Goal: Task Accomplishment & Management: Manage account settings

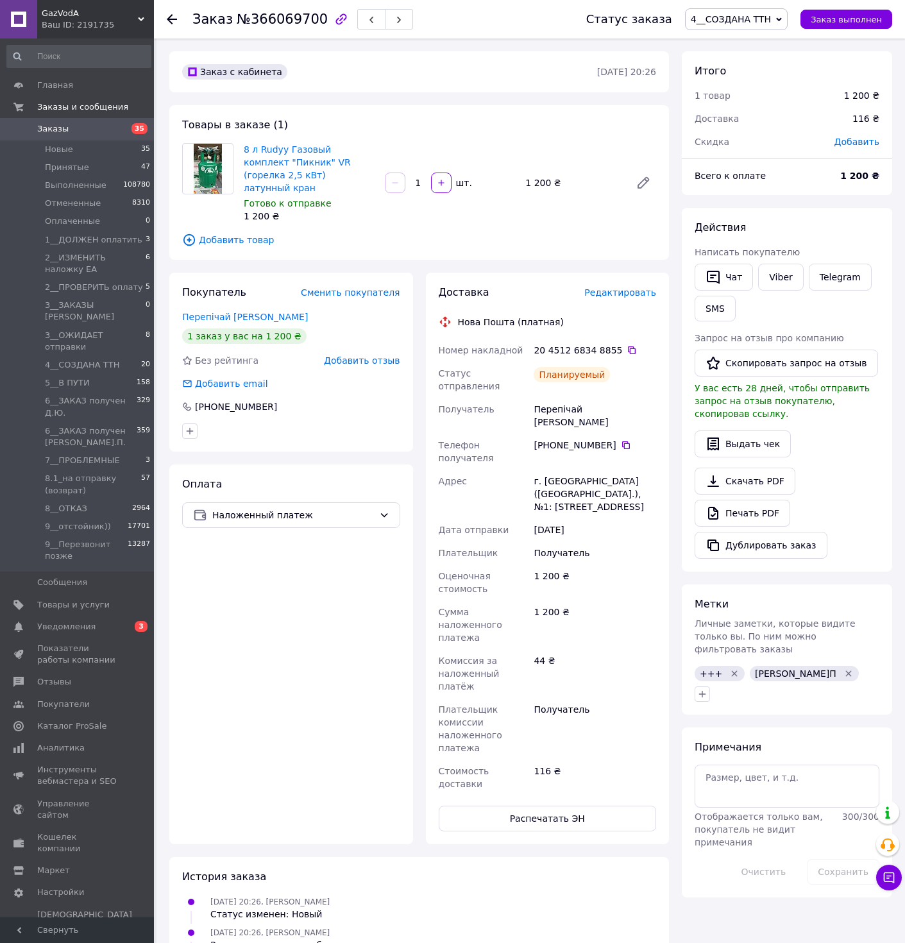
click at [633, 439] on div "+380 67 903 87 99" at bounding box center [595, 445] width 123 height 13
click at [621, 440] on icon at bounding box center [626, 445] width 10 height 10
click at [632, 287] on span "Редактировать" at bounding box center [620, 292] width 72 height 10
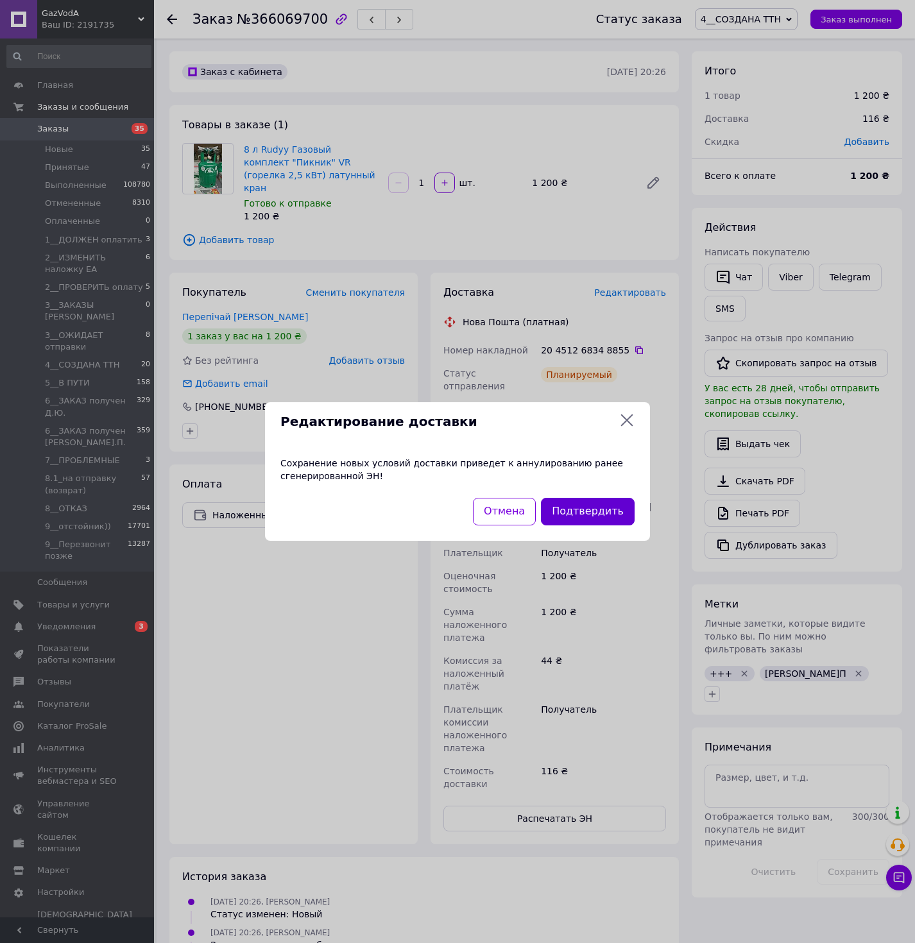
click at [602, 502] on button "Подтвердить" at bounding box center [588, 512] width 94 height 28
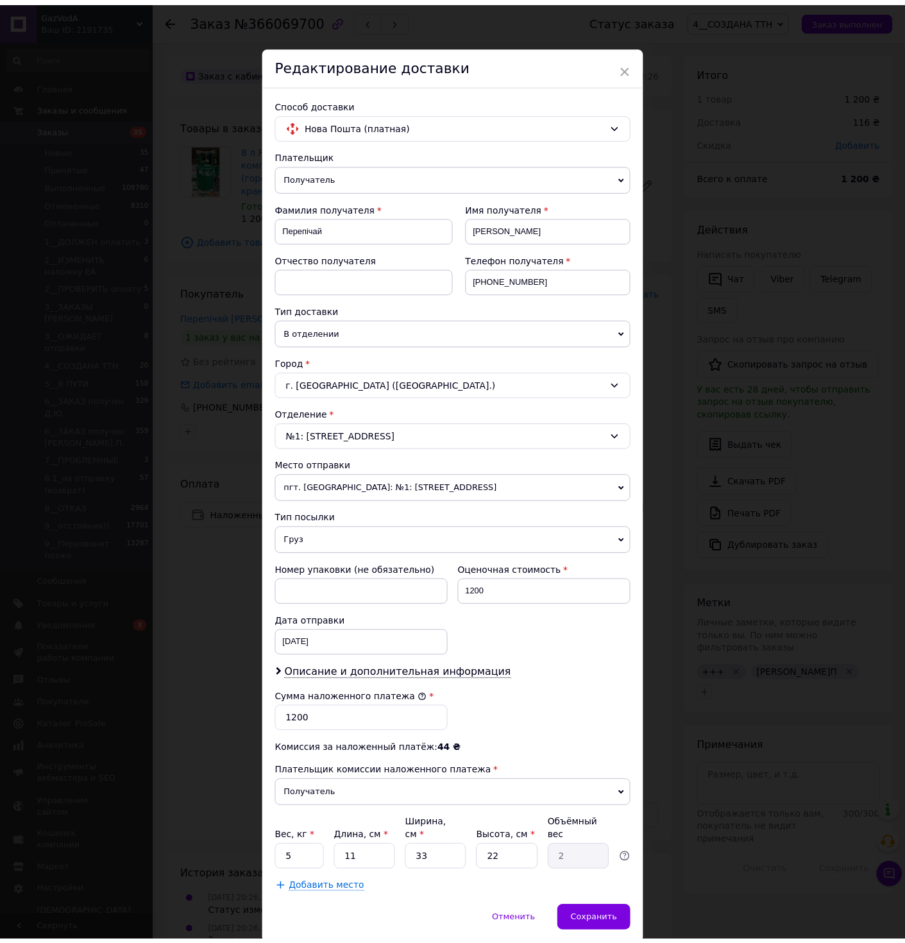
scroll to position [49, 0]
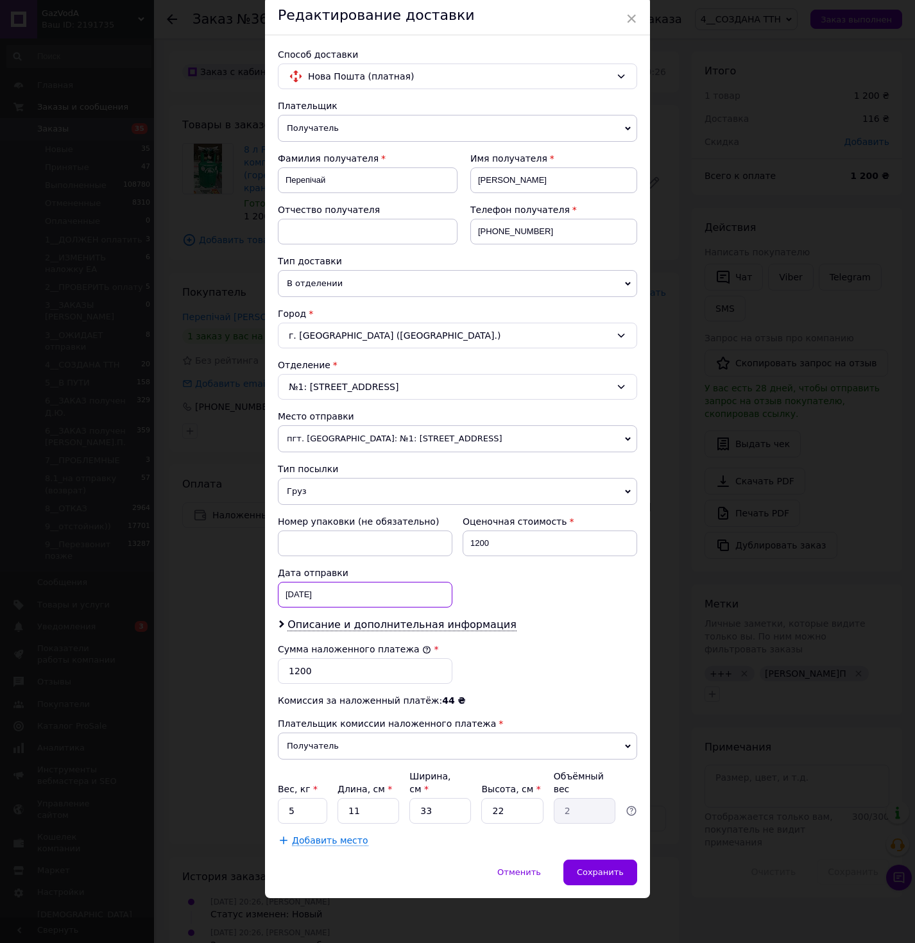
click at [411, 602] on div "10.10.2025 < 2025 > < Октябрь > Пн Вт Ср Чт Пт Сб Вс 29 30 1 2 3 4 5 6 7 8 9 10…" at bounding box center [365, 595] width 175 height 26
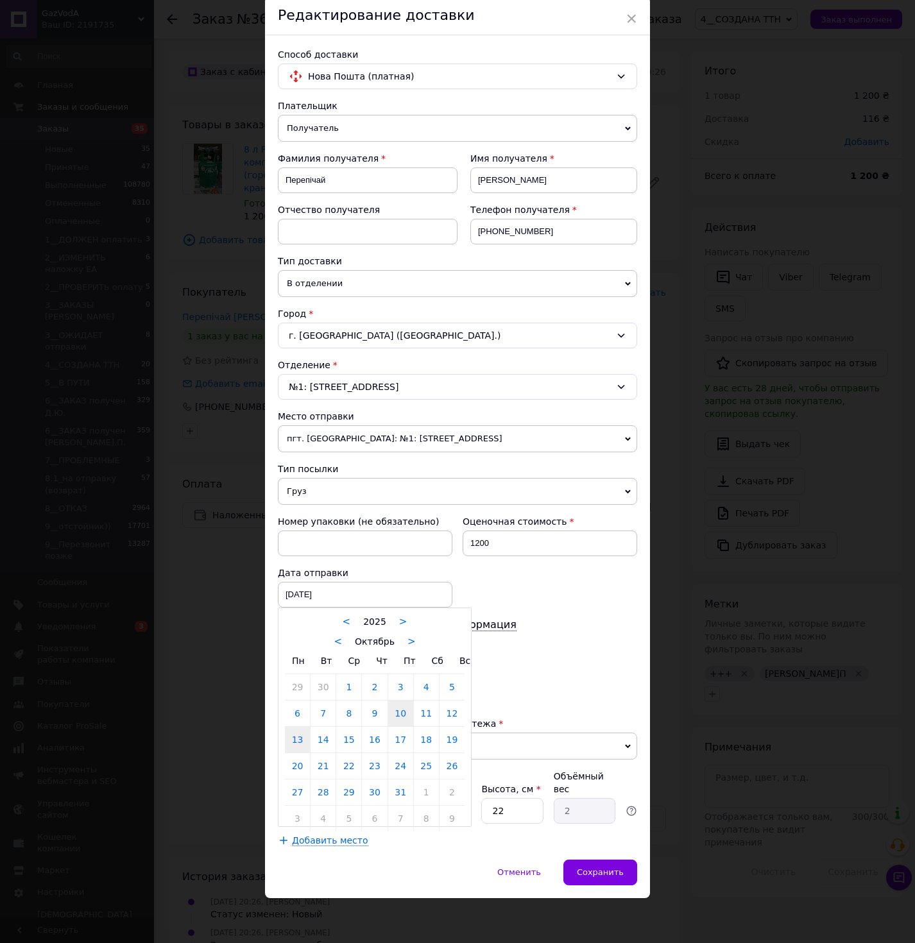
click at [285, 728] on link "13" at bounding box center [297, 740] width 25 height 26
type input "13.10.2025"
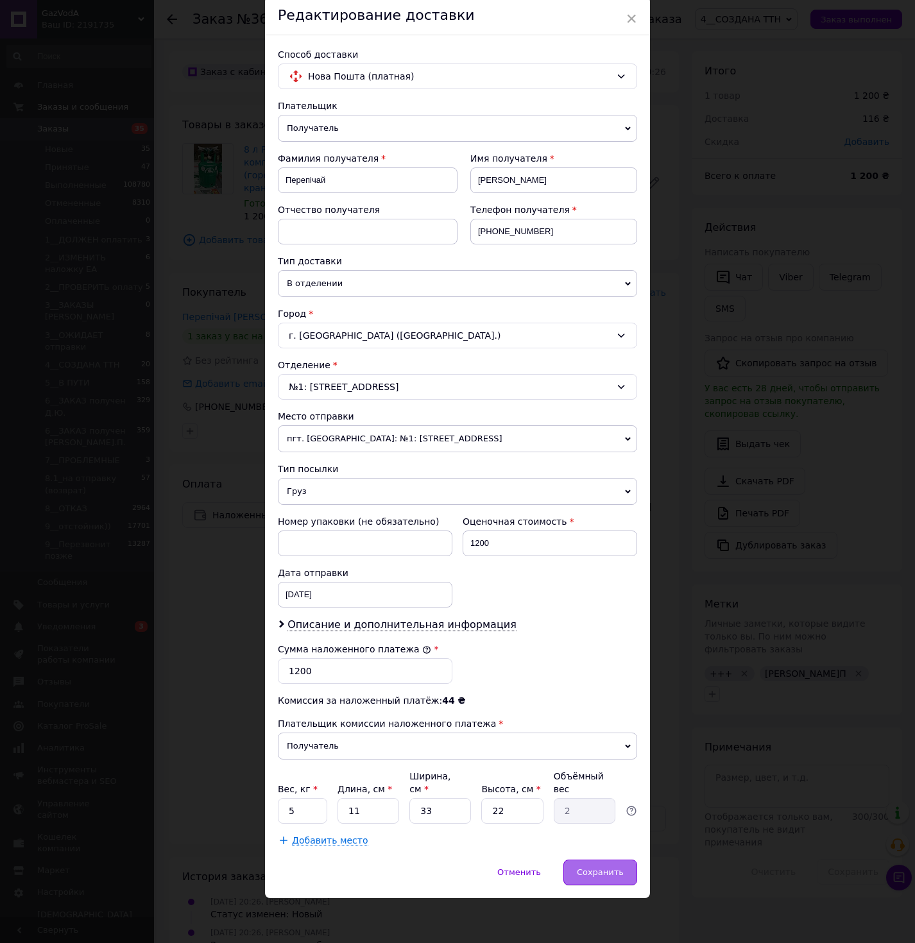
click at [595, 868] on span "Сохранить" at bounding box center [600, 872] width 47 height 10
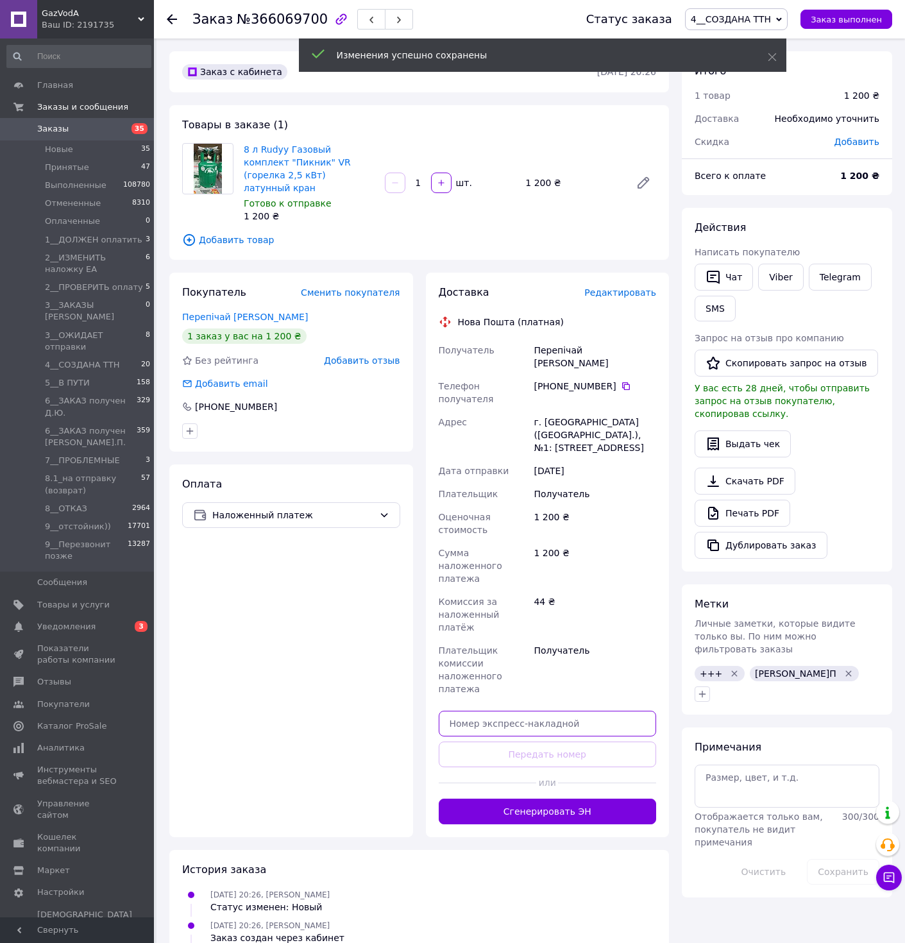
click at [487, 711] on input "text" at bounding box center [548, 724] width 218 height 26
paste input "20451268527272"
type input "20451268527272"
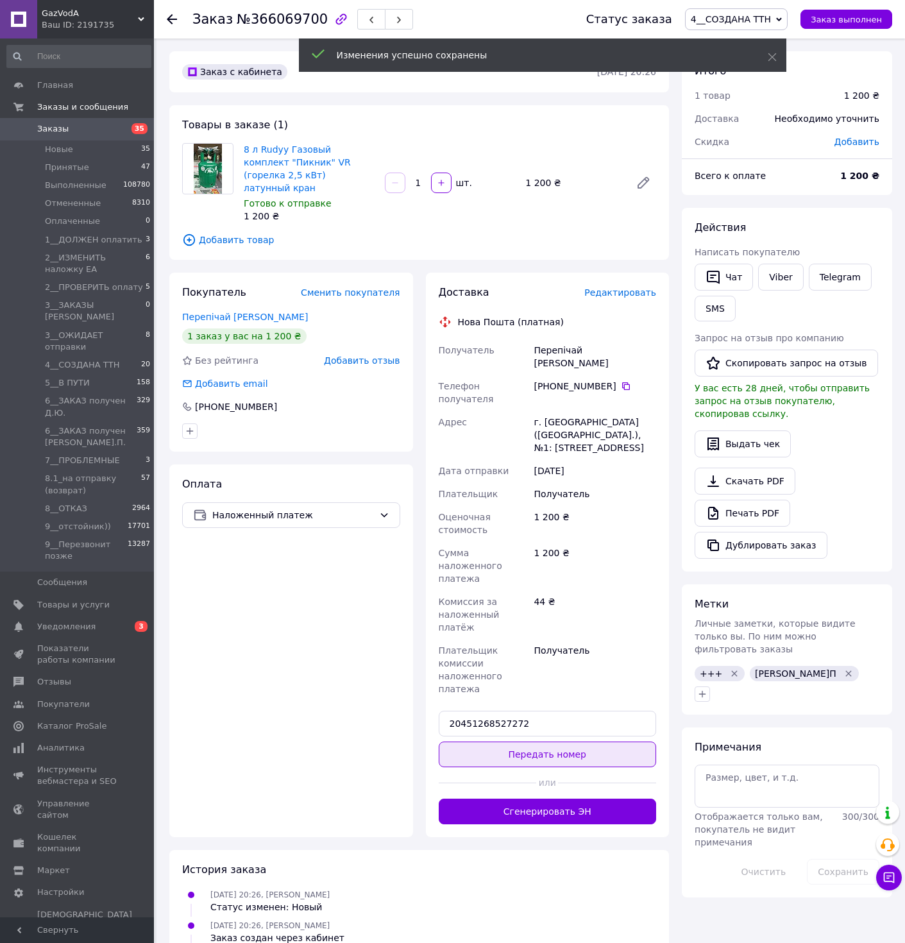
click at [521, 742] on button "Передать номер" at bounding box center [548, 755] width 218 height 26
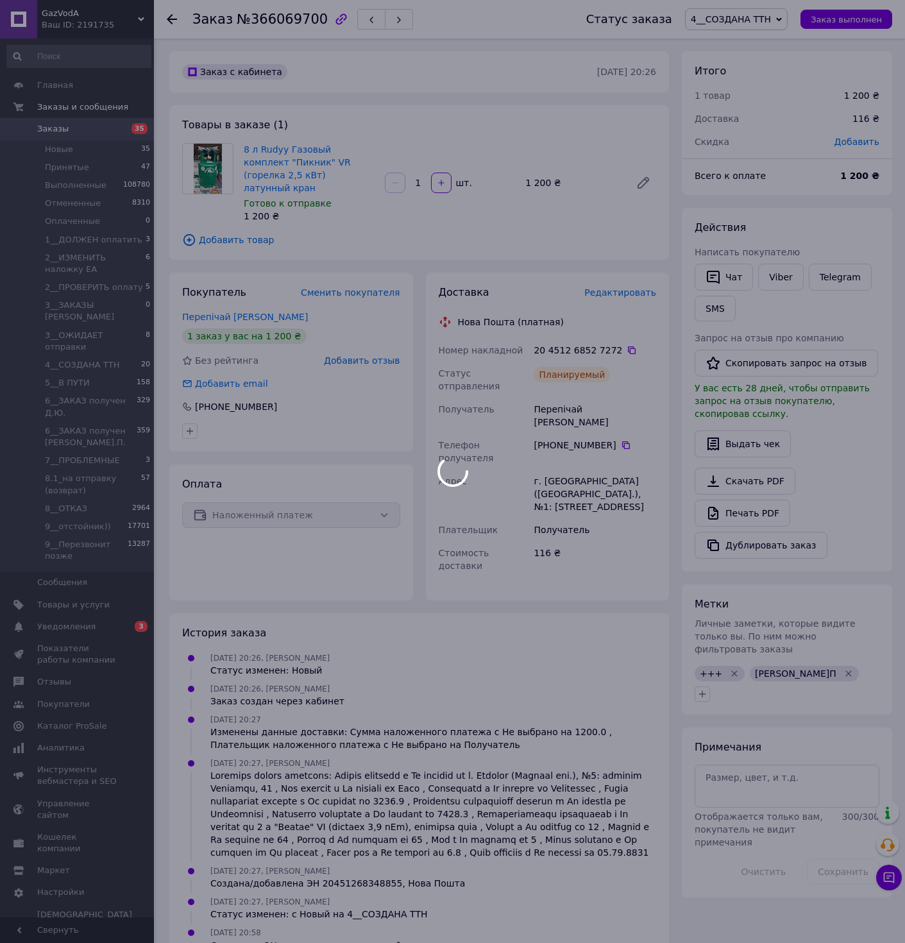
click at [729, 16] on div at bounding box center [452, 471] width 905 height 943
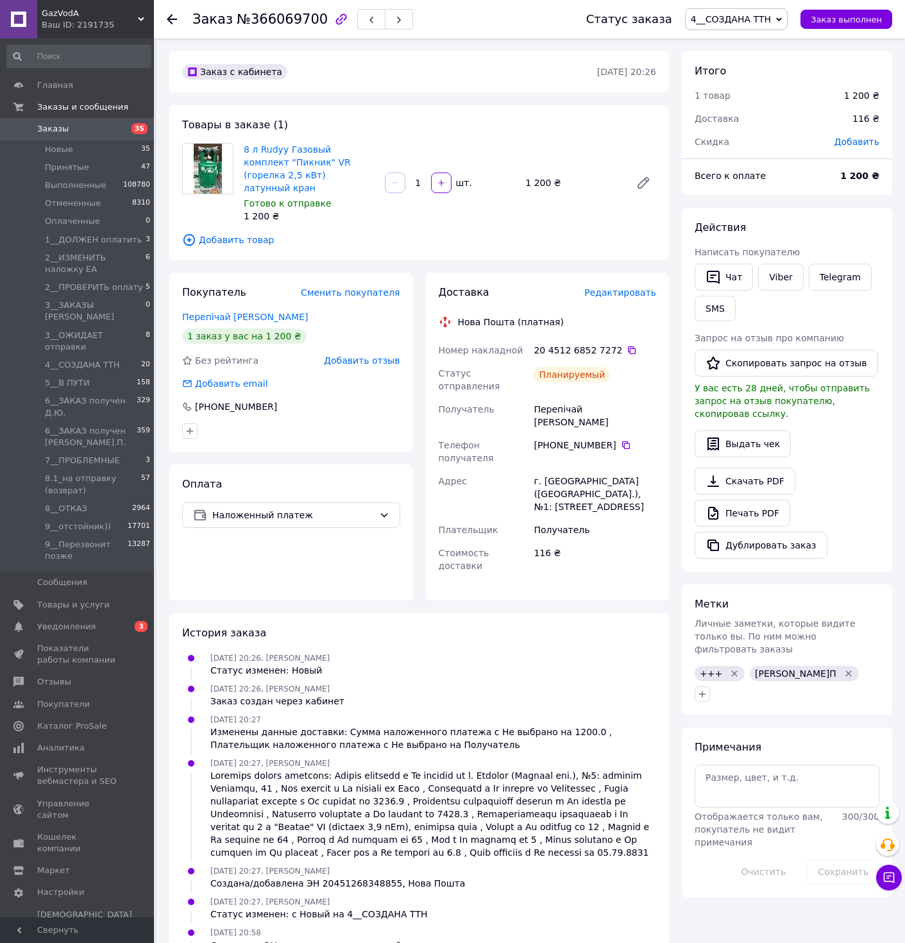
click at [750, 26] on span "4__СОЗДАНА ТТН" at bounding box center [736, 19] width 103 height 22
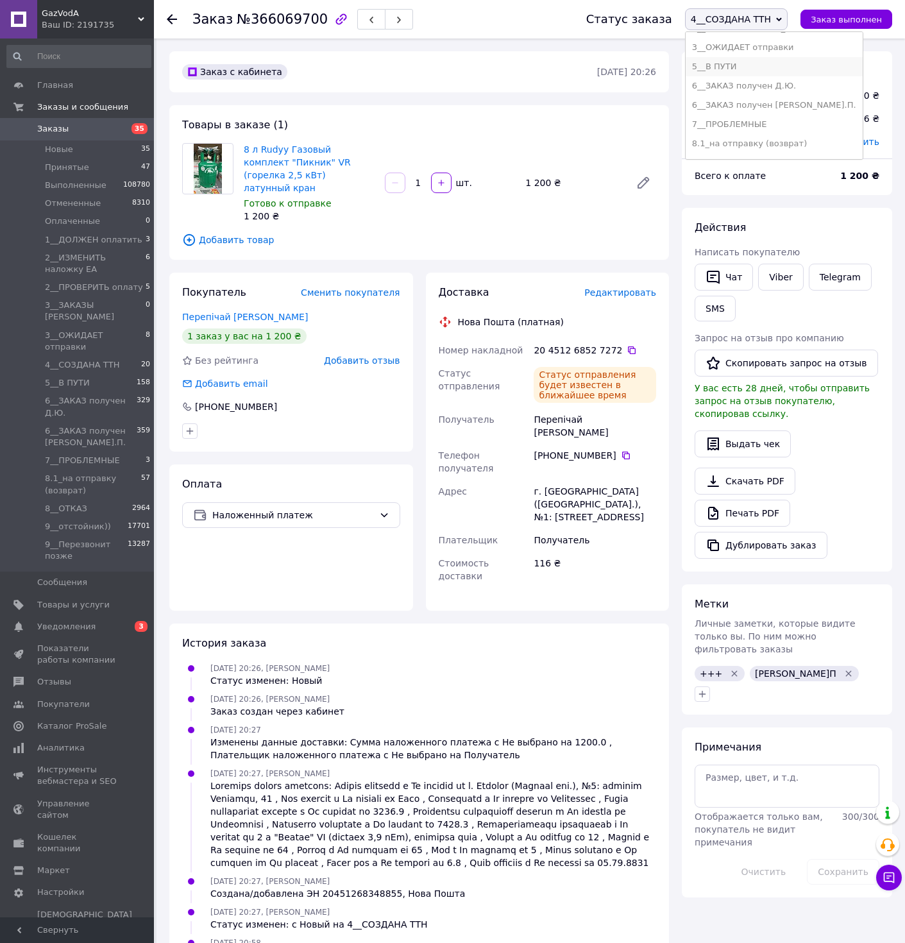
scroll to position [156, 0]
click at [756, 64] on li "5__В ПУТИ" at bounding box center [774, 62] width 177 height 19
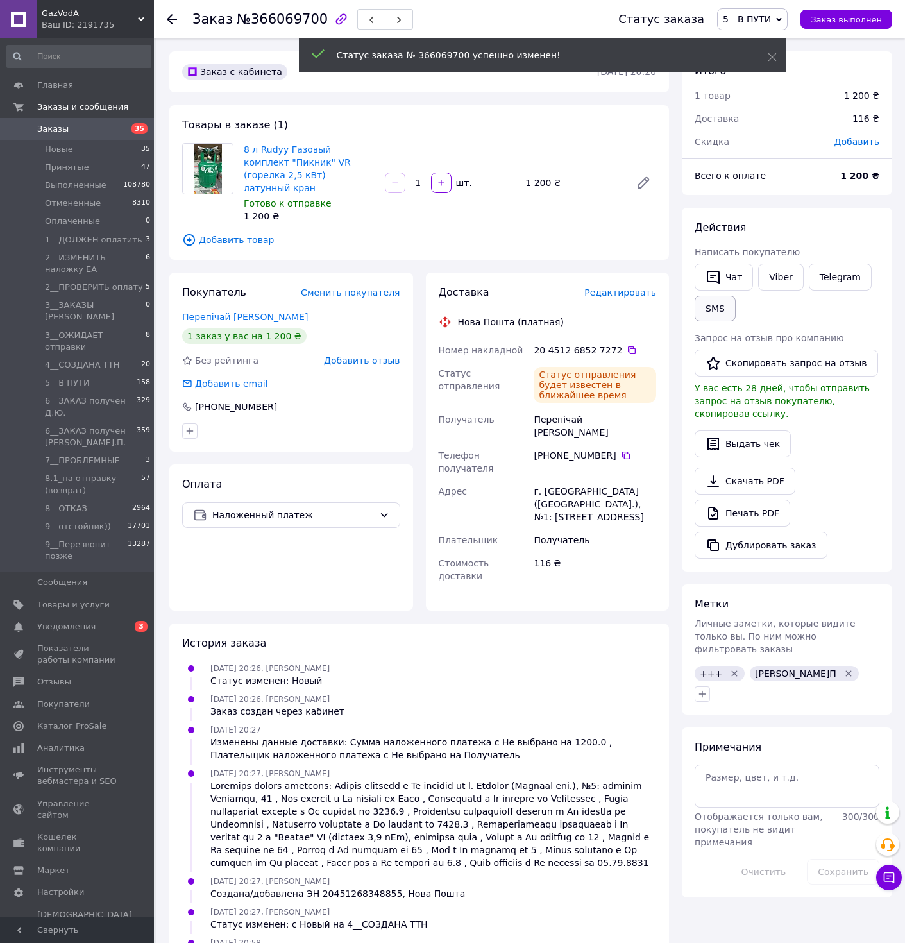
click at [718, 312] on button "SMS" at bounding box center [715, 309] width 41 height 26
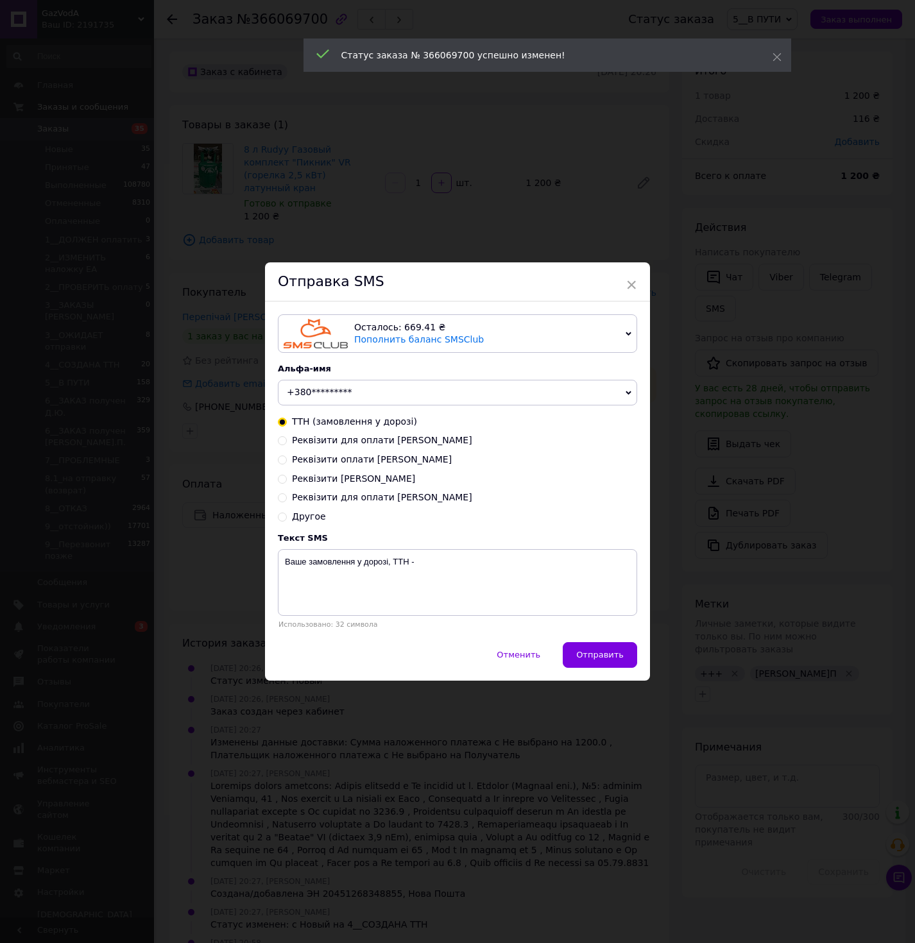
click at [407, 396] on span "+380*********" at bounding box center [457, 393] width 359 height 26
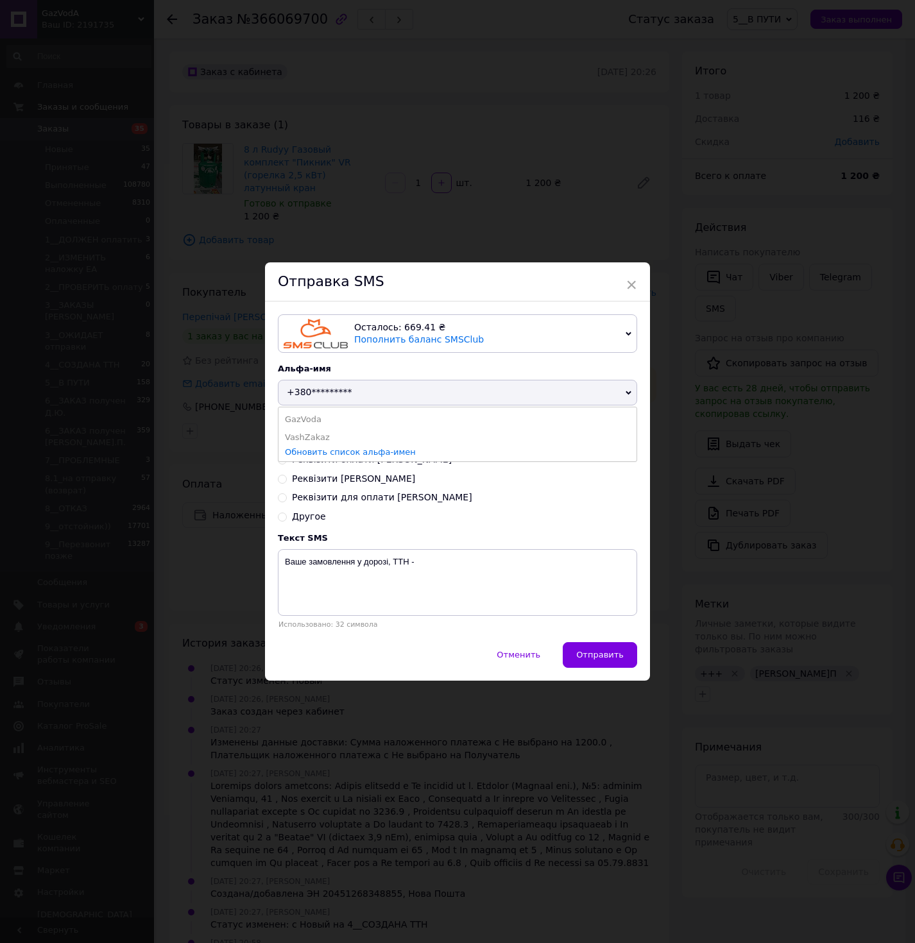
drag, startPoint x: 336, startPoint y: 427, endPoint x: 335, endPoint y: 420, distance: 6.4
click at [336, 426] on li "GazVoda" at bounding box center [457, 420] width 358 height 18
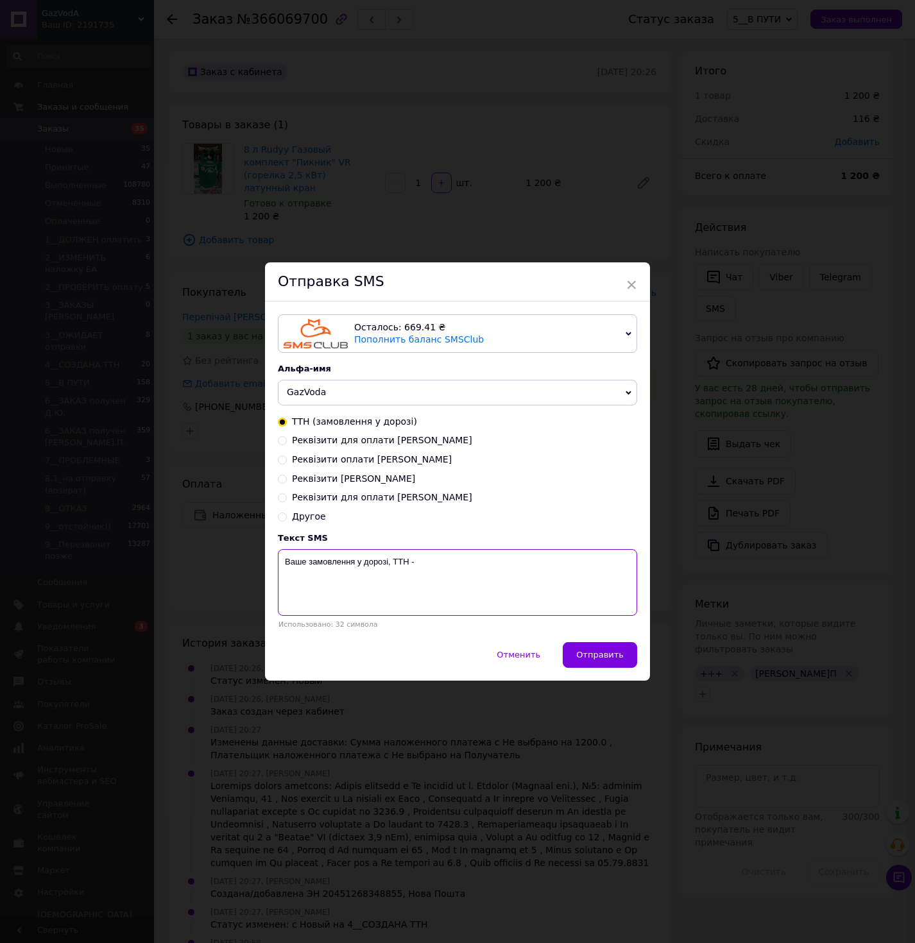
click at [489, 566] on textarea "Ваше замовлення у дорозі, ТТН -" at bounding box center [457, 582] width 359 height 67
paste textarea "20451268527272"
type textarea "Ваше замовлення у дорозі, ТТН - 20451268527272"
drag, startPoint x: 581, startPoint y: 658, endPoint x: 650, endPoint y: 661, distance: 69.4
click at [581, 658] on span "Отправить" at bounding box center [599, 655] width 47 height 10
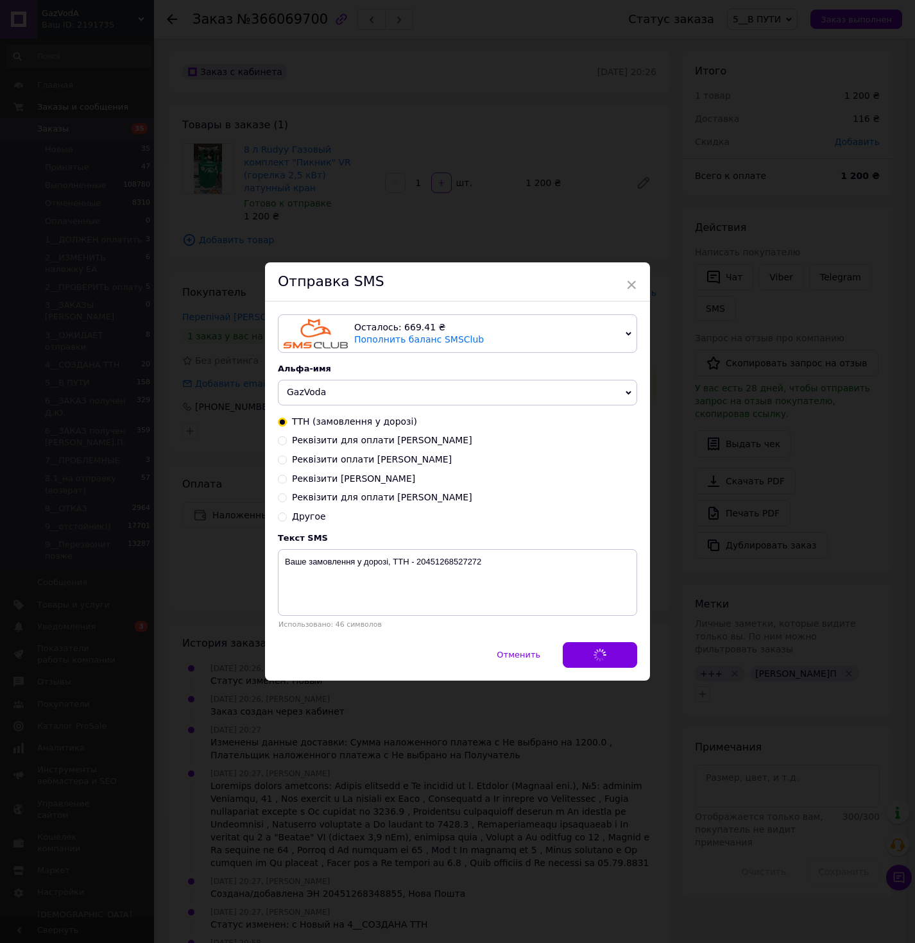
click at [757, 640] on div "× Отправка SMS Осталось: 669.41 ₴ Пополнить баланс SMSClub Подключить LetsAds А…" at bounding box center [457, 471] width 915 height 943
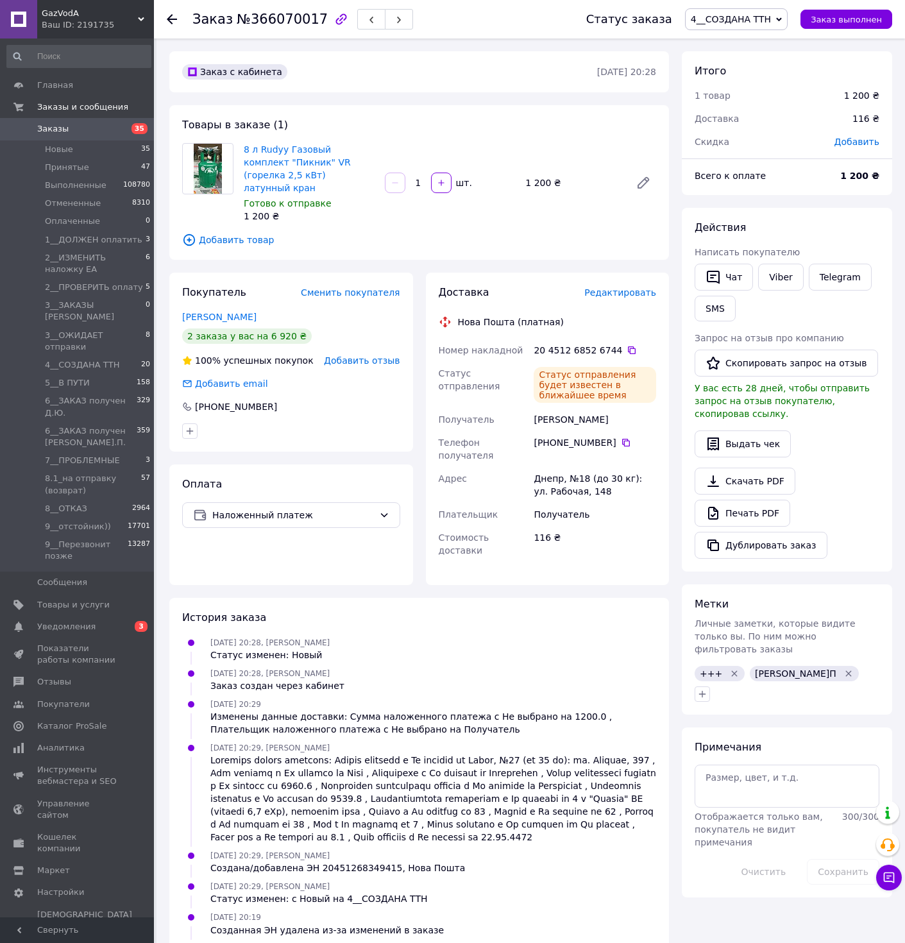
scroll to position [42, 0]
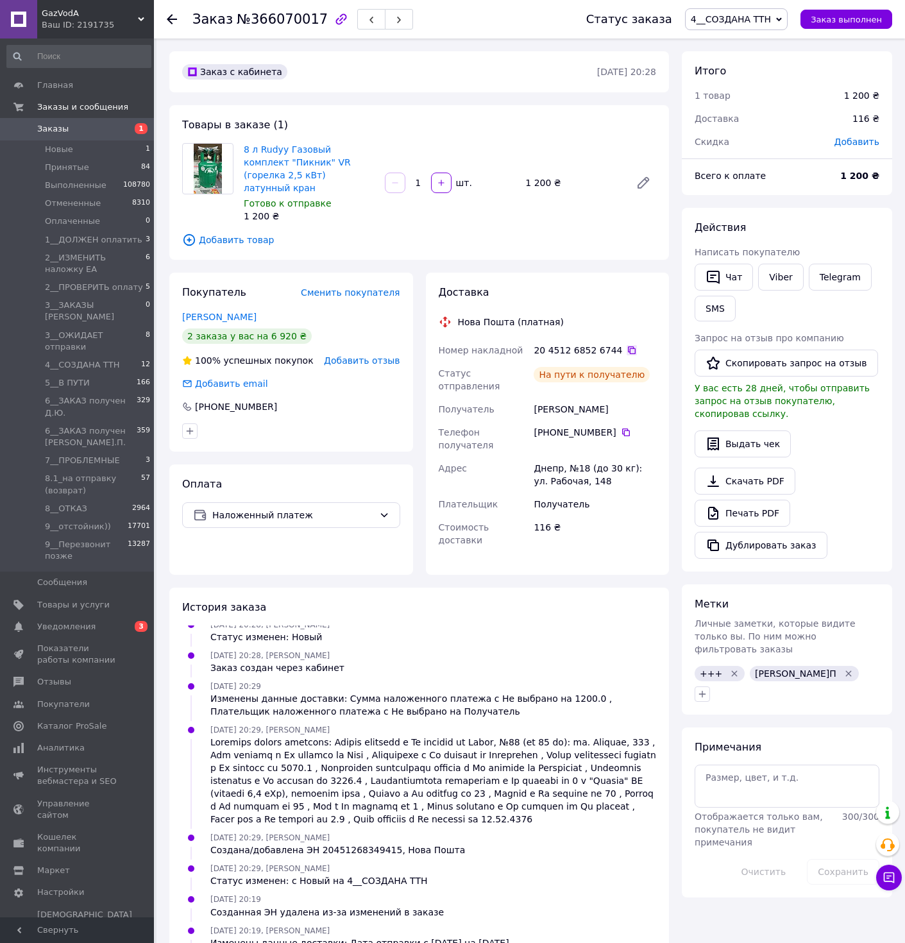
click at [627, 345] on icon at bounding box center [632, 350] width 10 height 10
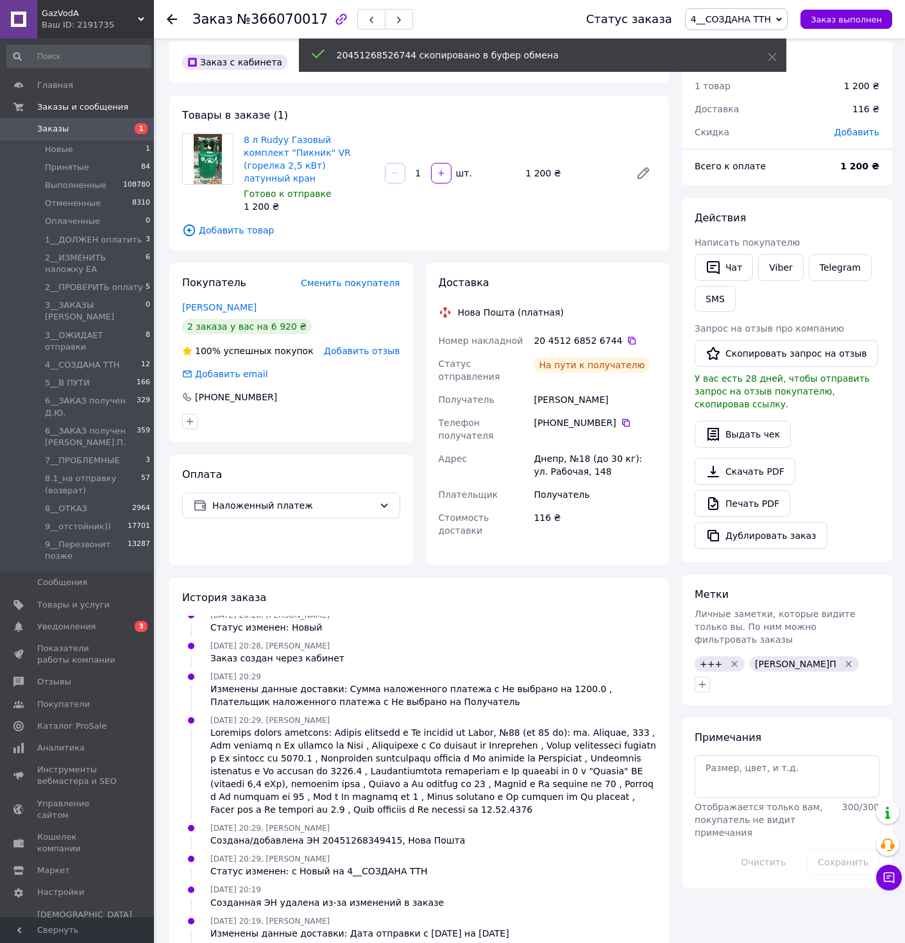
scroll to position [46, 0]
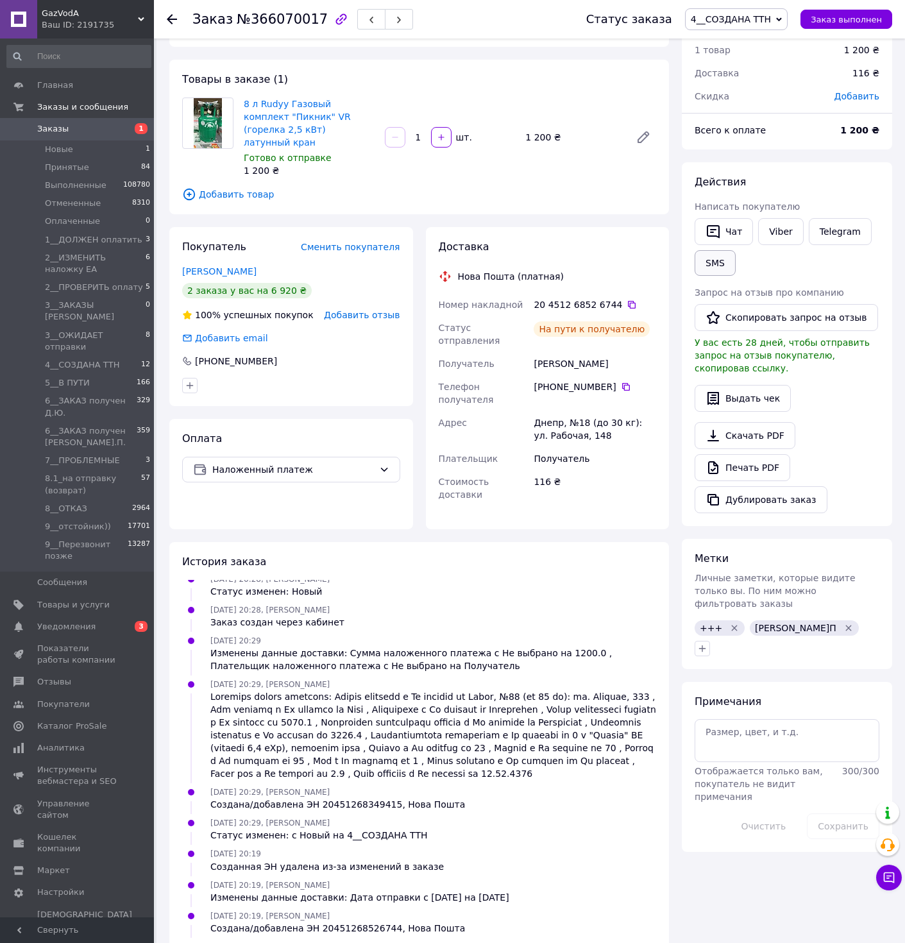
click at [717, 269] on button "SMS" at bounding box center [715, 263] width 41 height 26
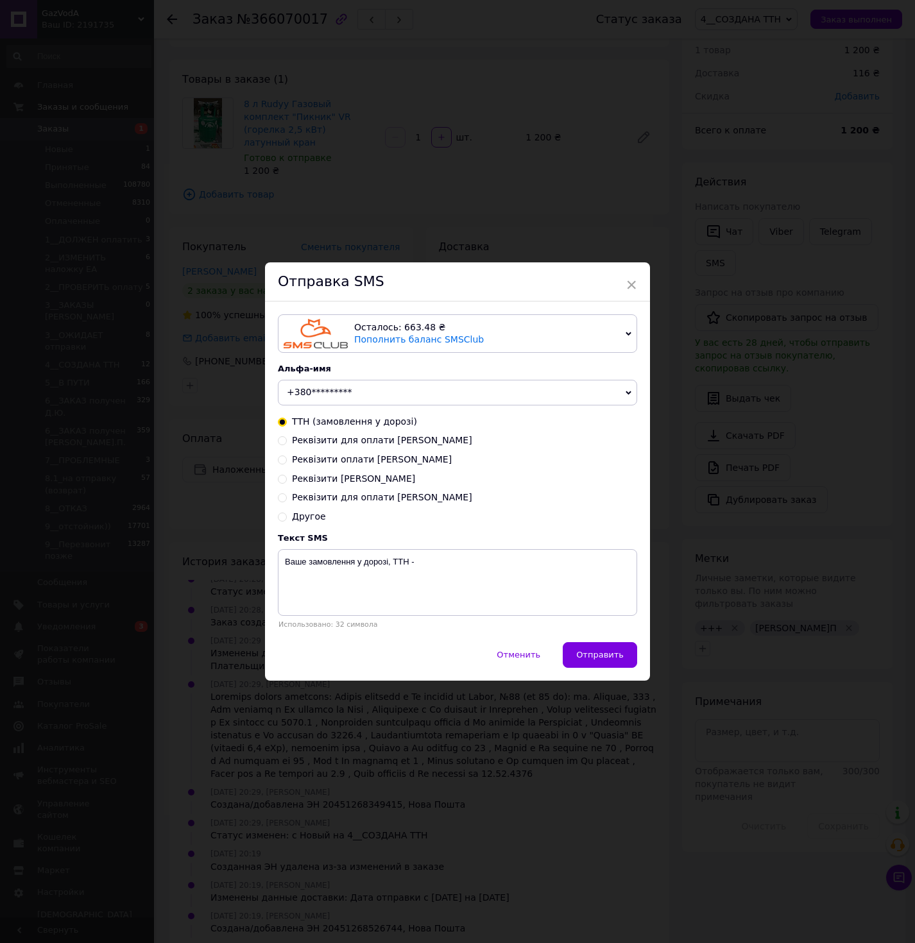
click at [421, 404] on span "+380*********" at bounding box center [457, 393] width 359 height 26
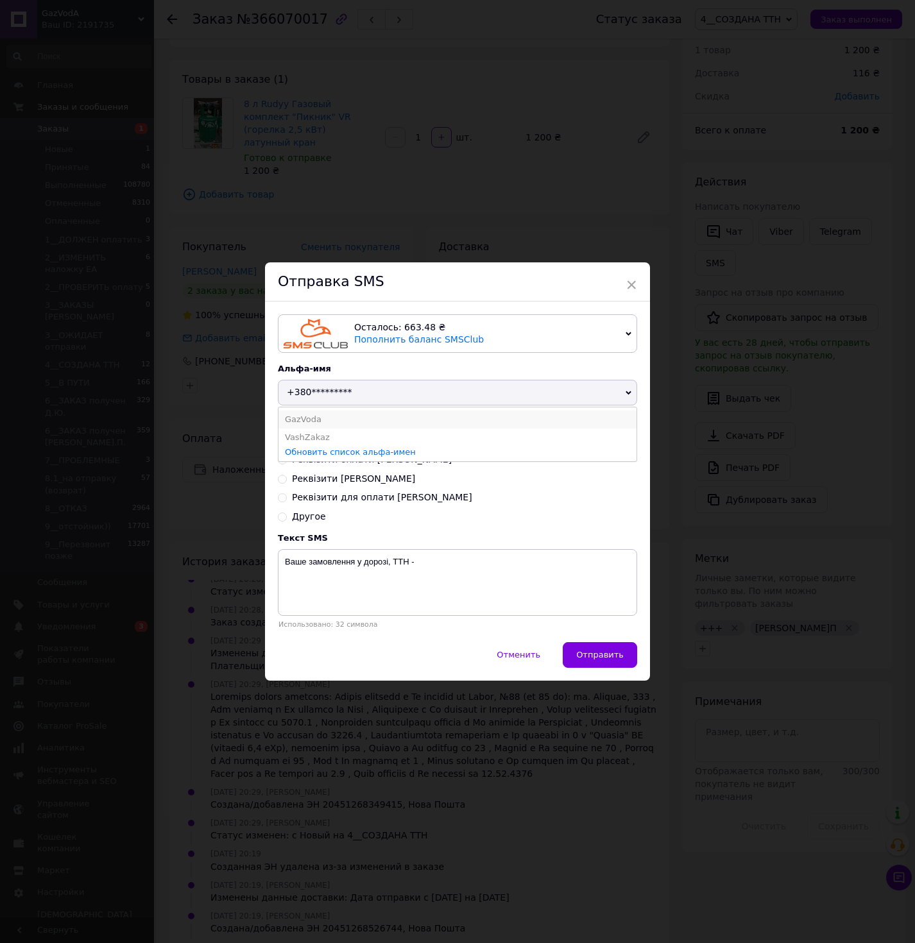
click at [356, 415] on li "GazVoda" at bounding box center [457, 420] width 358 height 18
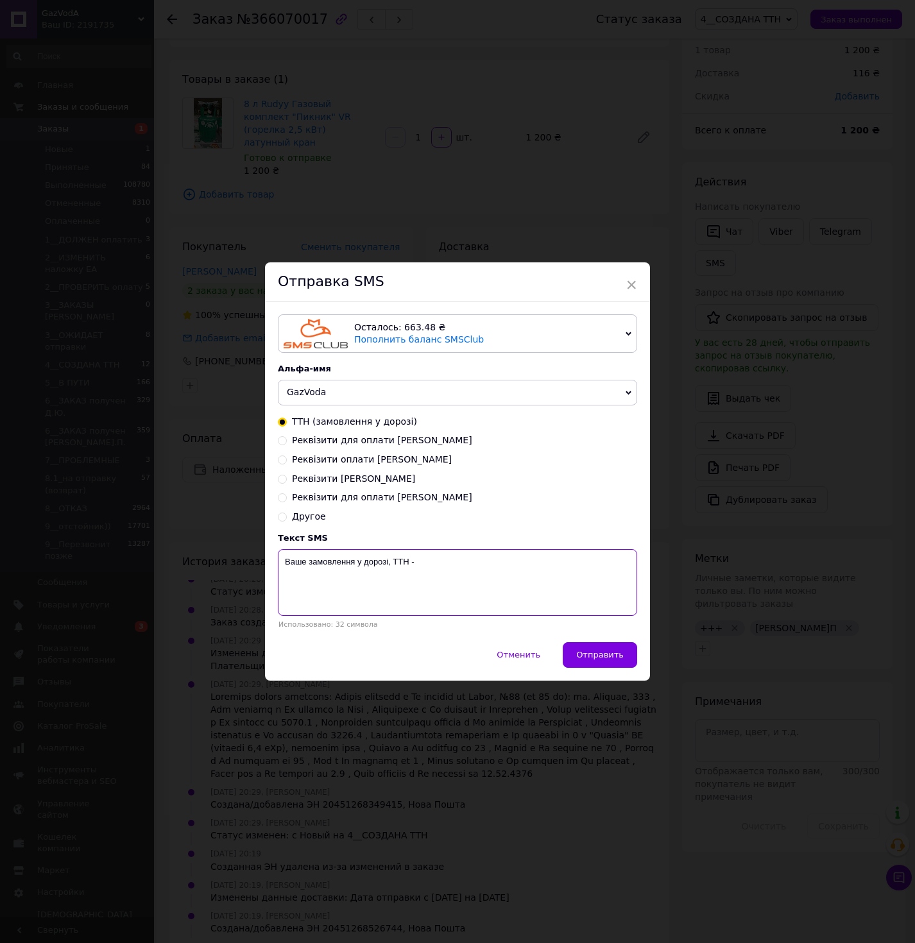
click at [498, 575] on textarea "Ваше замовлення у дорозі, ТТН -" at bounding box center [457, 582] width 359 height 67
paste textarea "20451268526744"
type textarea "Ваше замовлення у дорозі, ТТН - 20451268526744"
click at [600, 652] on span "Отправить" at bounding box center [599, 655] width 47 height 10
click at [726, 560] on div "× Отправка SMS Осталось: 663.48 ₴ Пополнить баланс SMSClub Подключить LetsAds А…" at bounding box center [457, 471] width 915 height 943
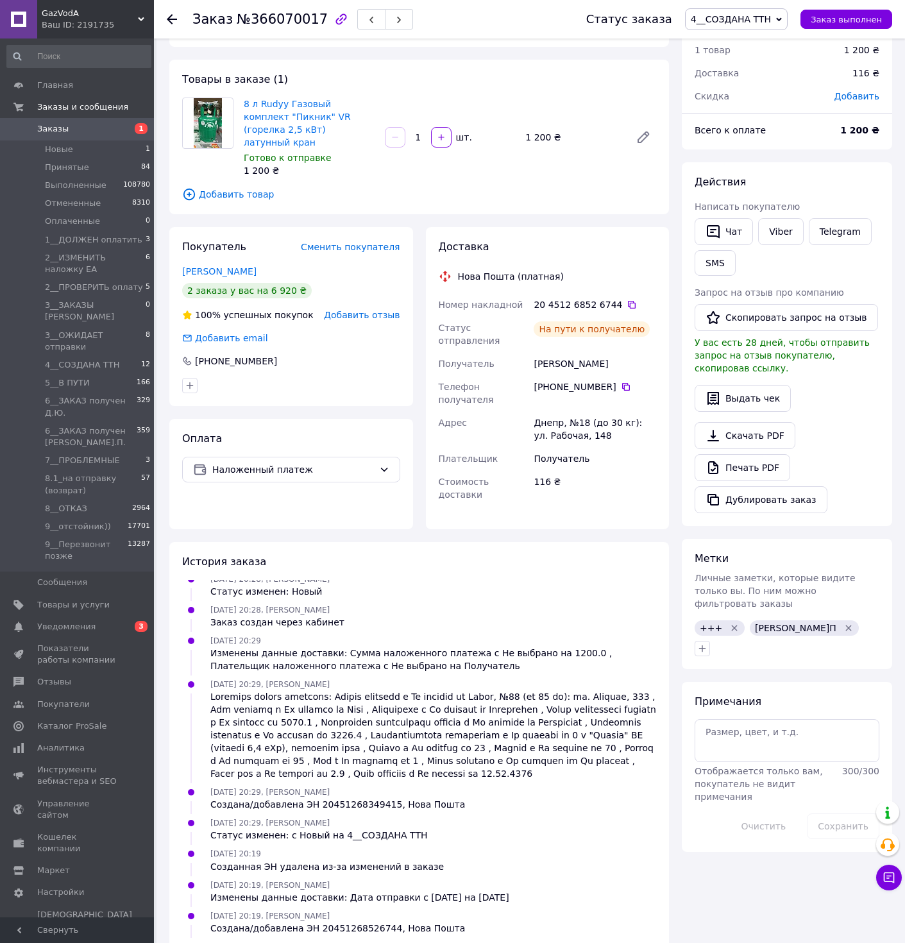
click at [722, 17] on span "4__СОЗДАНА ТТН" at bounding box center [731, 19] width 80 height 10
click at [740, 133] on li "5__В ПУТИ" at bounding box center [774, 141] width 177 height 19
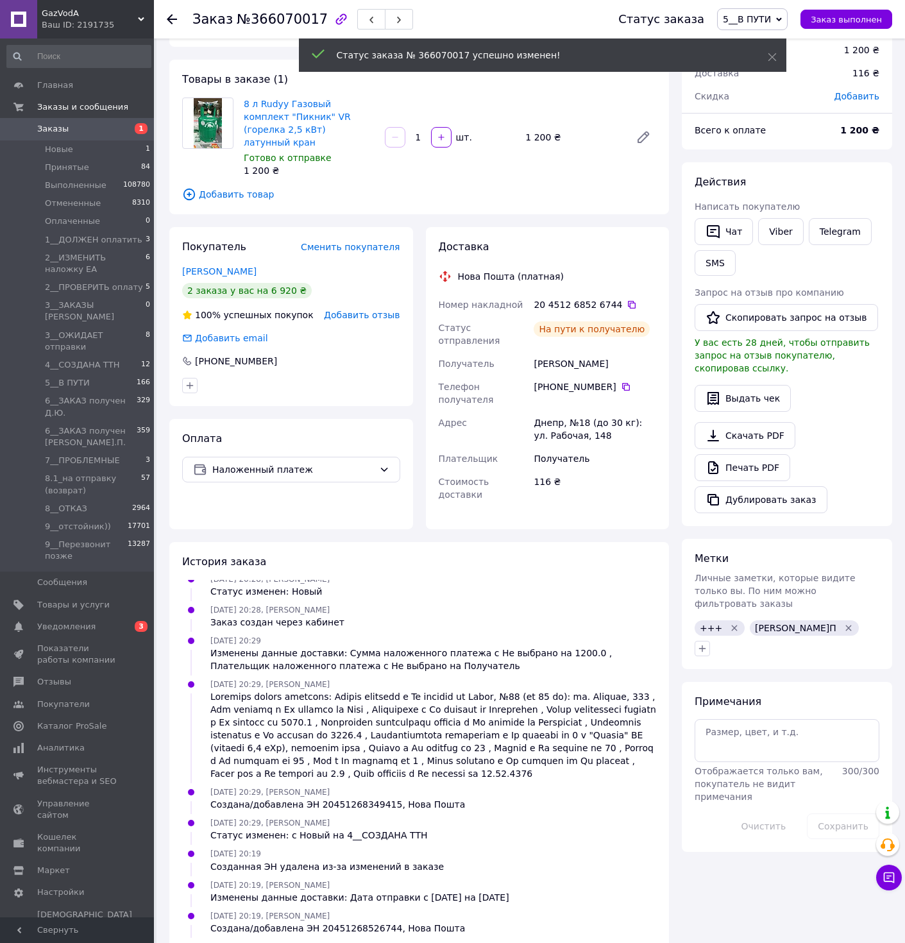
scroll to position [69, 0]
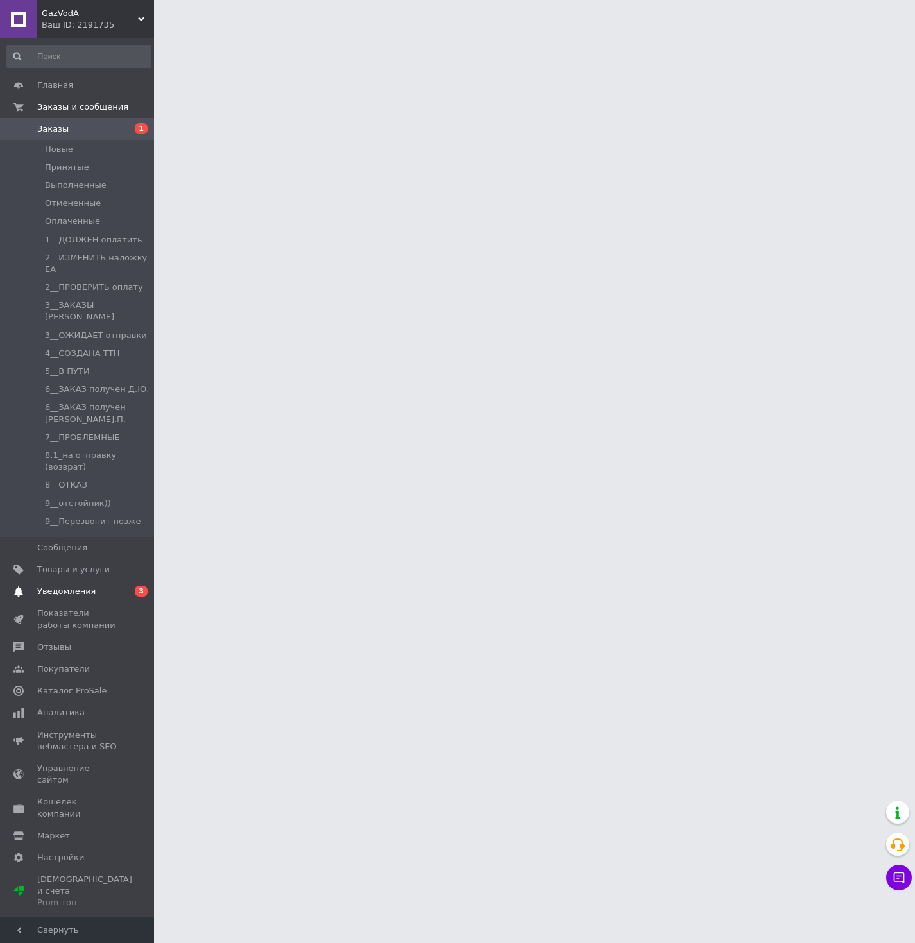
click at [57, 581] on link "Уведомления 0 3" at bounding box center [79, 592] width 158 height 22
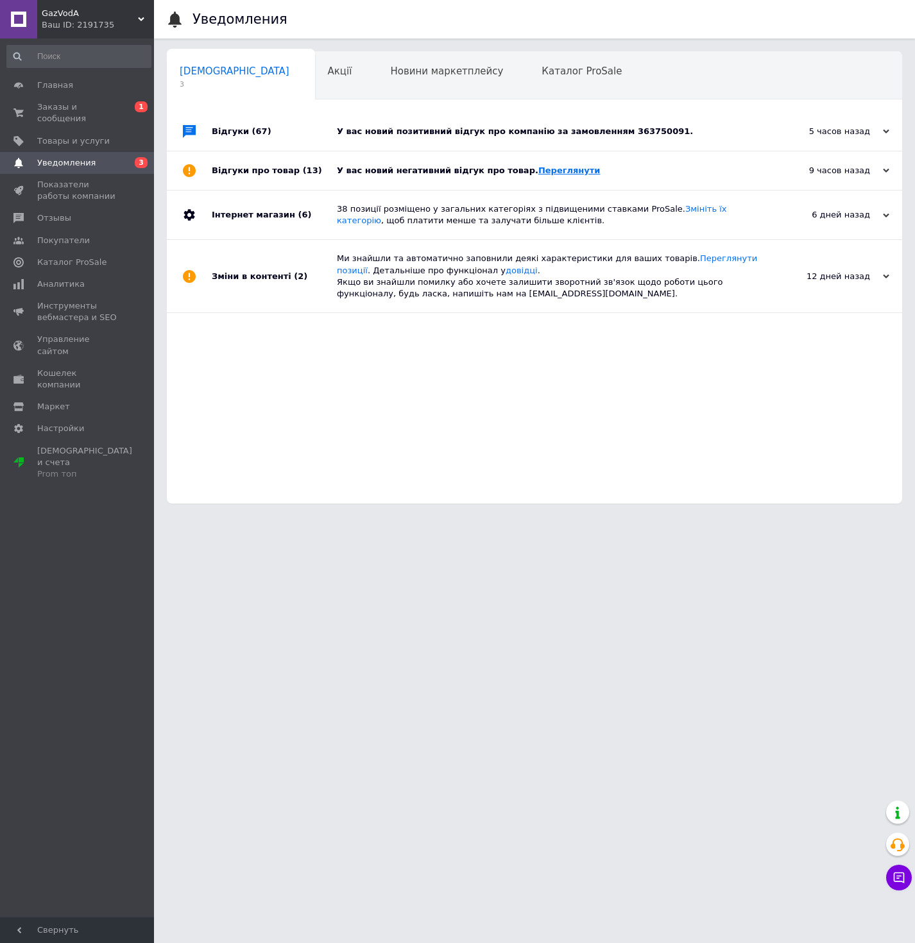
click at [538, 171] on link "Переглянути" at bounding box center [569, 171] width 62 height 10
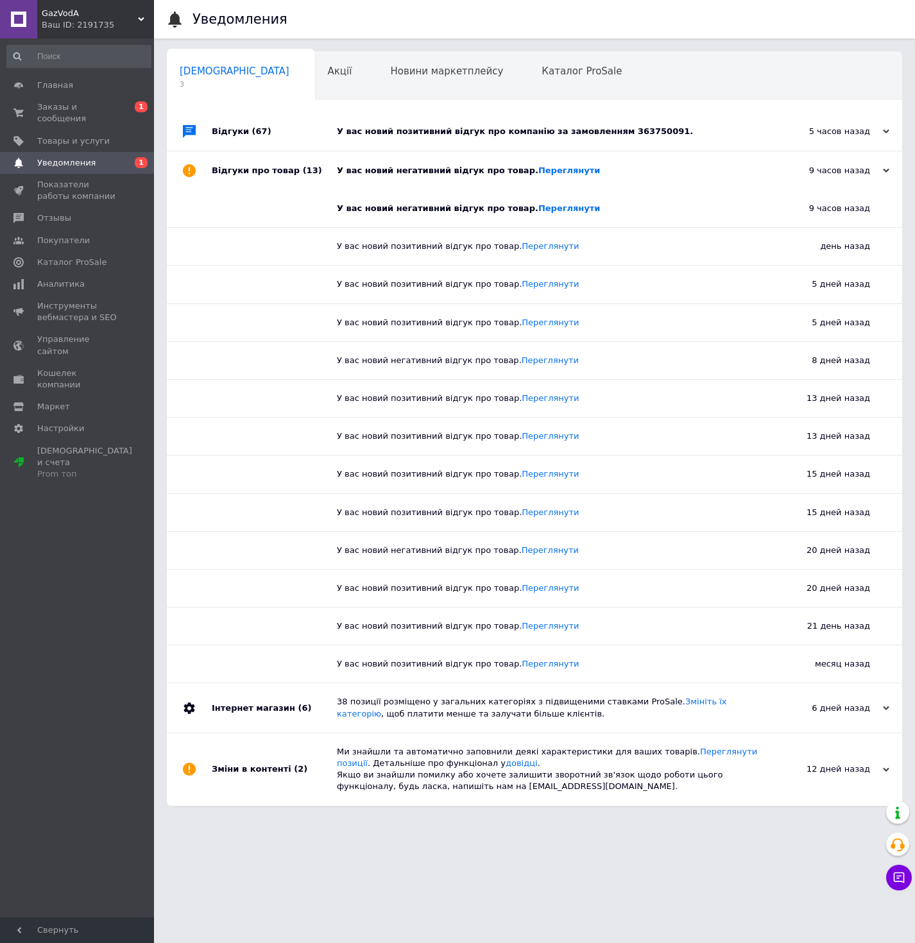
click at [534, 131] on div "У вас новий позитивний відгук про компанію за замовленням 363750091." at bounding box center [549, 132] width 424 height 12
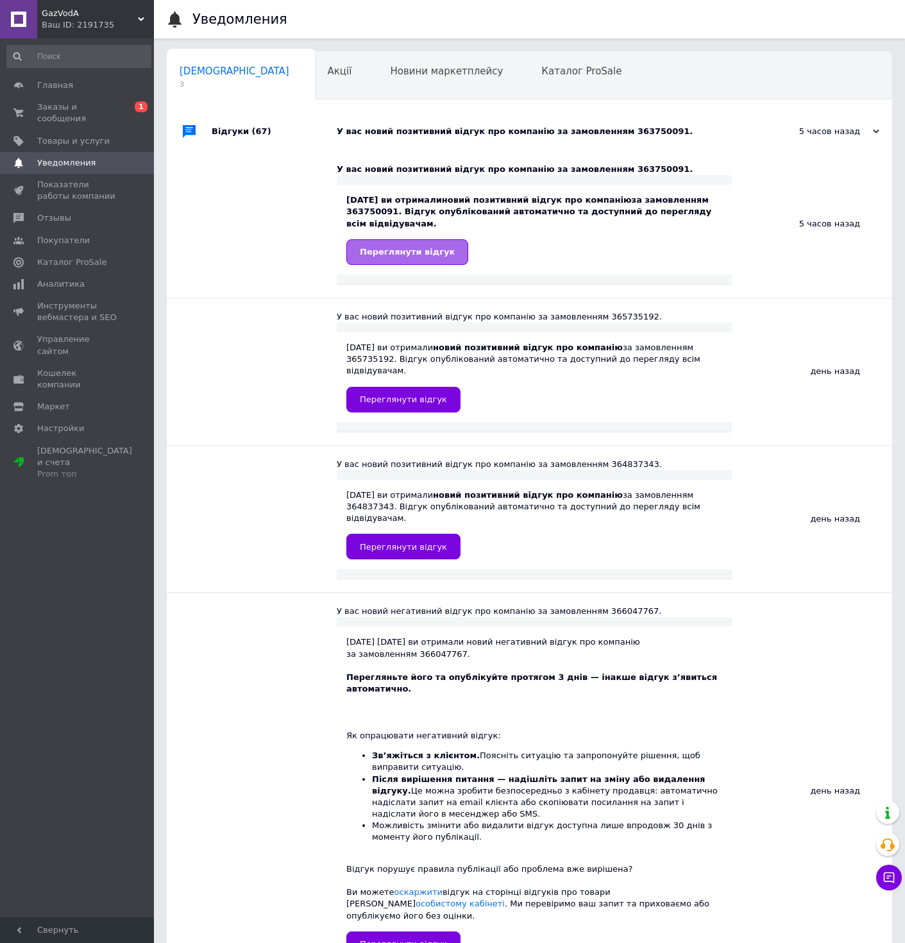
click at [434, 251] on span "Переглянути відгук" at bounding box center [407, 252] width 95 height 10
click at [436, 250] on span "Переглянути відгук" at bounding box center [407, 252] width 95 height 10
click at [89, 160] on span "Уведомления" at bounding box center [66, 163] width 58 height 12
click at [71, 220] on span "Отзывы" at bounding box center [77, 218] width 81 height 12
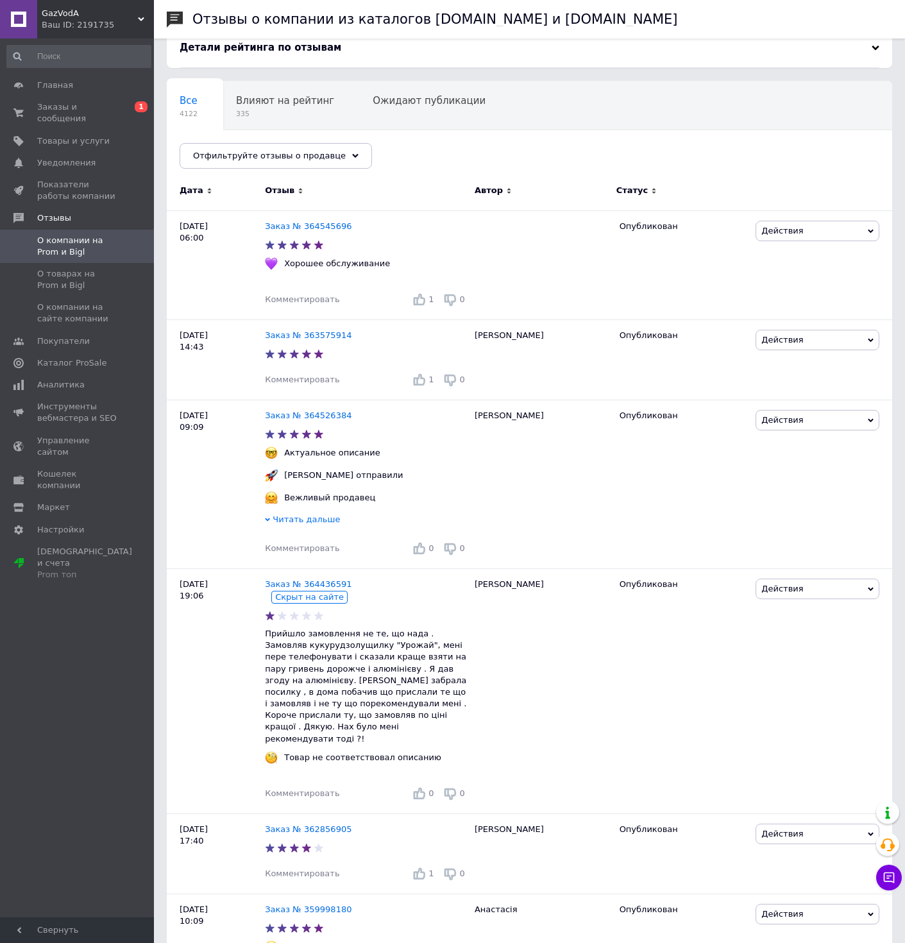
scroll to position [77, 0]
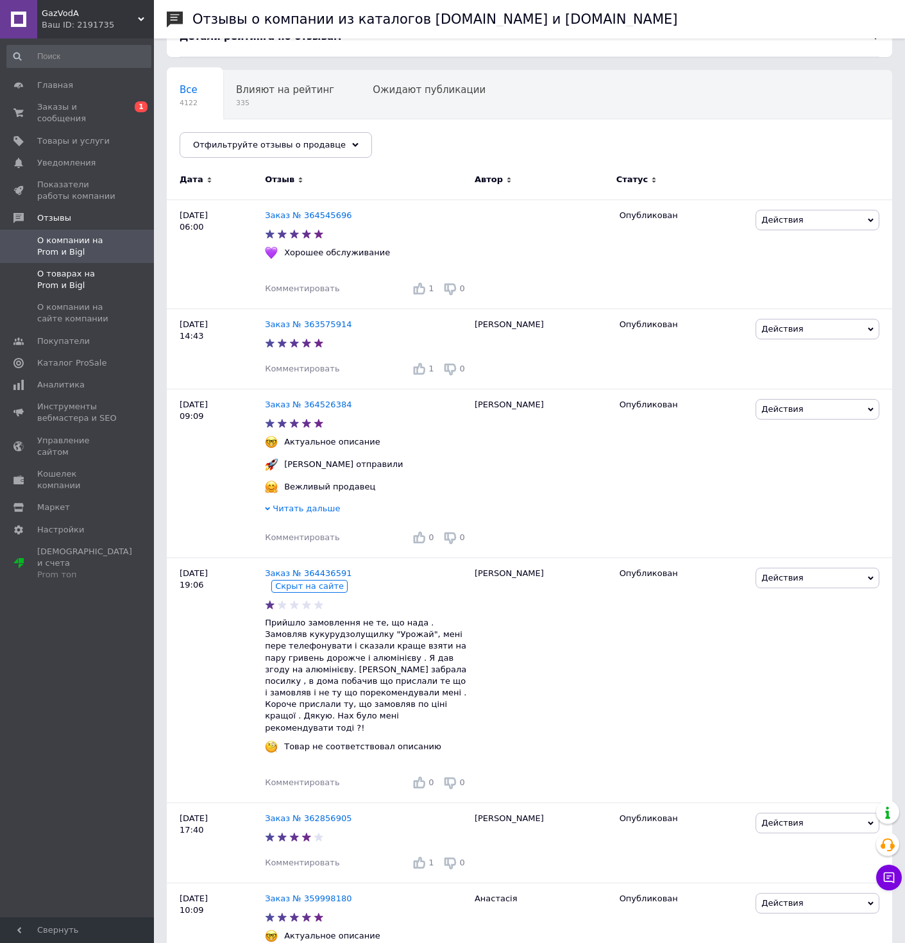
click at [87, 268] on span "О товарах на Prom и Bigl" at bounding box center [77, 279] width 81 height 23
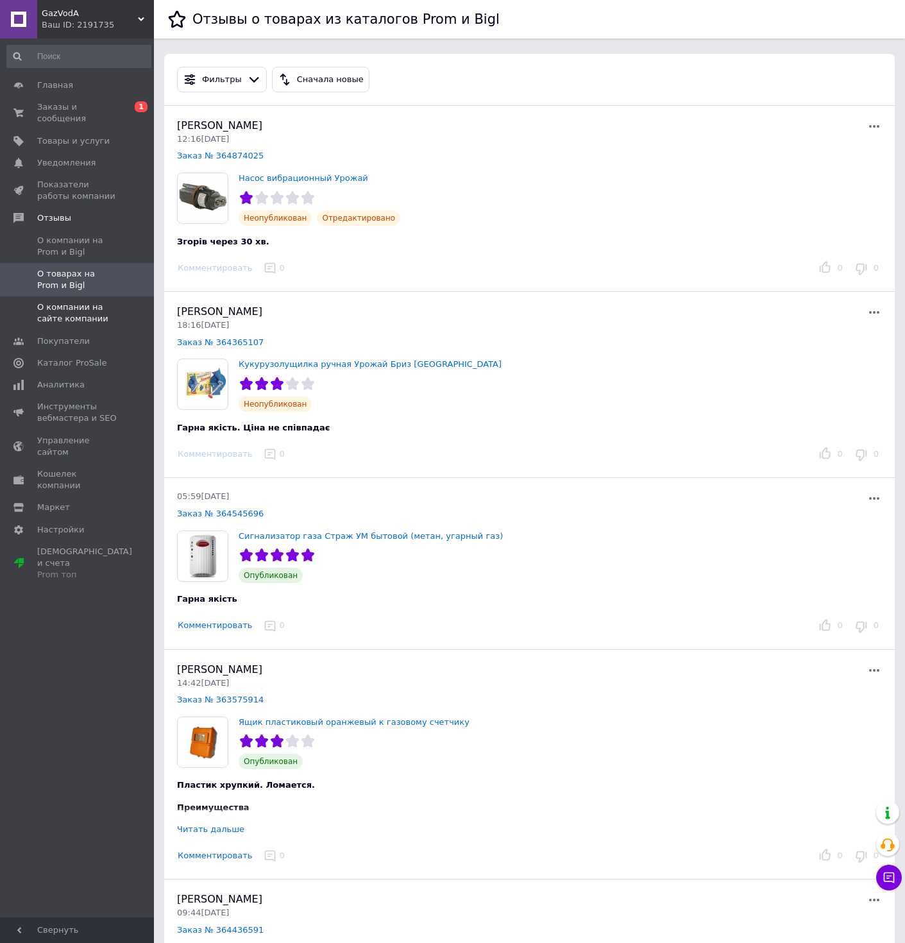
click at [68, 319] on span "О компании на сайте компании" at bounding box center [77, 313] width 81 height 23
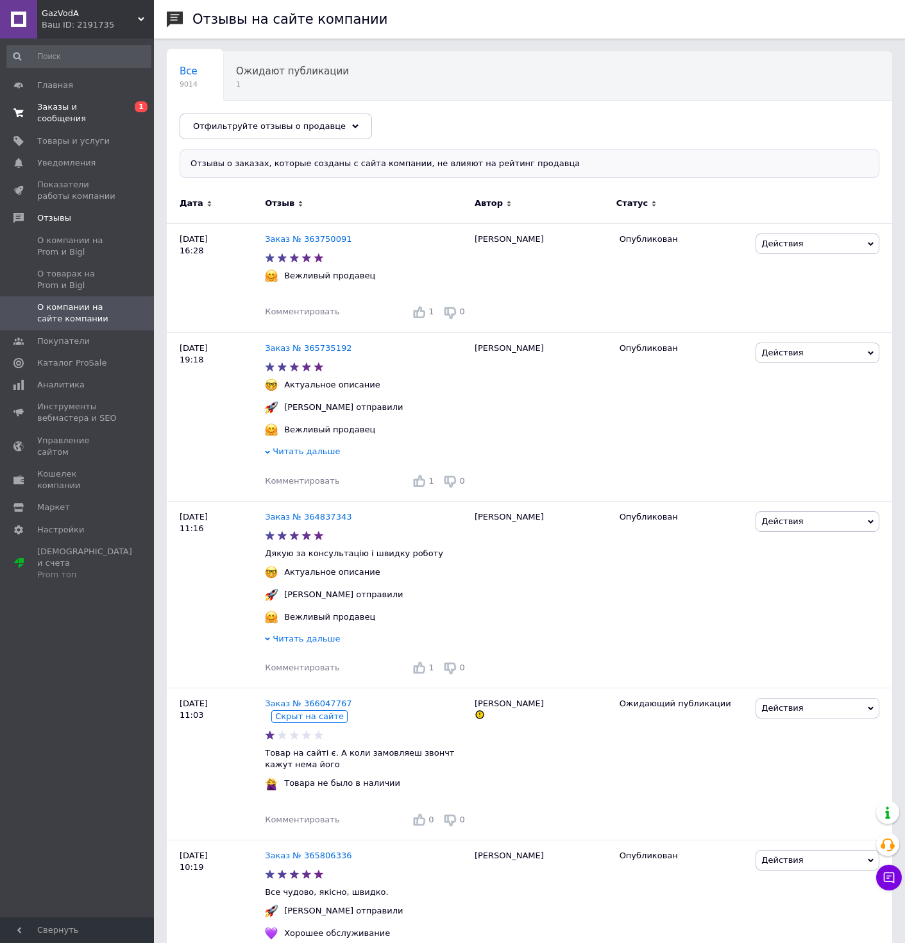
click at [51, 108] on span "Заказы и сообщения" at bounding box center [77, 112] width 81 height 23
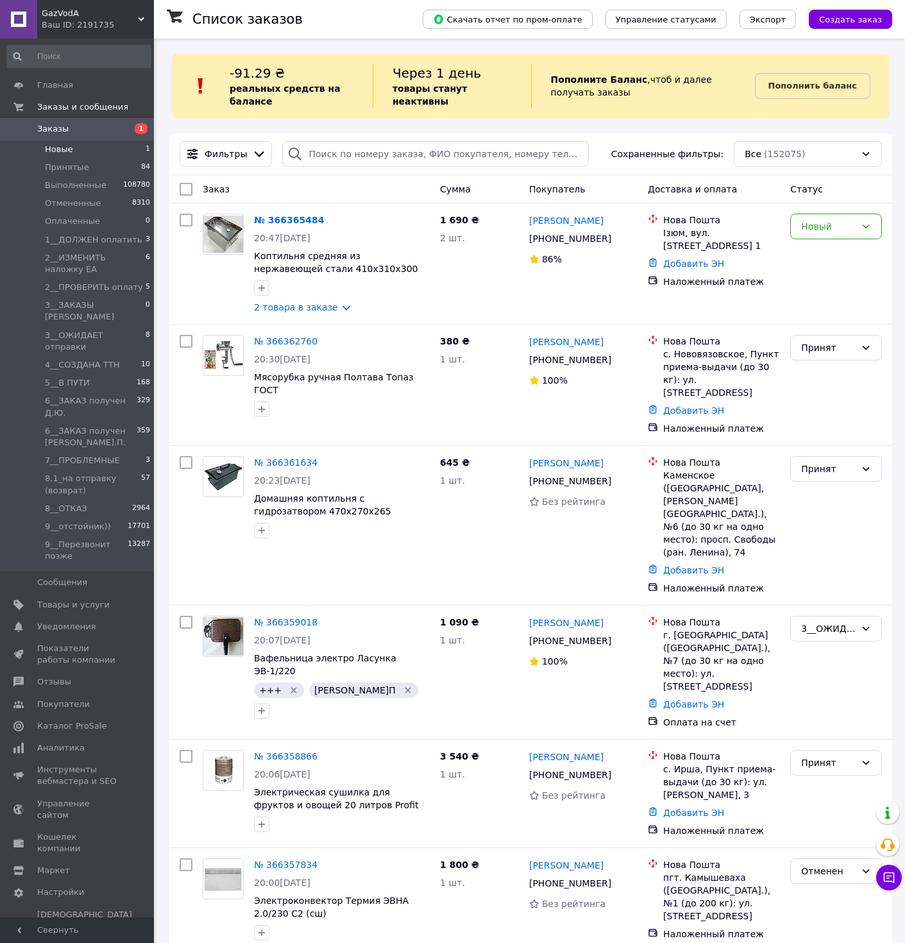
click at [72, 150] on li "Новые 1" at bounding box center [79, 149] width 158 height 18
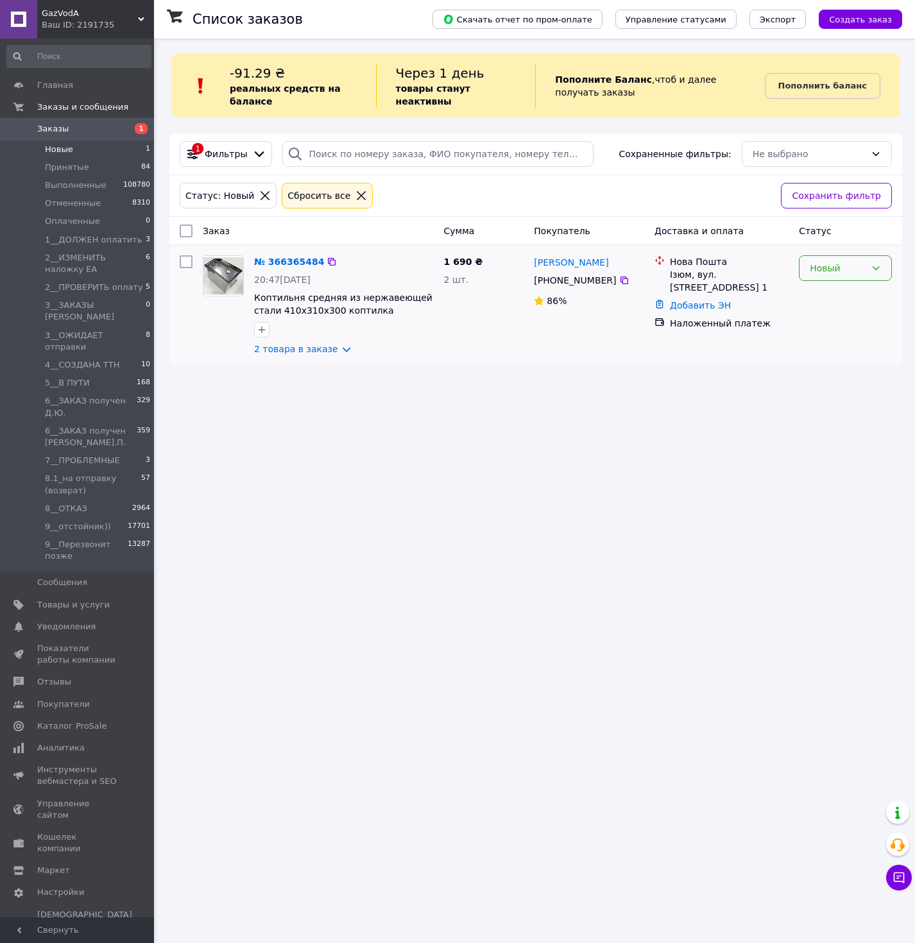
click at [833, 262] on div "Новый" at bounding box center [838, 268] width 56 height 14
click at [832, 301] on li "Принят" at bounding box center [845, 295] width 92 height 23
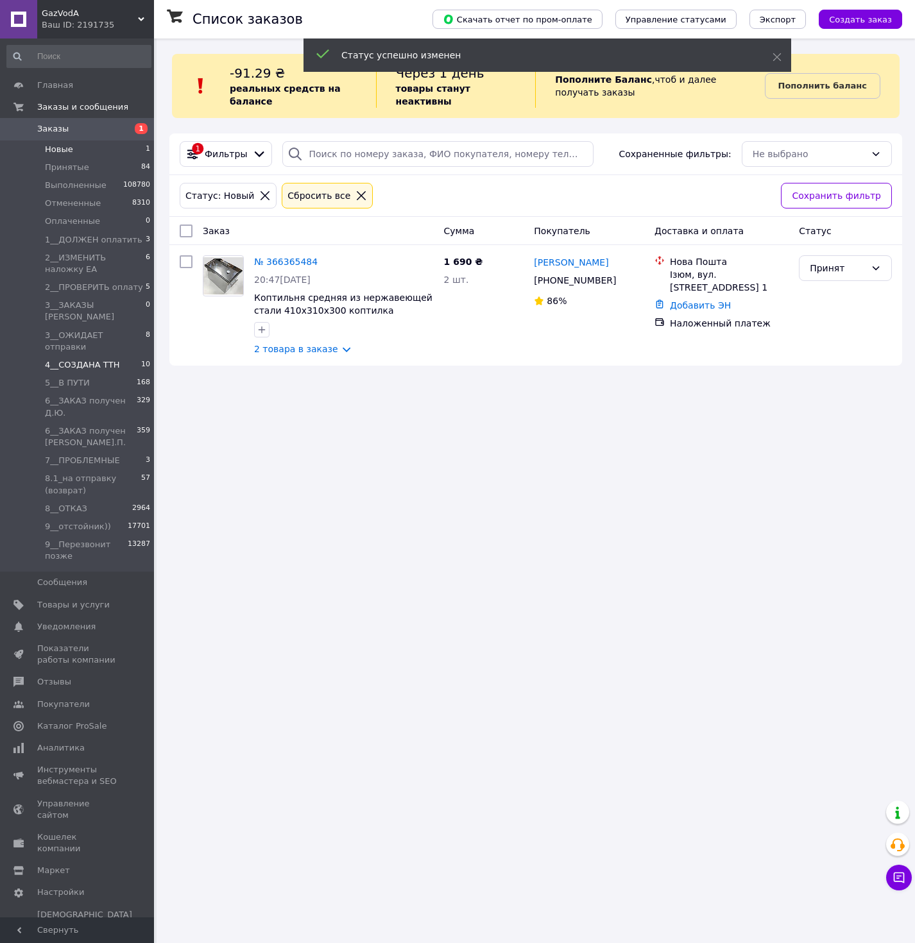
click at [90, 359] on span "4__СОЗДАНА ТТН" at bounding box center [82, 365] width 74 height 12
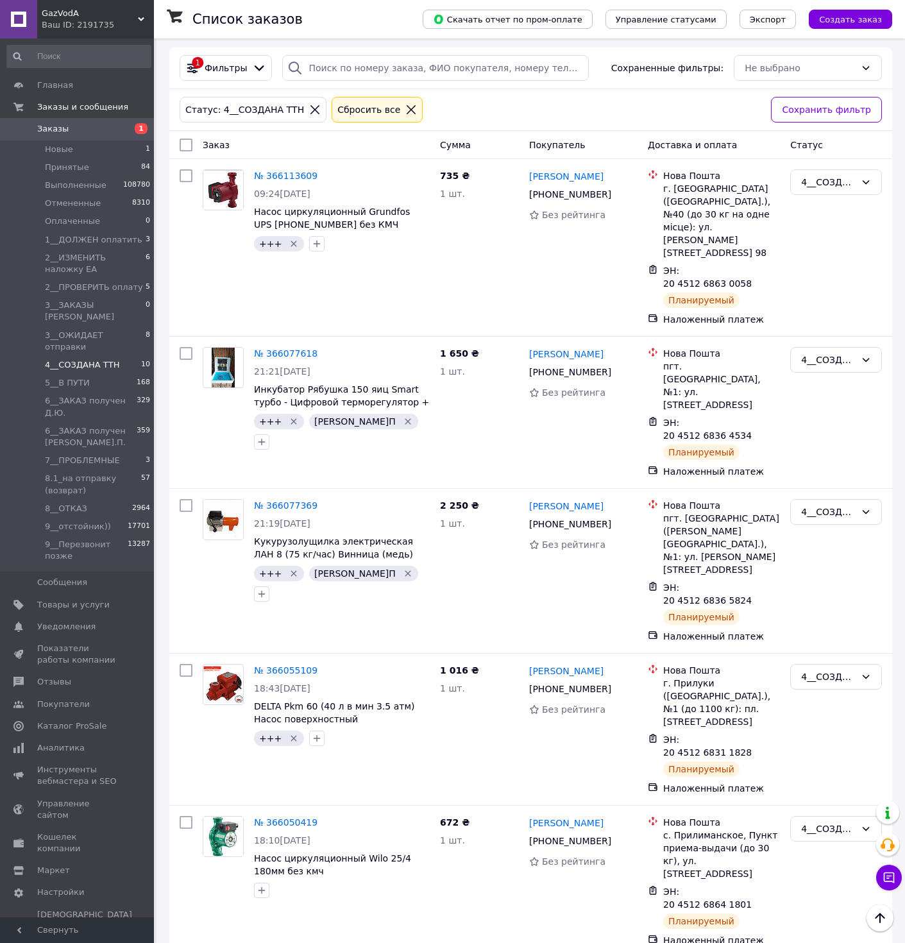
scroll to position [49, 0]
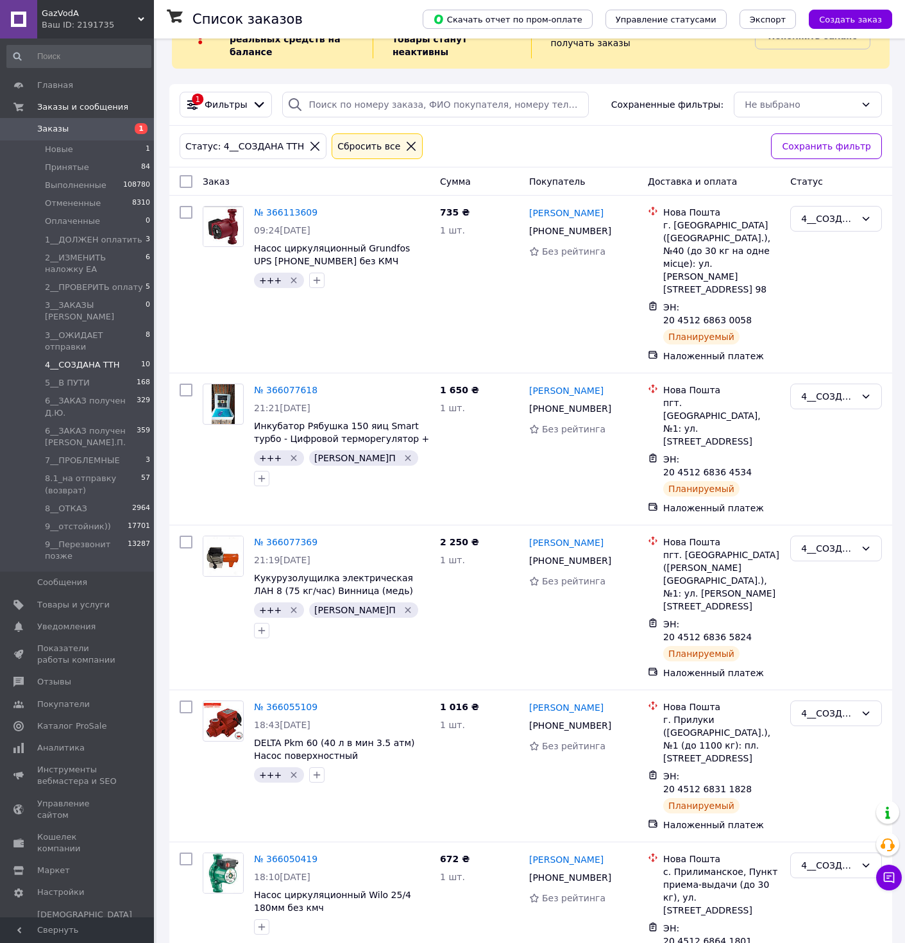
click at [309, 146] on icon at bounding box center [315, 146] width 12 height 12
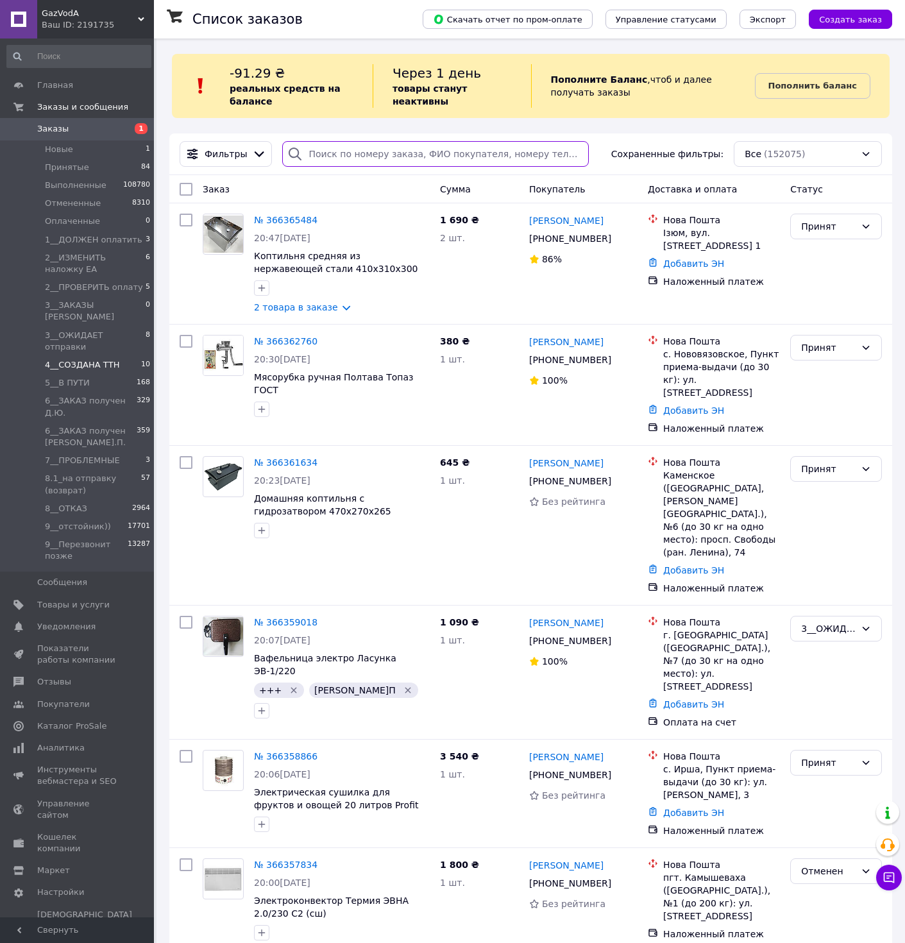
click at [339, 162] on input "search" at bounding box center [435, 154] width 307 height 26
paste input "380966186509"
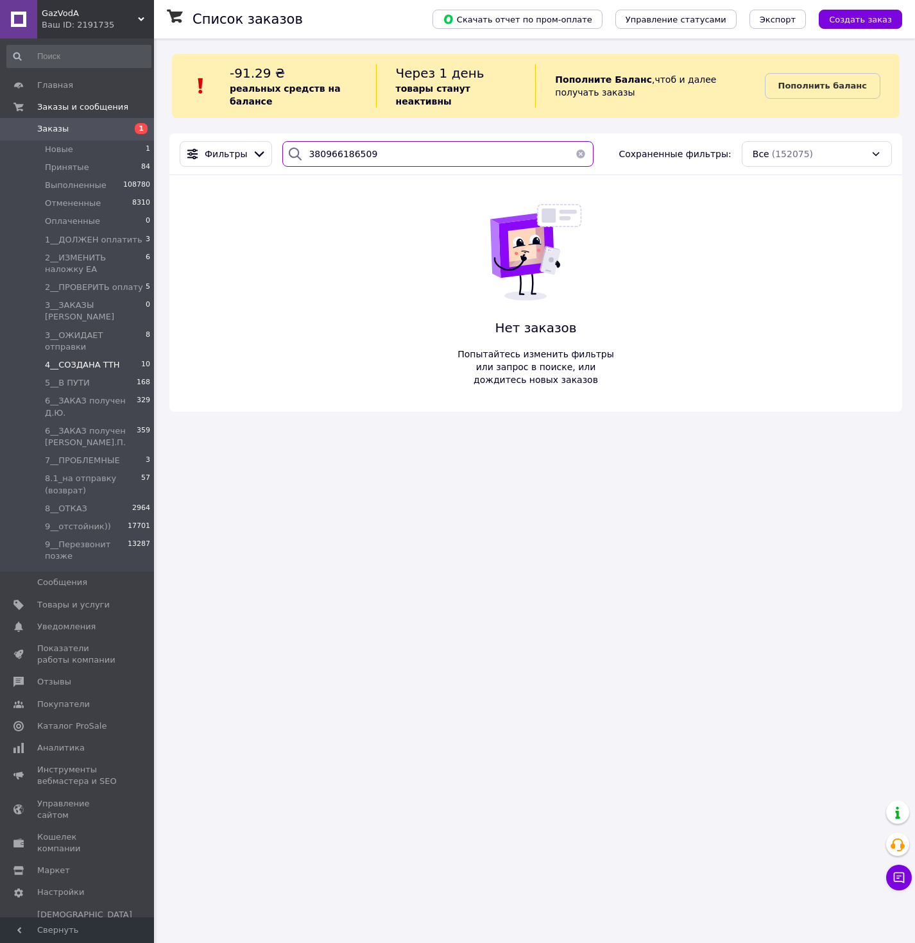
type input "380966186509"
click at [79, 359] on span "4__СОЗДАНА ТТН" at bounding box center [82, 365] width 74 height 12
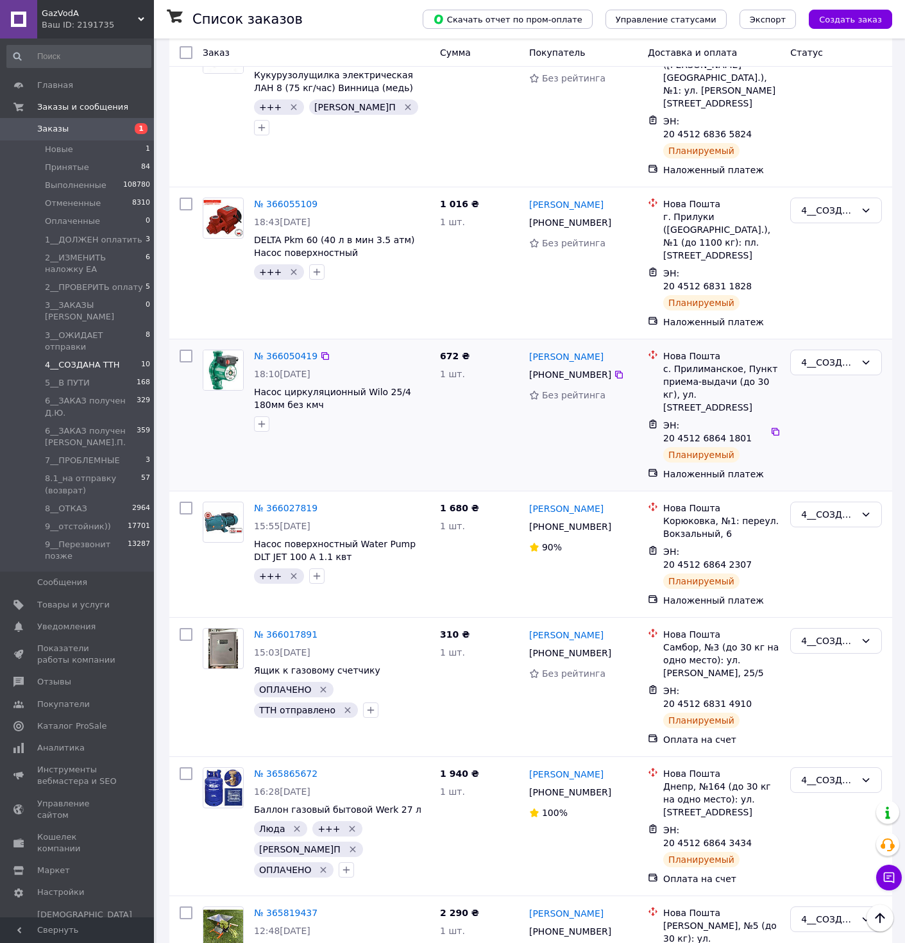
scroll to position [566, 0]
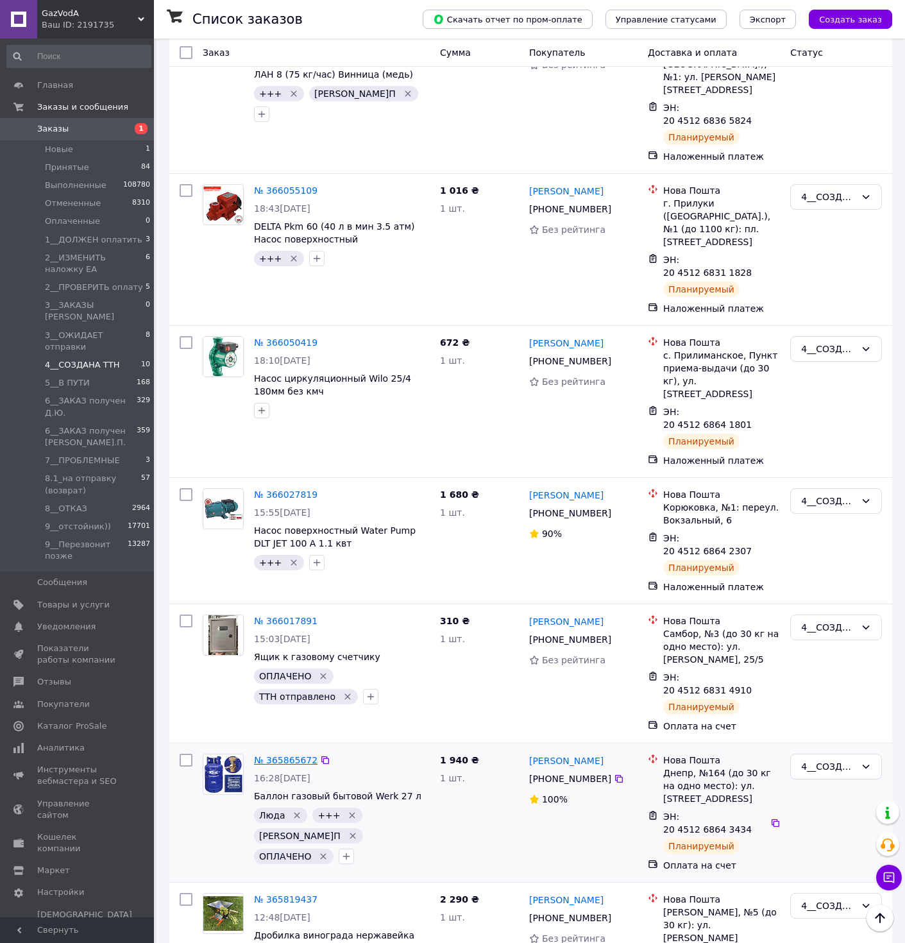
click at [298, 755] on link "№ 365865672" at bounding box center [286, 760] width 64 height 10
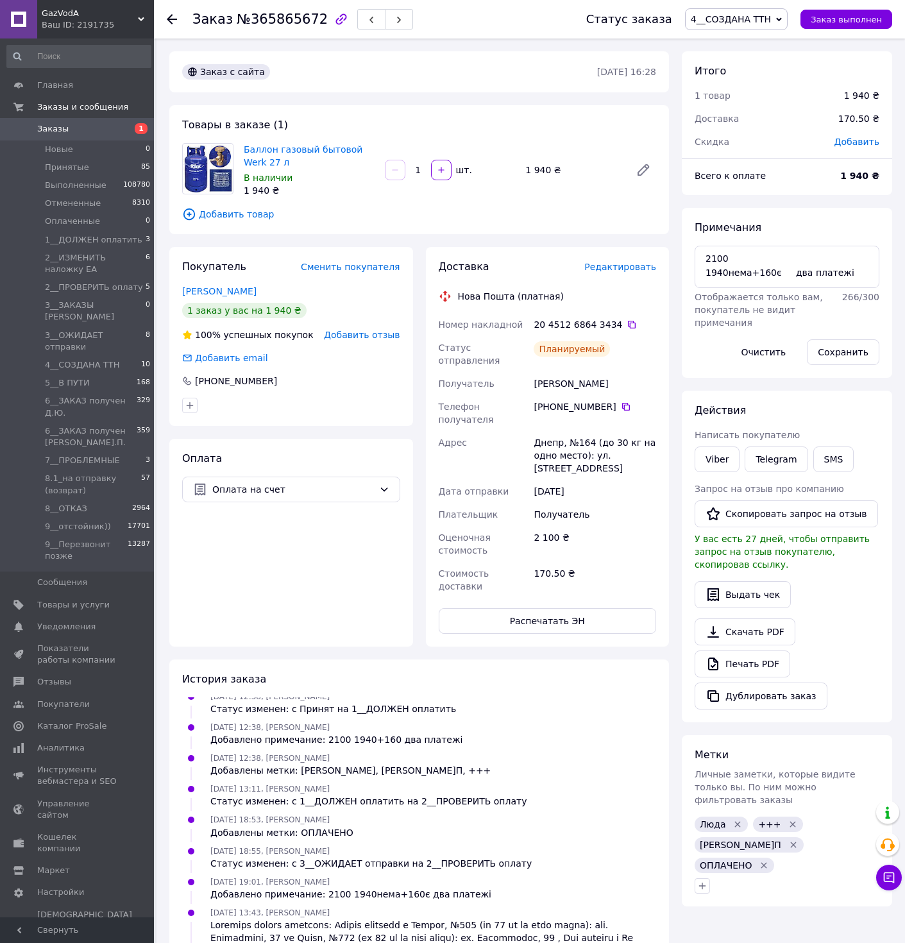
scroll to position [77, 0]
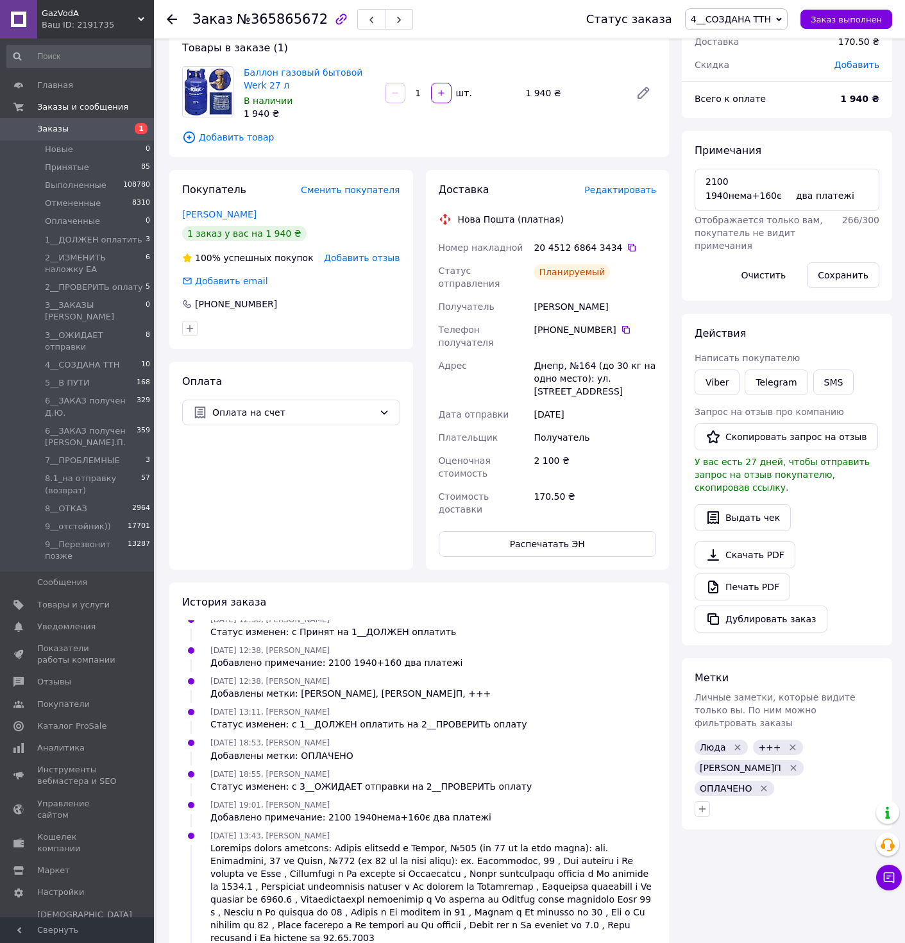
click at [745, 17] on span "4__СОЗДАНА ТТН" at bounding box center [731, 19] width 80 height 10
click at [760, 120] on li "3__ОЖИДАЕТ отправки" at bounding box center [774, 120] width 177 height 19
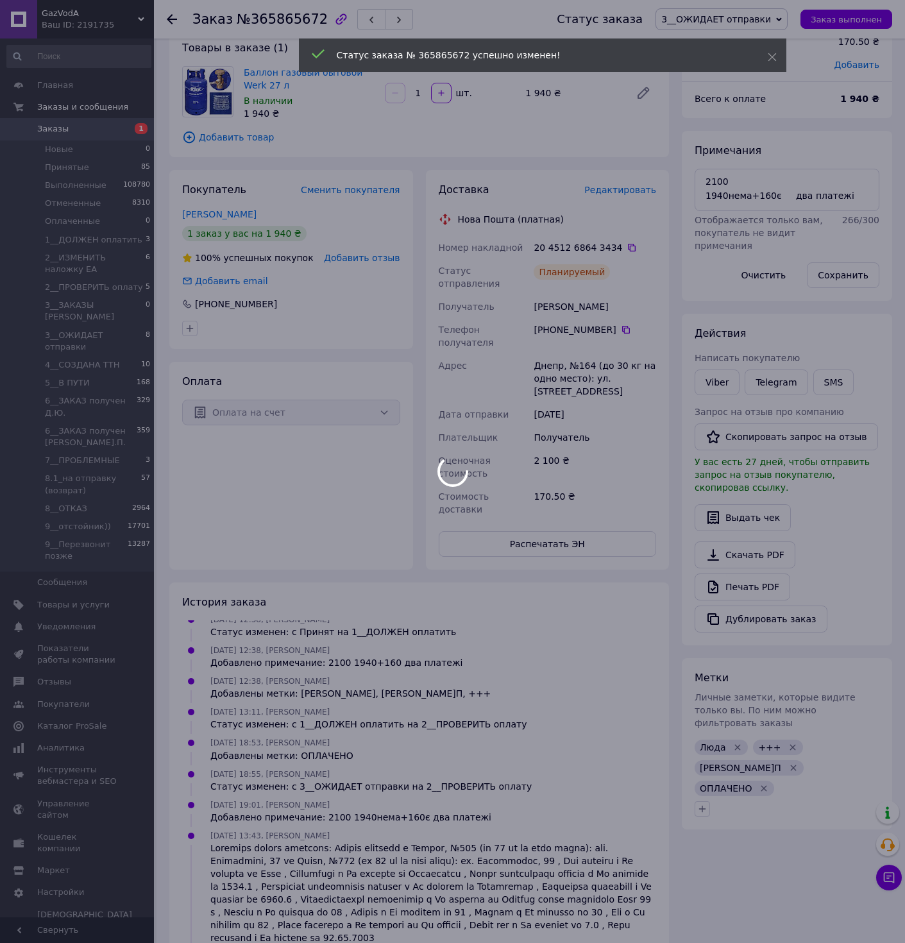
scroll to position [100, 0]
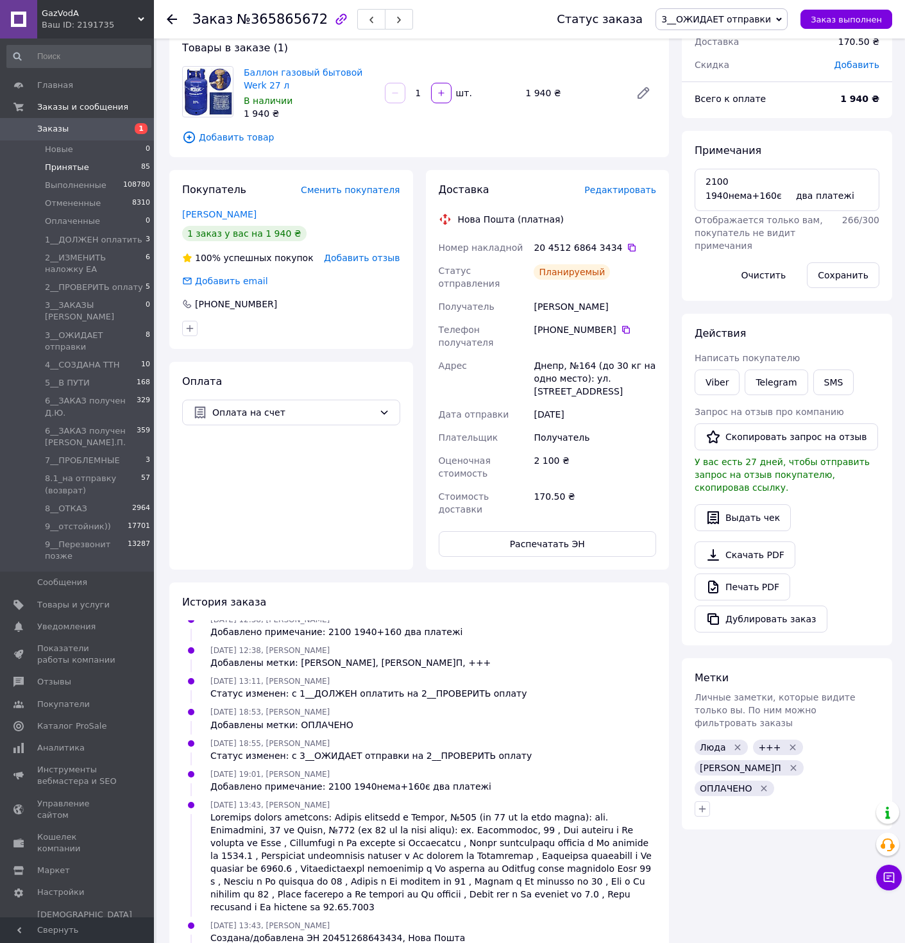
click at [58, 169] on span "Принятые" at bounding box center [67, 168] width 44 height 12
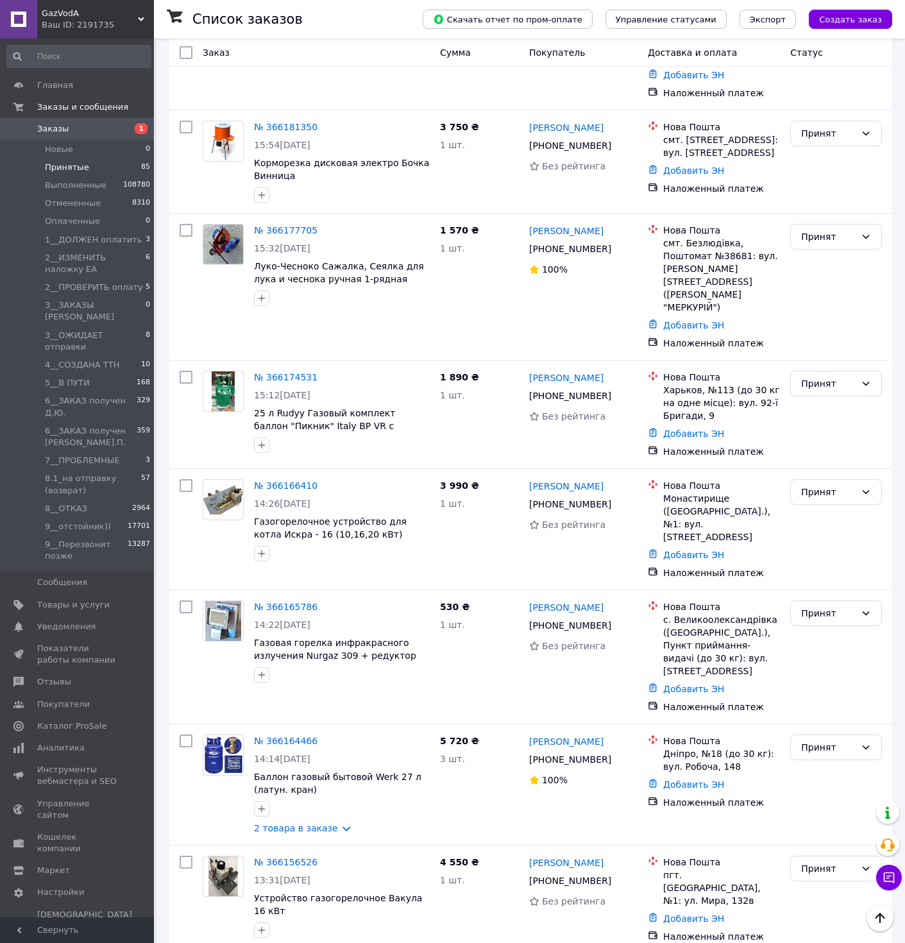
scroll to position [9039, 0]
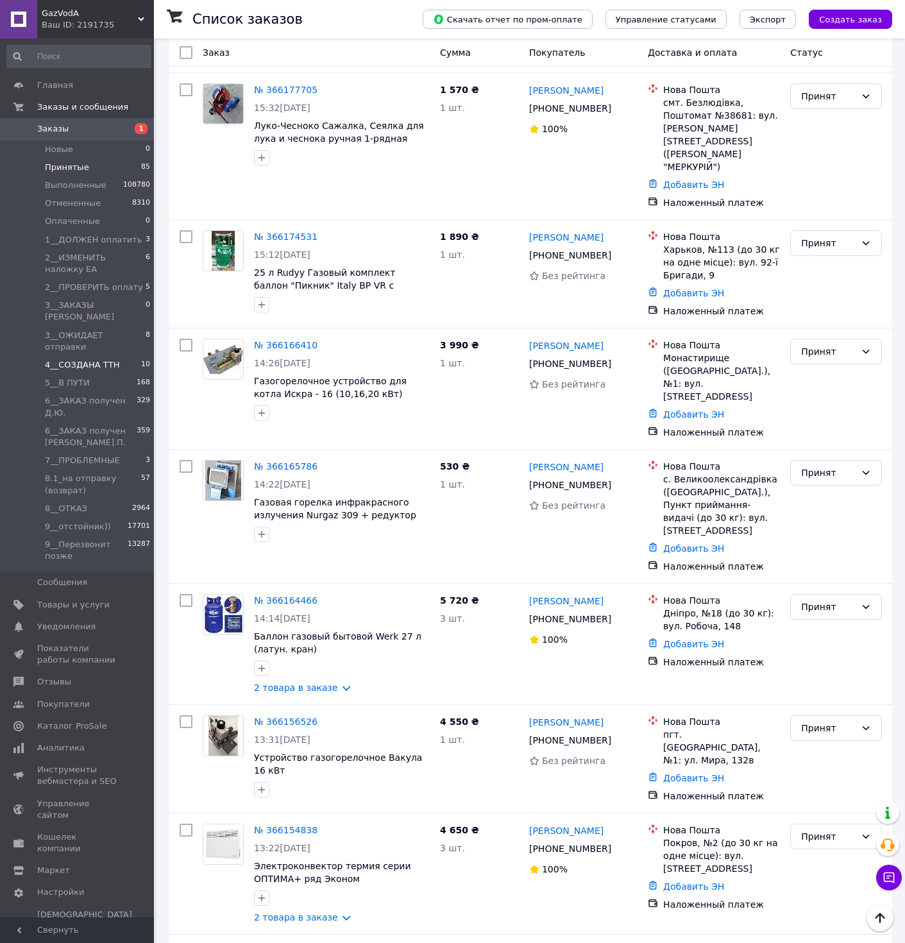
click at [95, 359] on span "4__СОЗДАНА ТТН" at bounding box center [82, 365] width 74 height 12
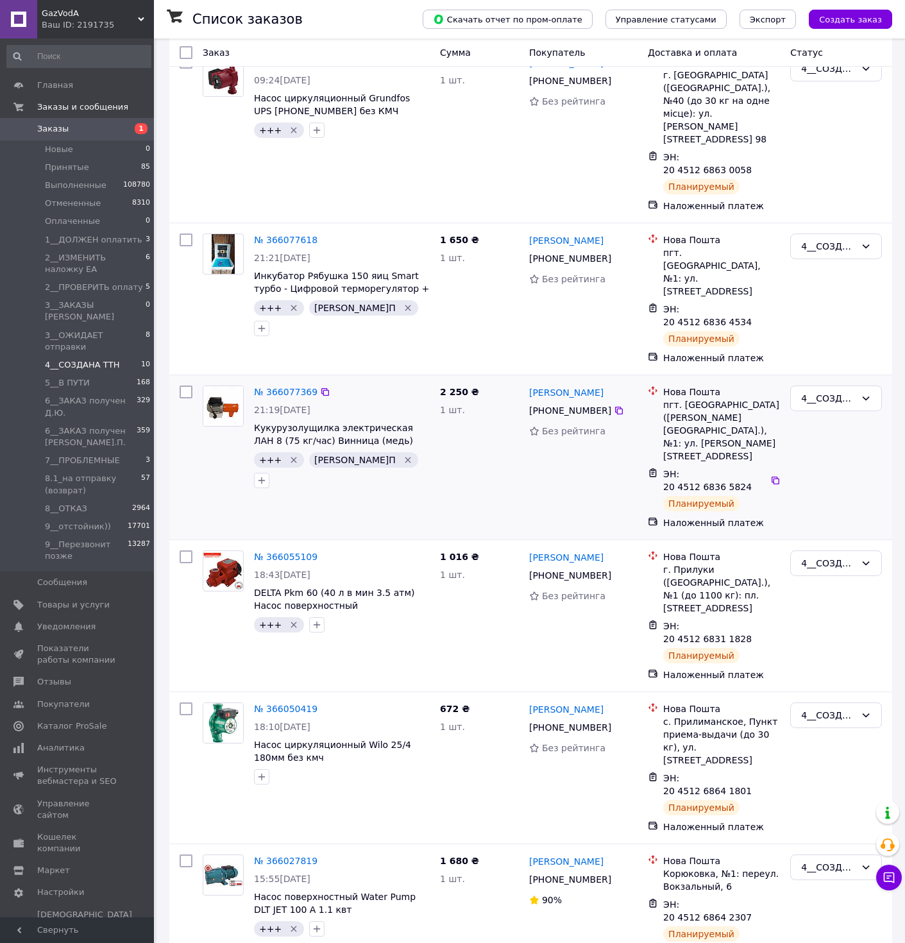
scroll to position [202, 0]
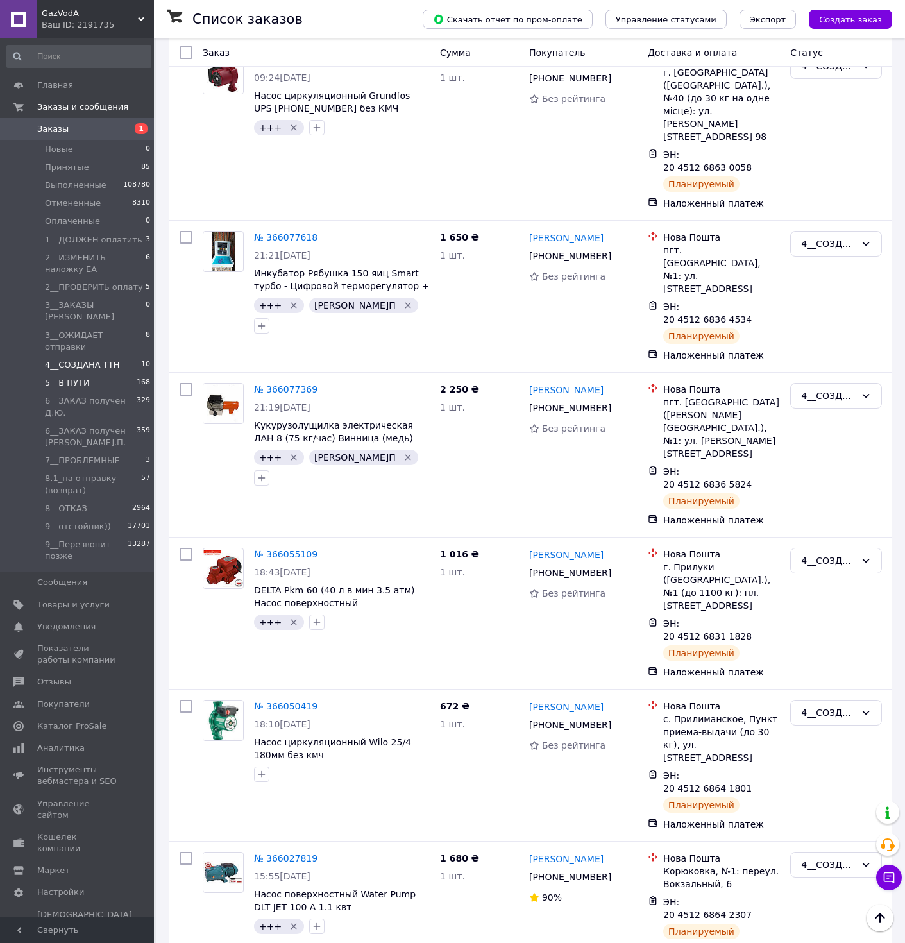
click at [90, 374] on li "5__В ПУТИ 168" at bounding box center [79, 383] width 158 height 18
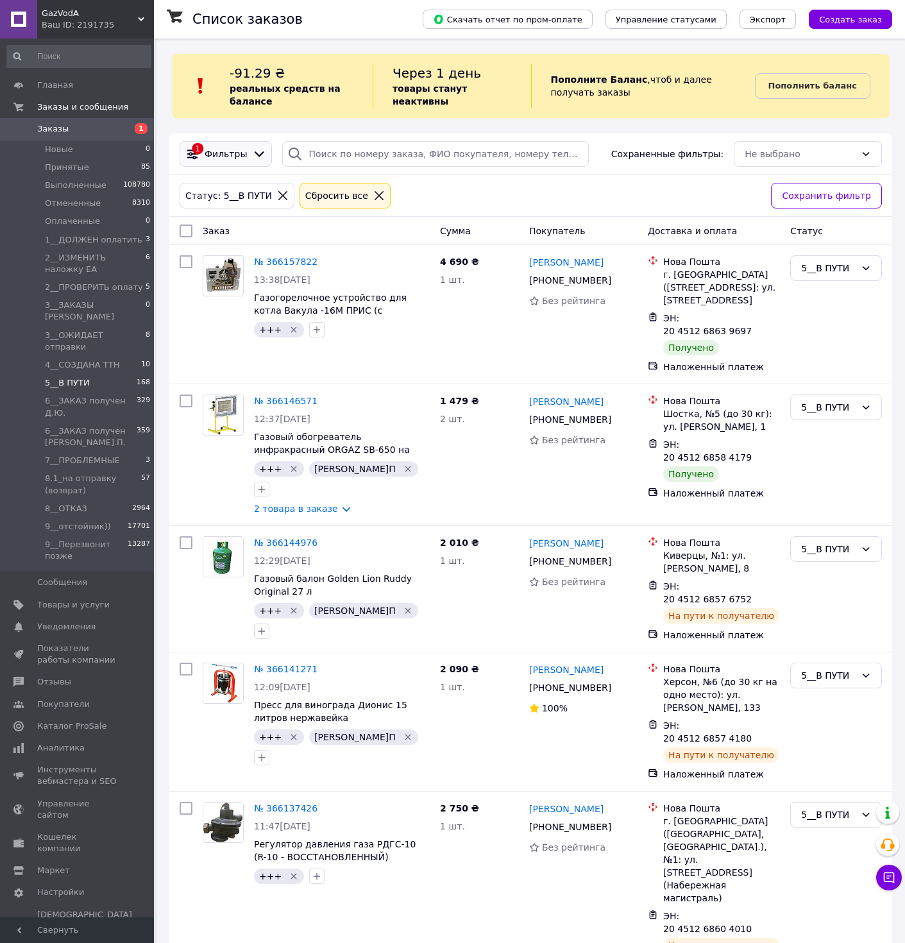
click at [261, 144] on div "1 Фильтры" at bounding box center [226, 154] width 92 height 26
click at [255, 158] on icon at bounding box center [259, 154] width 14 height 14
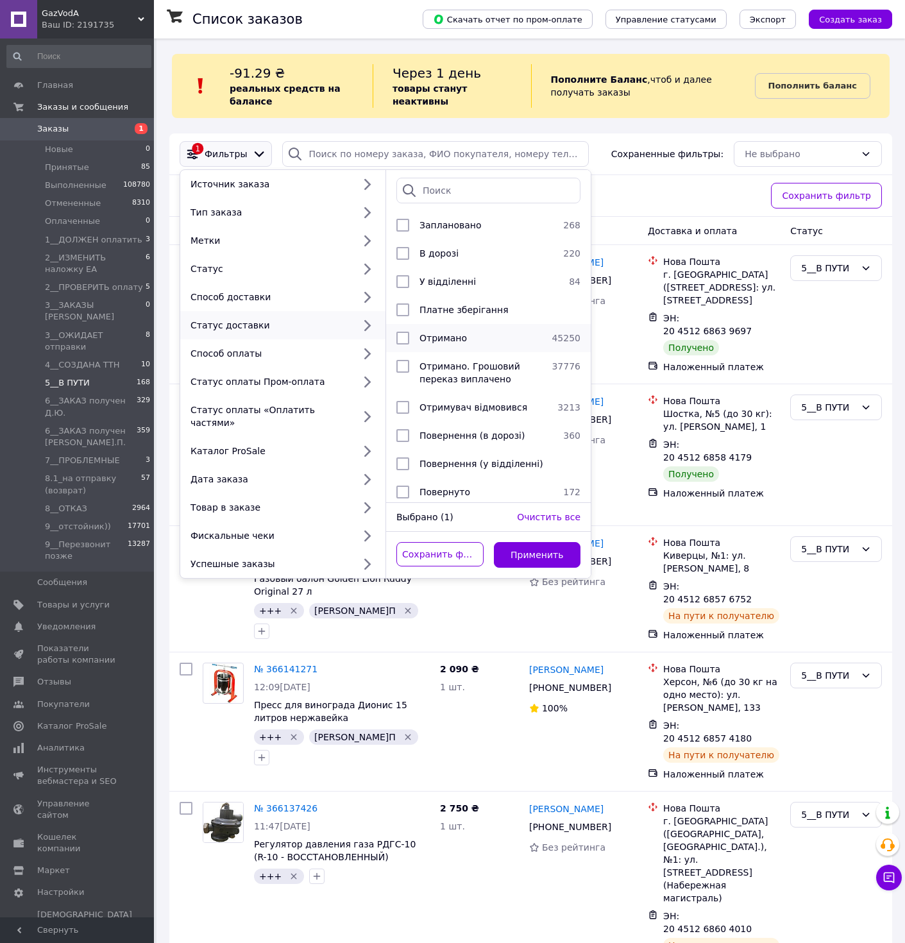
click at [430, 340] on span "Отримано" at bounding box center [443, 338] width 47 height 10
checkbox input "true"
click at [542, 549] on button "Применить" at bounding box center [537, 555] width 87 height 26
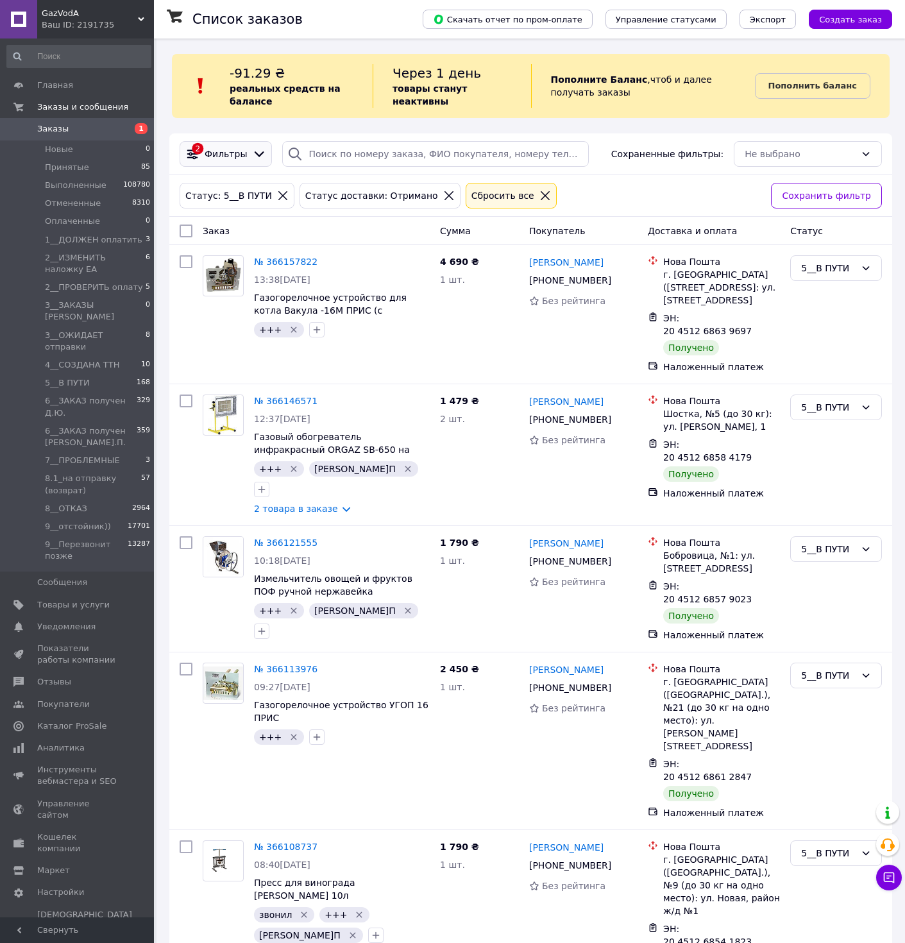
click at [262, 150] on icon at bounding box center [259, 154] width 14 height 14
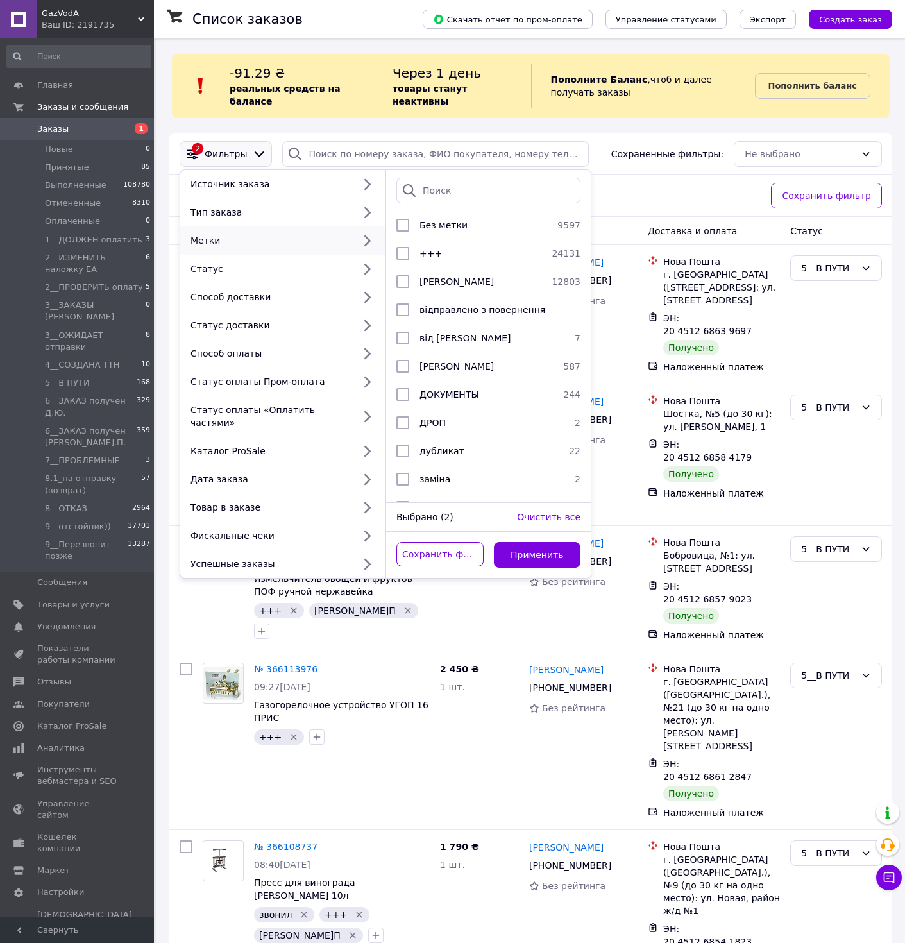
scroll to position [314, 0]
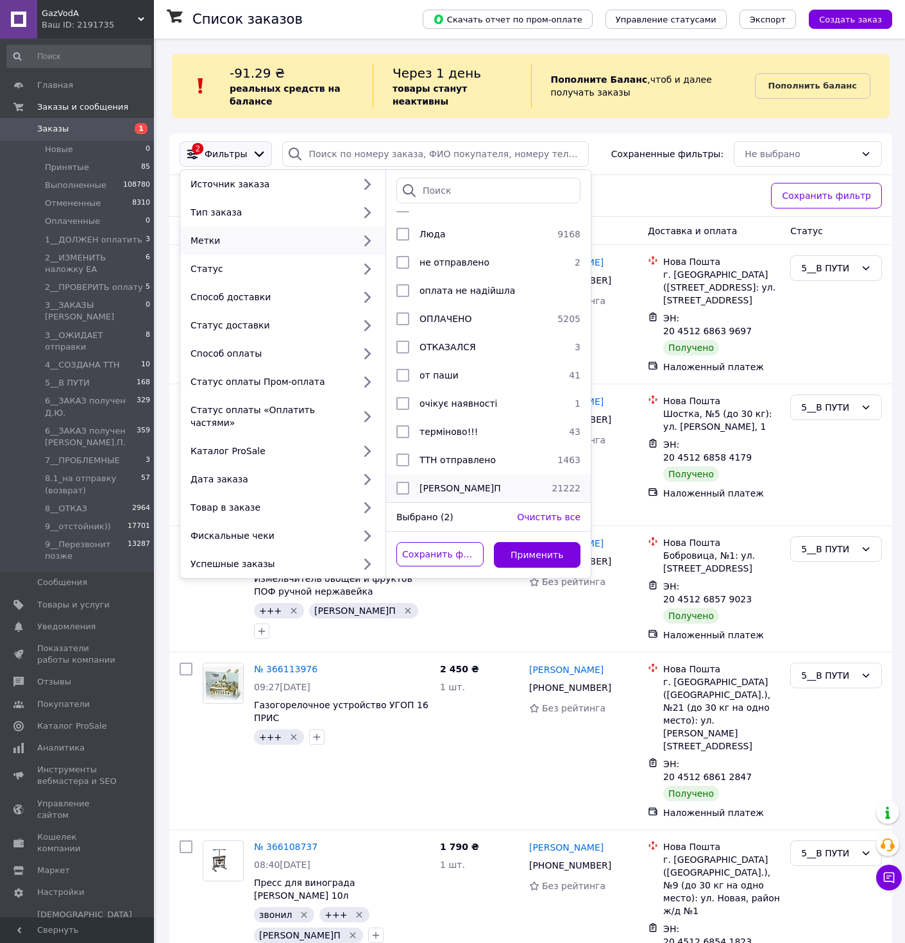
click at [458, 482] on div "Ю.П" at bounding box center [480, 488] width 132 height 13
checkbox input "true"
click at [557, 556] on div "Сохранить фильтр Применить" at bounding box center [488, 555] width 205 height 46
click at [556, 550] on button "Применить" at bounding box center [537, 555] width 87 height 26
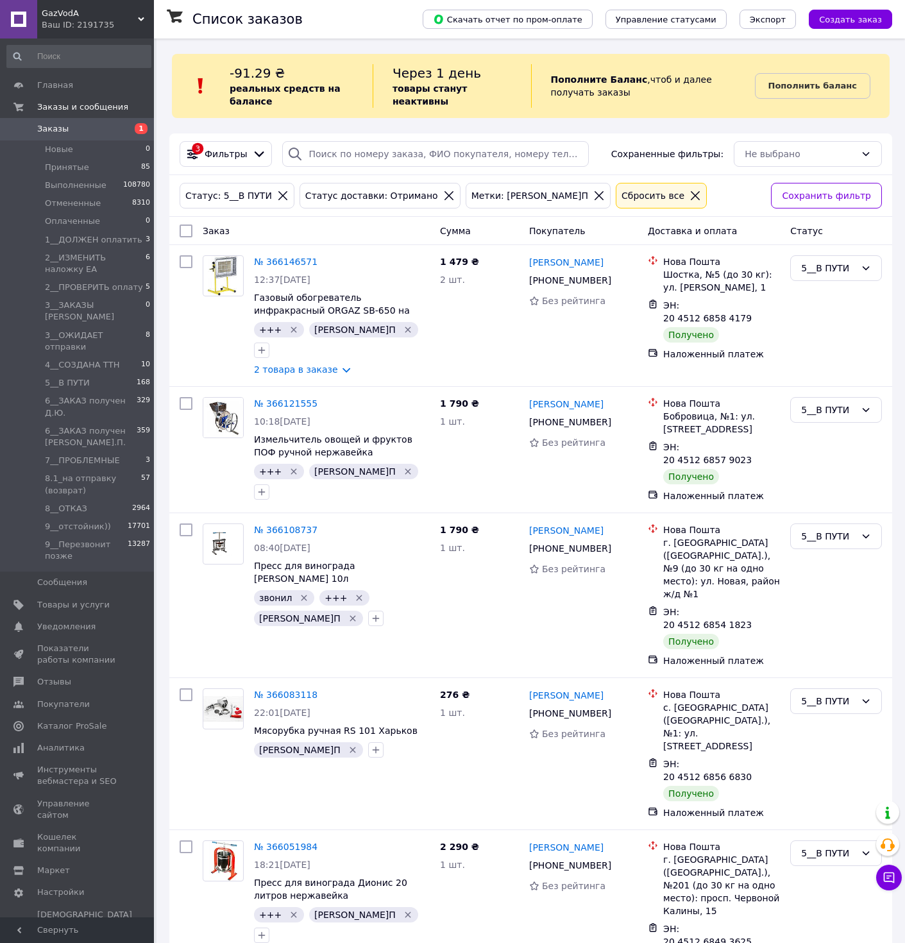
click at [185, 236] on input "checkbox" at bounding box center [186, 231] width 13 height 13
checkbox input "true"
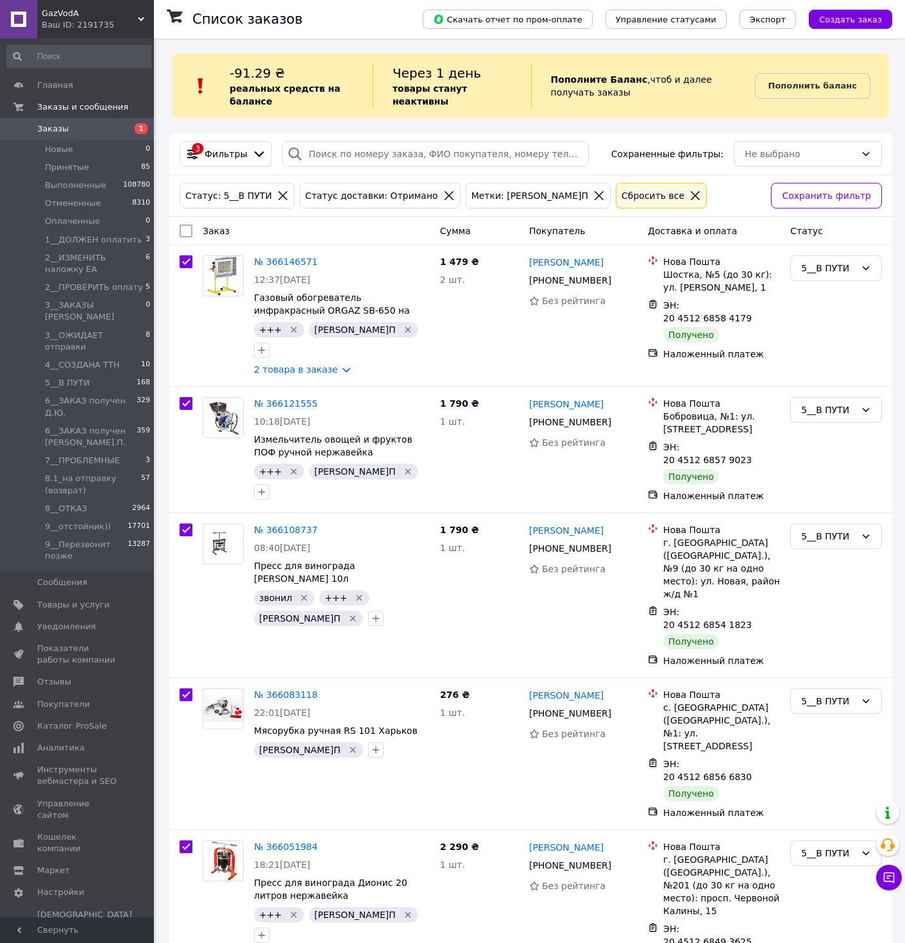
checkbox input "true"
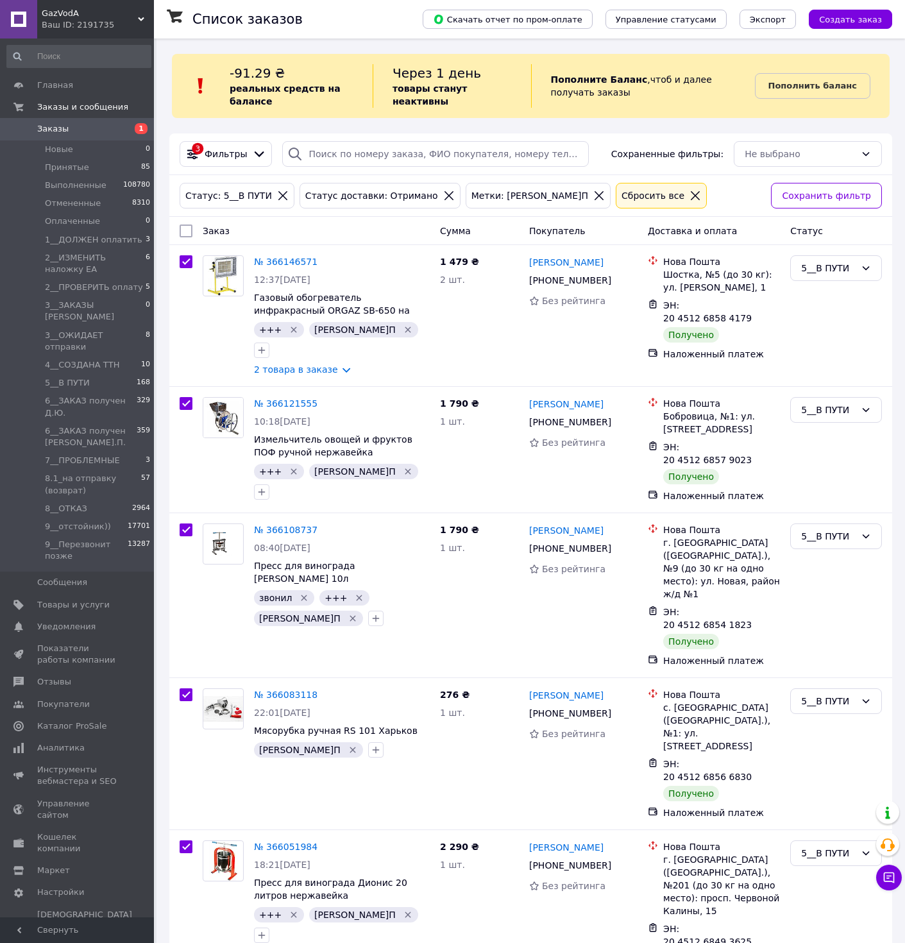
checkbox input "true"
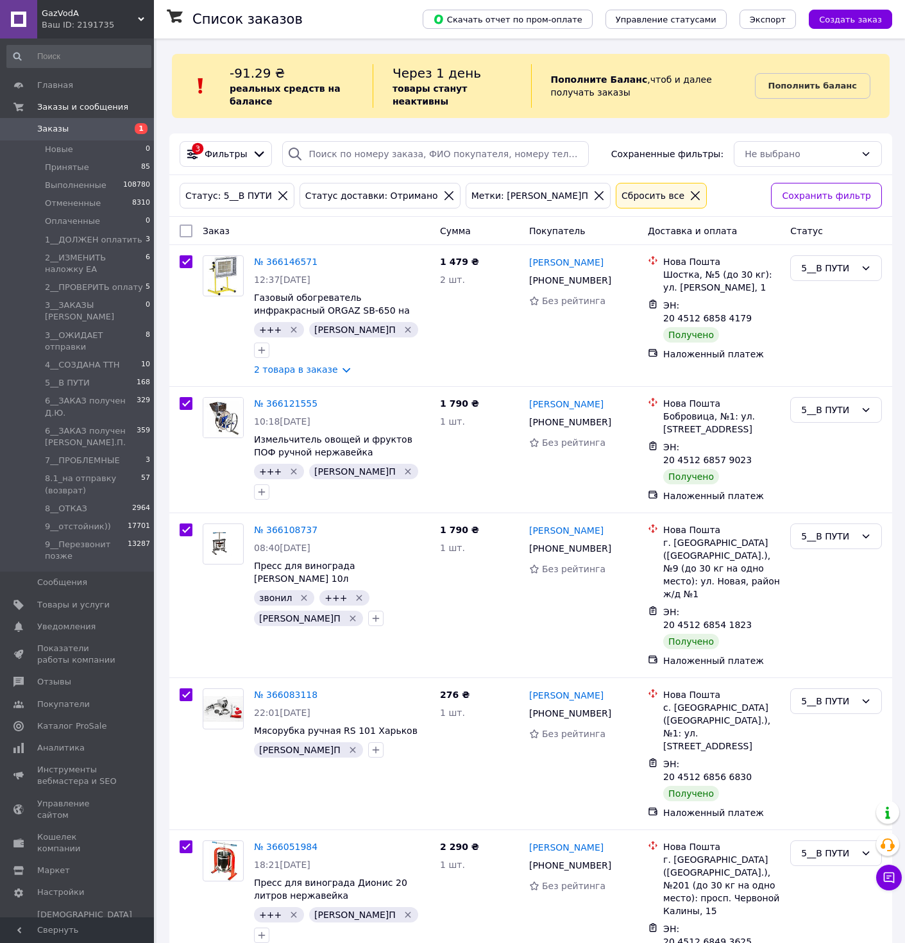
checkbox input "true"
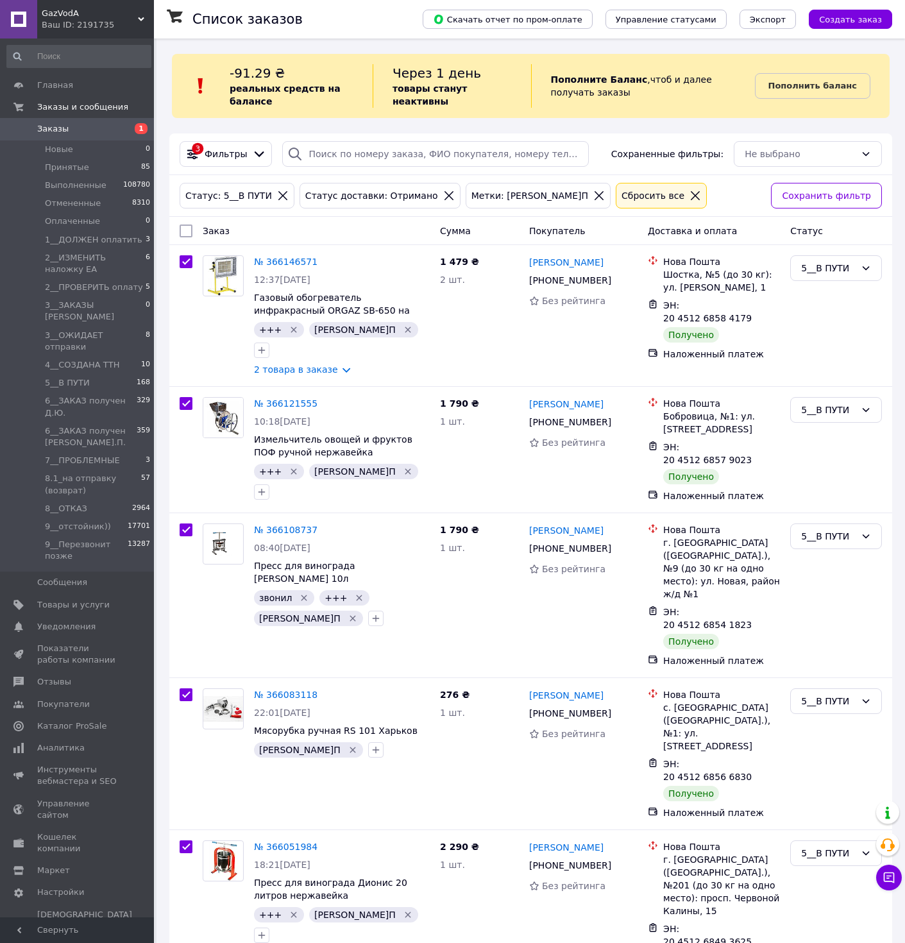
checkbox input "true"
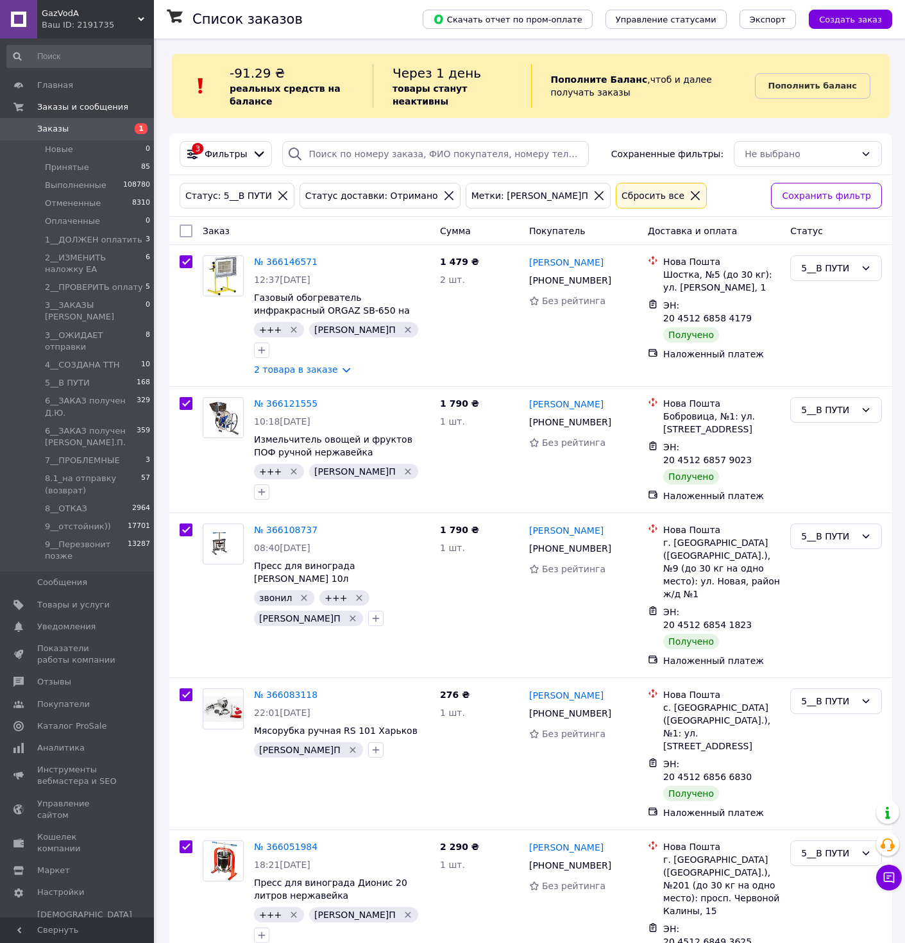
checkbox input "true"
click at [304, 226] on div "Действия для 26 заказов" at bounding box center [251, 231] width 158 height 22
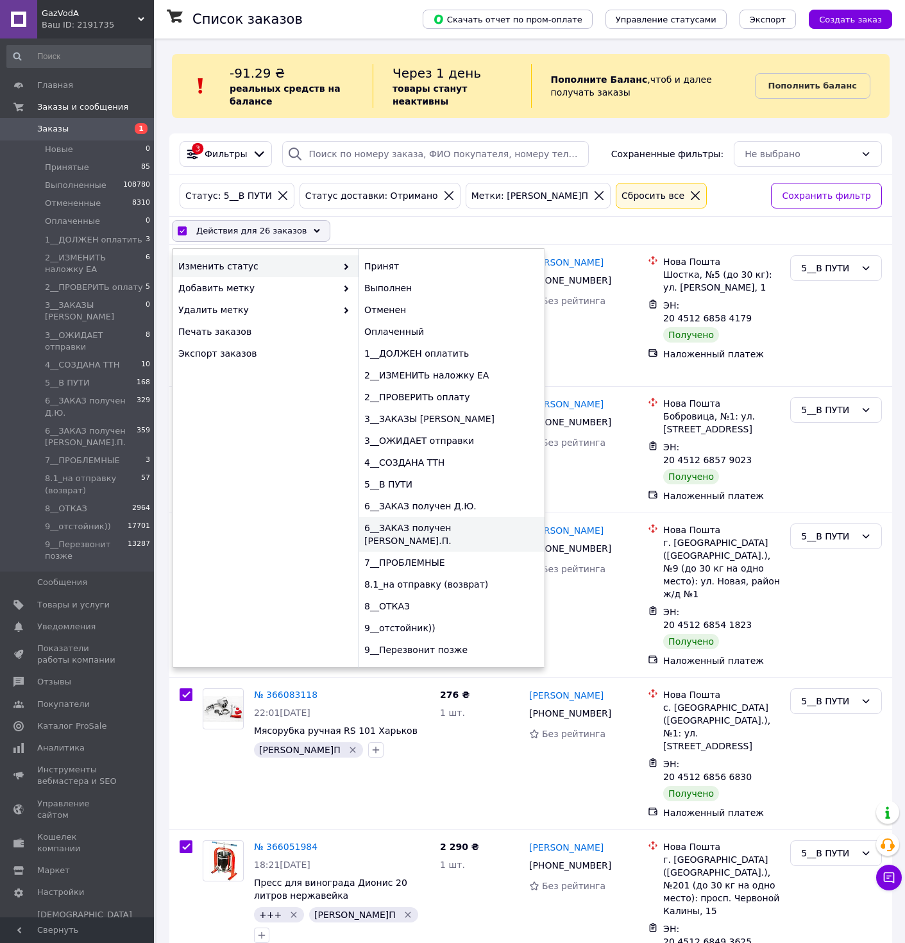
click at [456, 527] on div "6__ЗАКАЗ получен [PERSON_NAME].П." at bounding box center [452, 534] width 186 height 35
checkbox input "false"
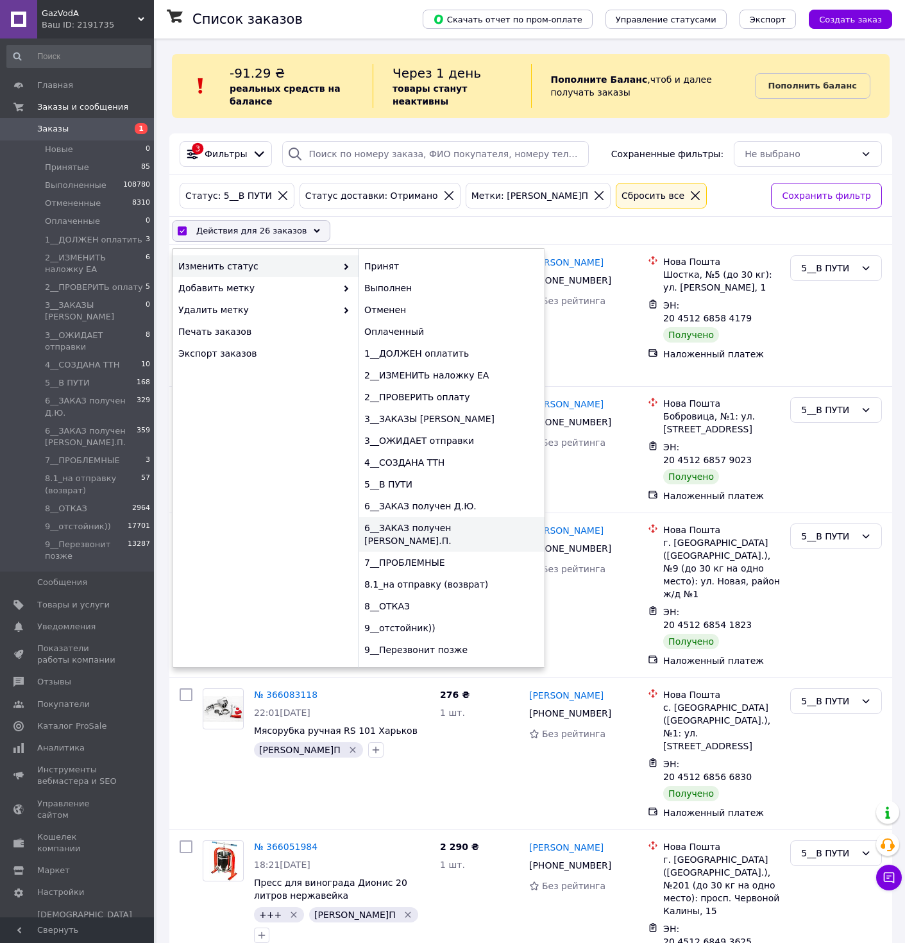
checkbox input "false"
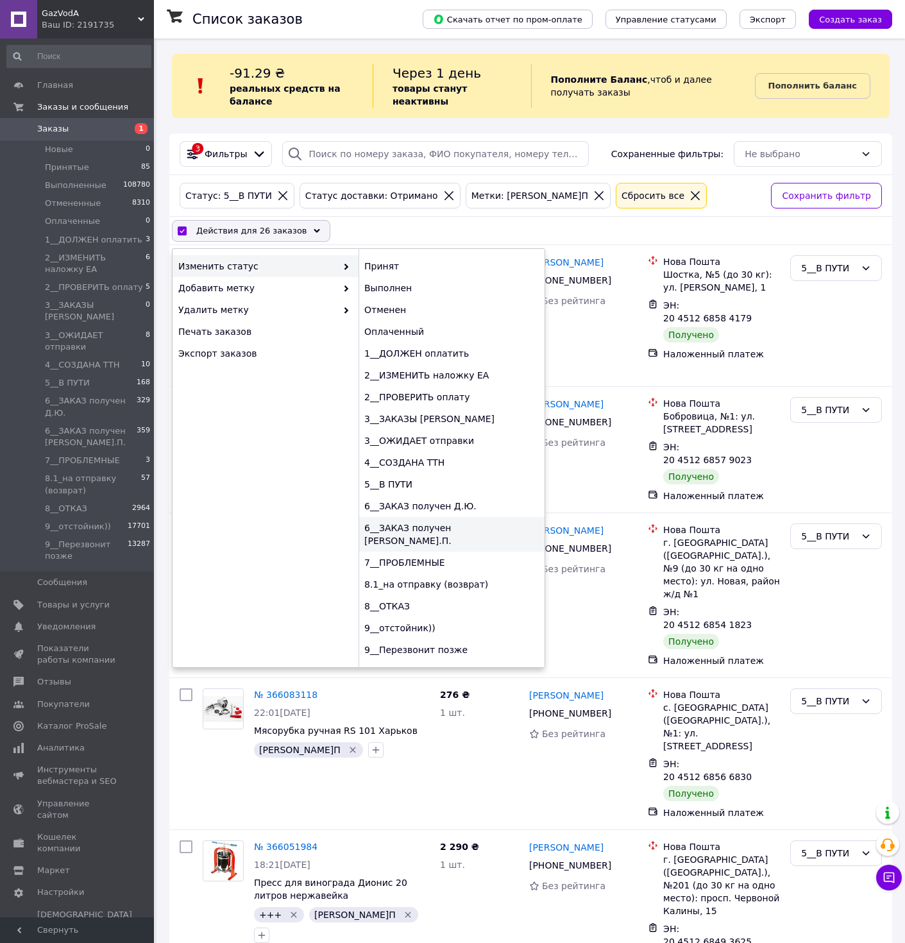
checkbox input "false"
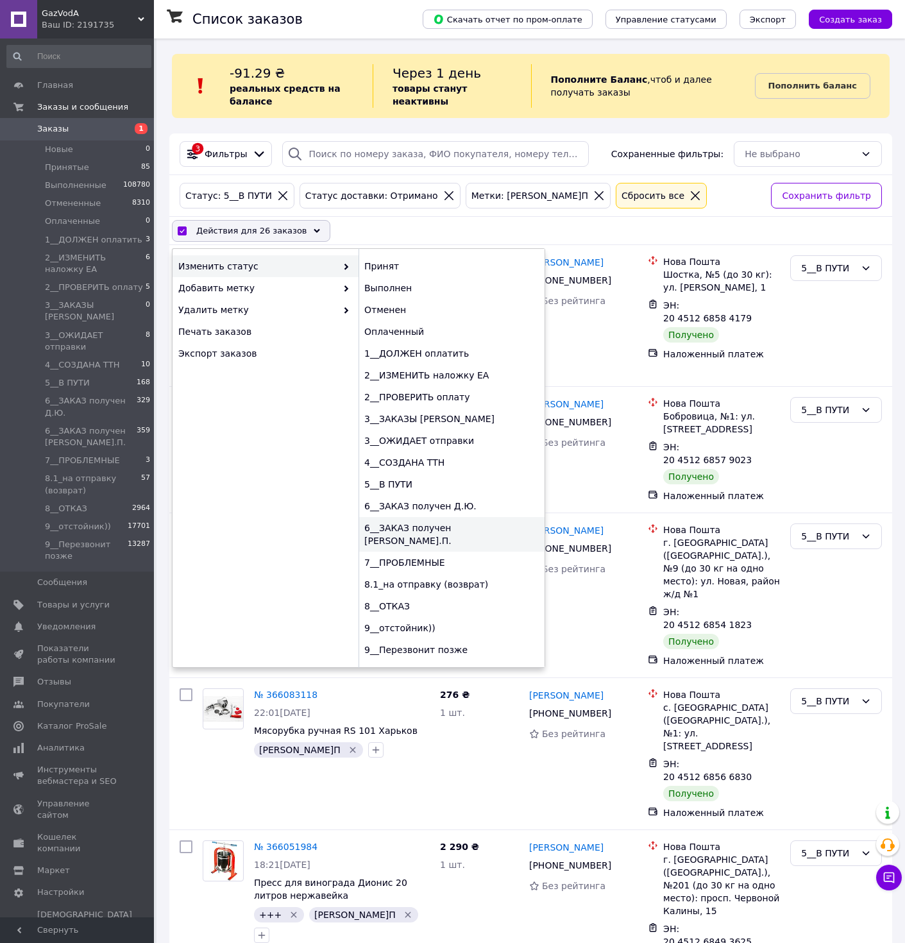
checkbox input "false"
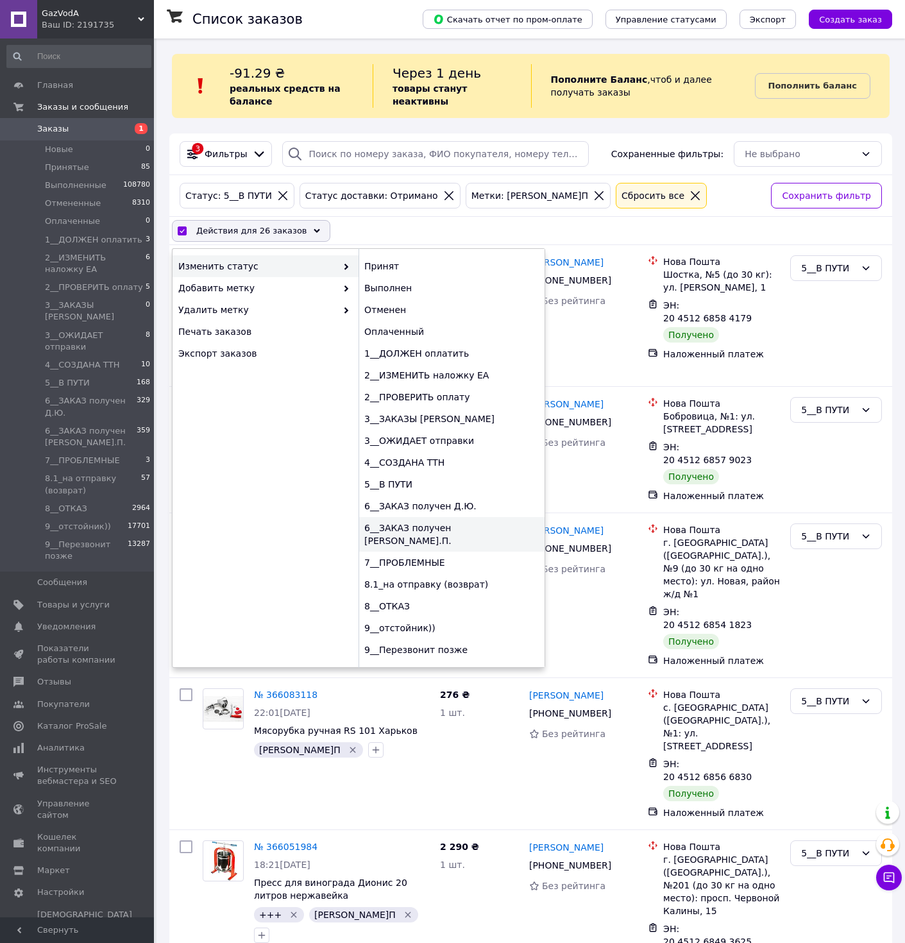
checkbox input "false"
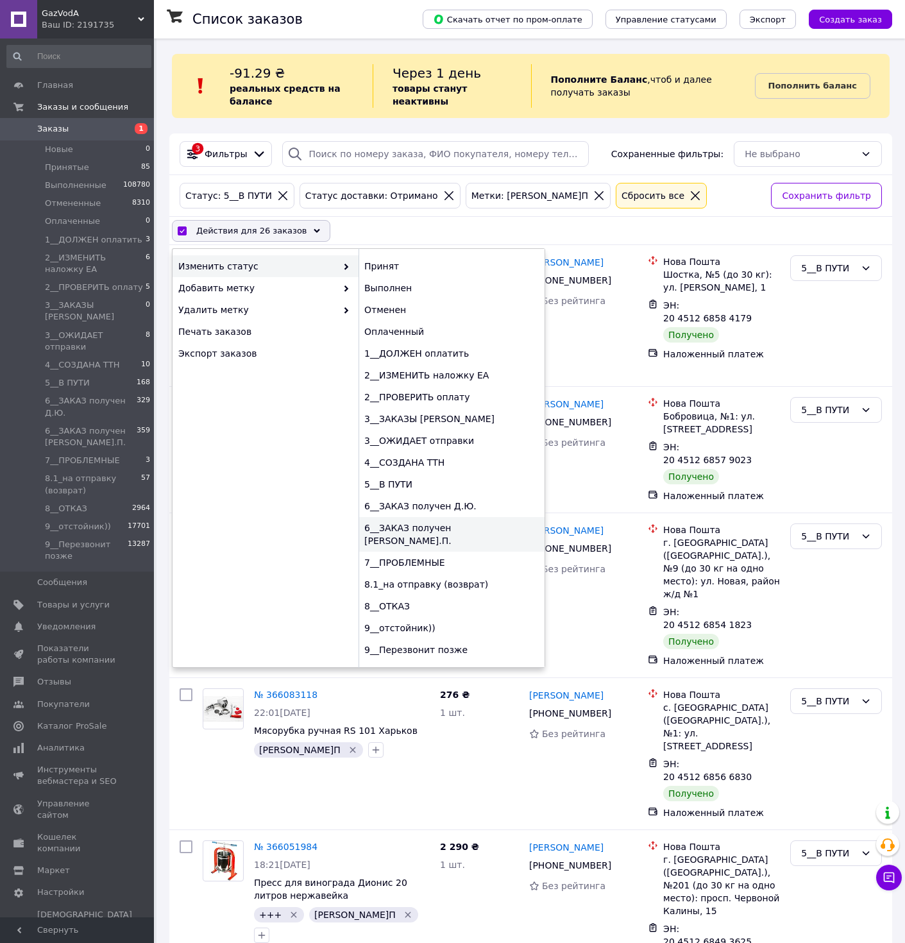
checkbox input "false"
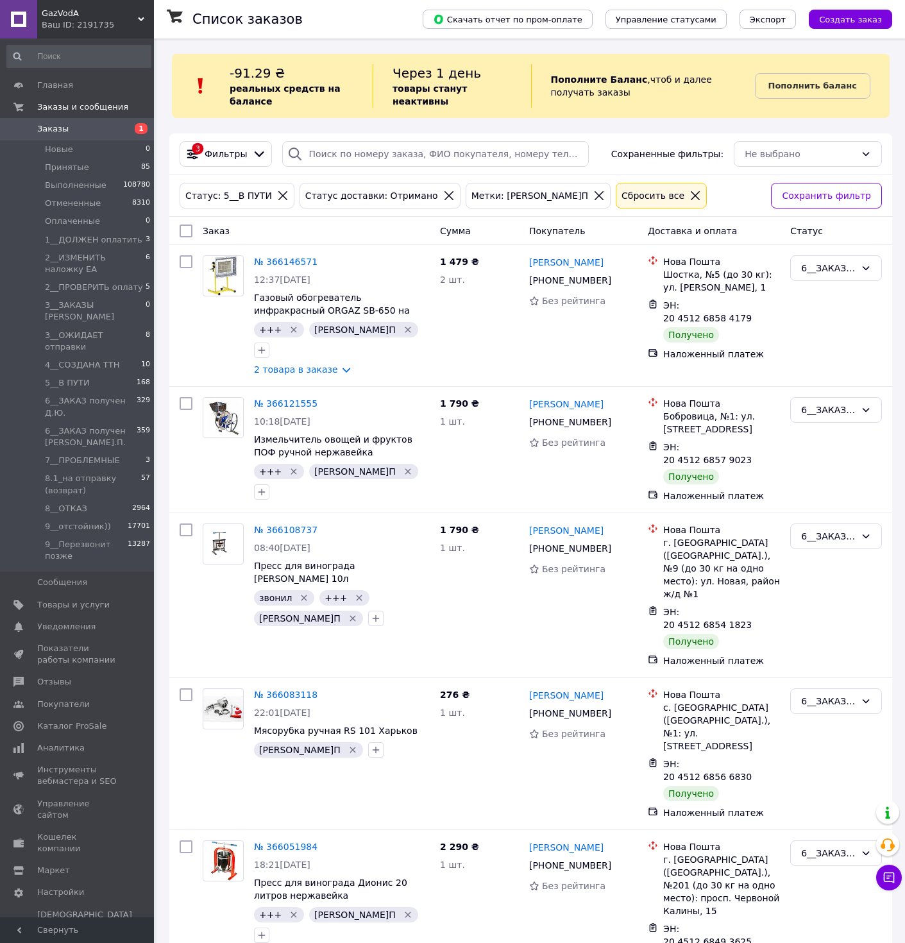
click at [593, 192] on icon at bounding box center [599, 196] width 12 height 12
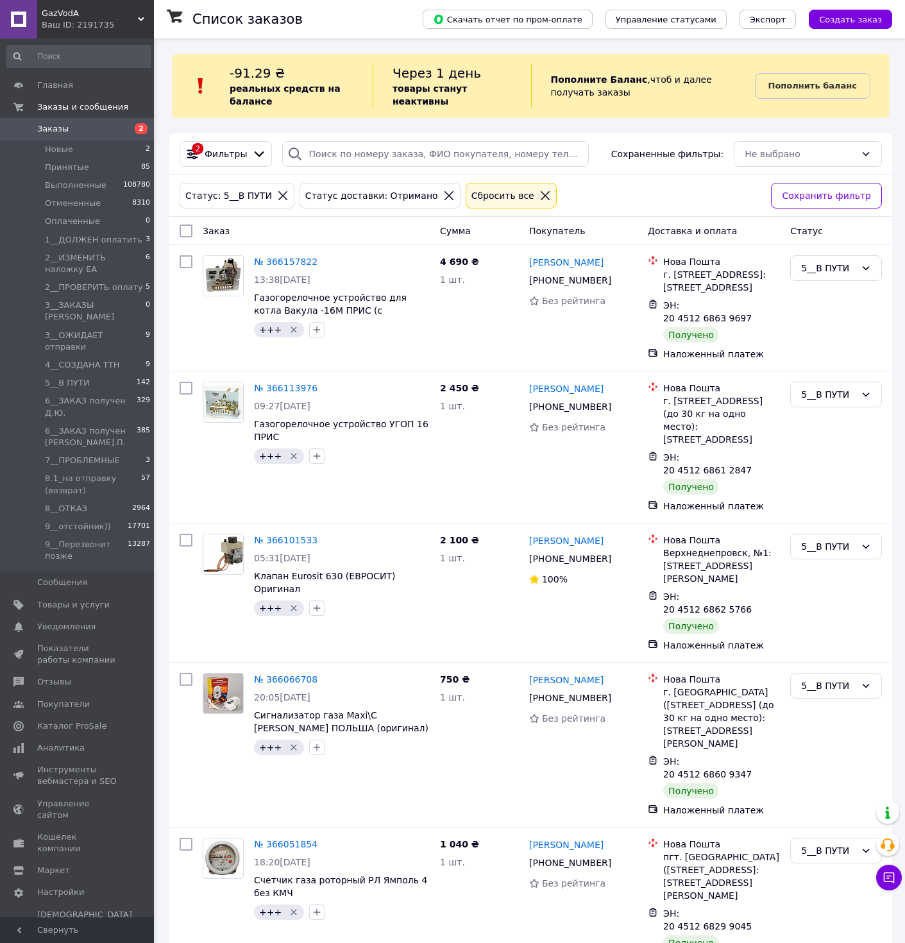
click at [189, 234] on input "checkbox" at bounding box center [186, 231] width 13 height 13
checkbox input "true"
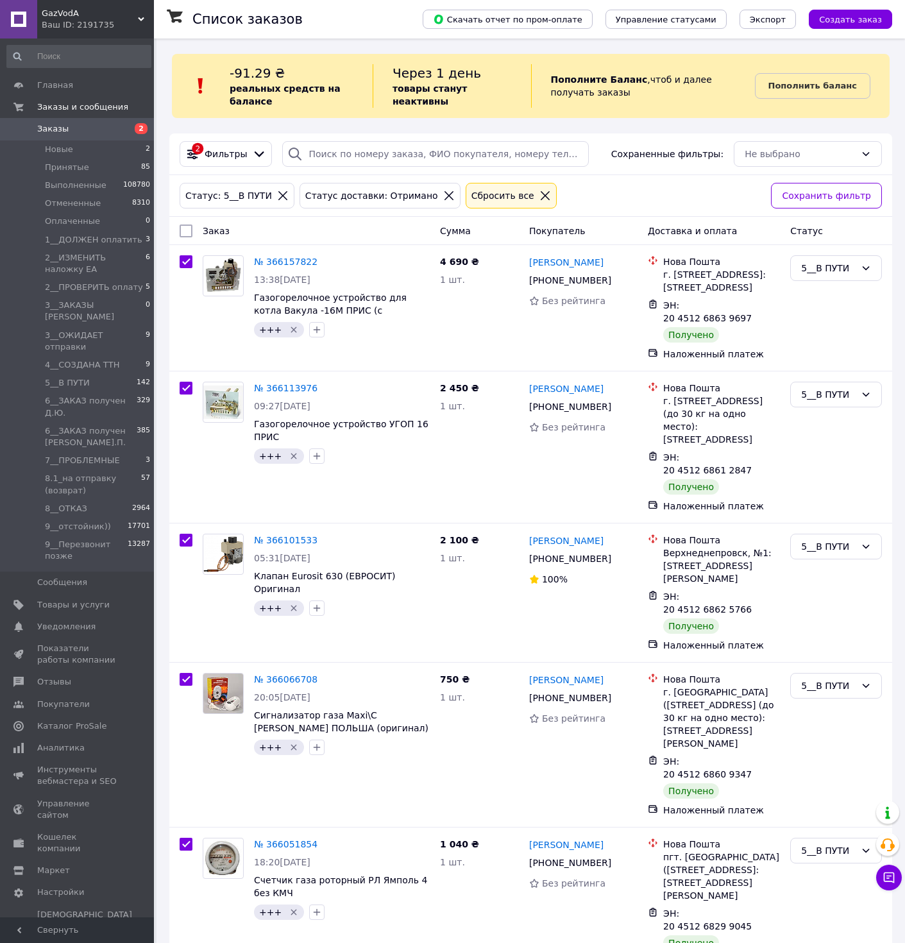
checkbox input "true"
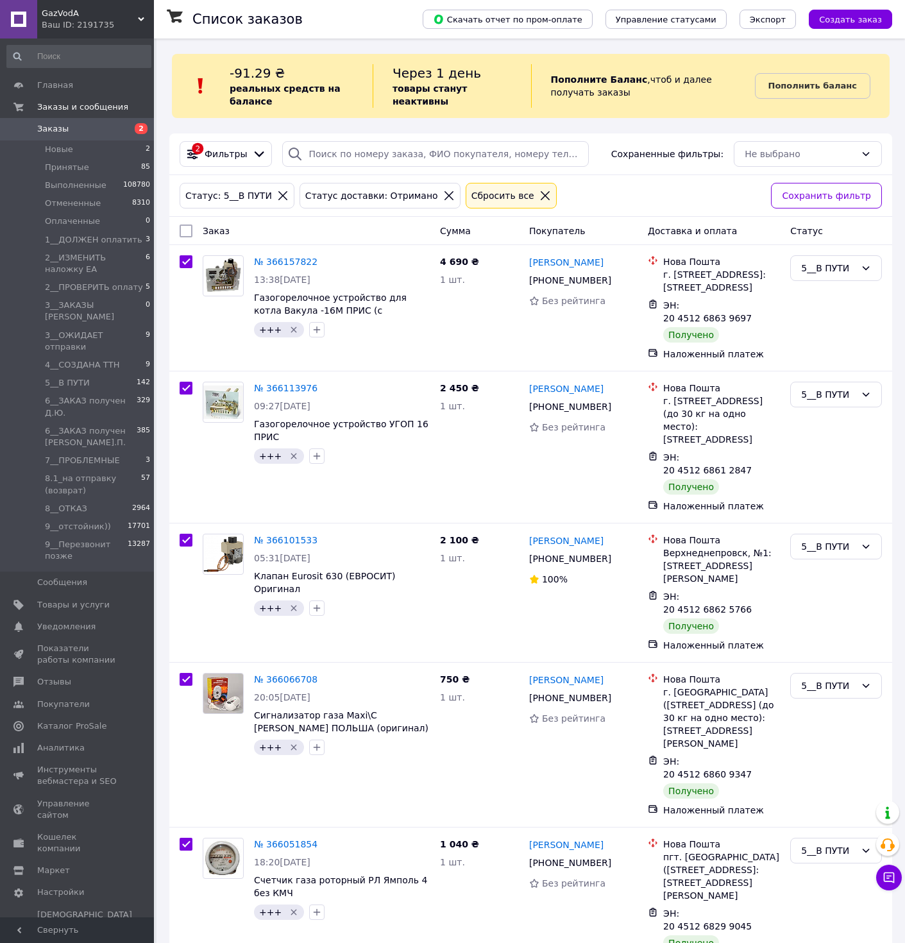
checkbox input "true"
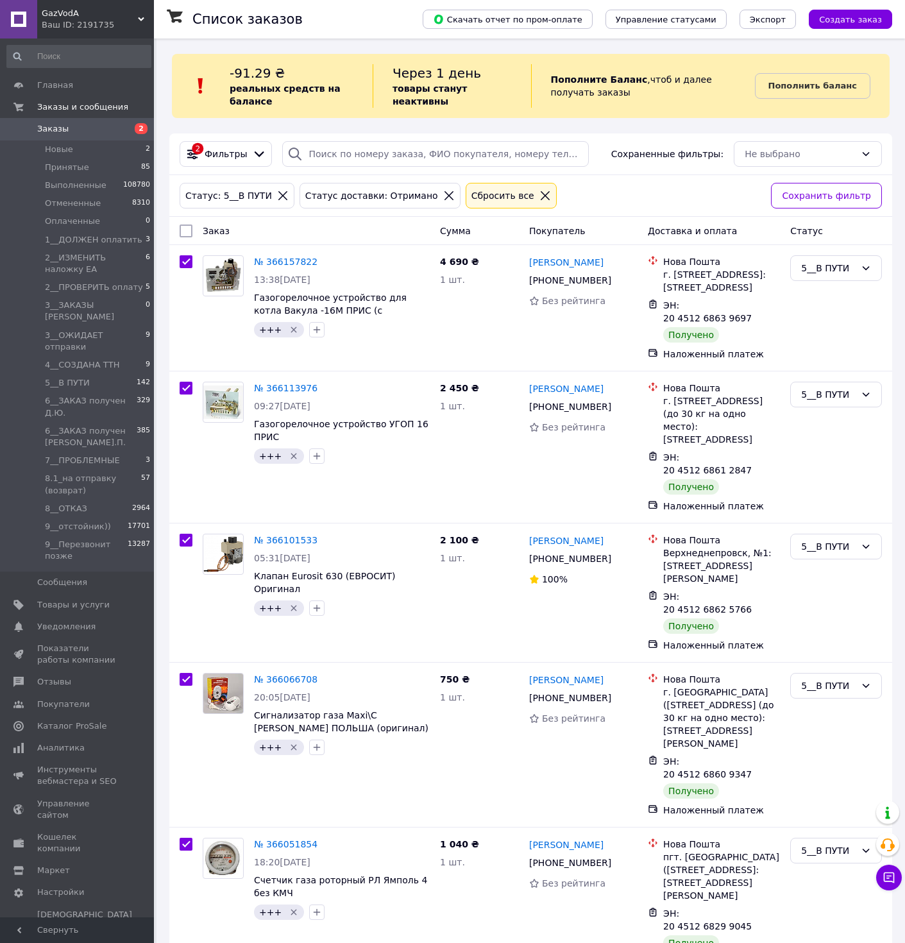
checkbox input "true"
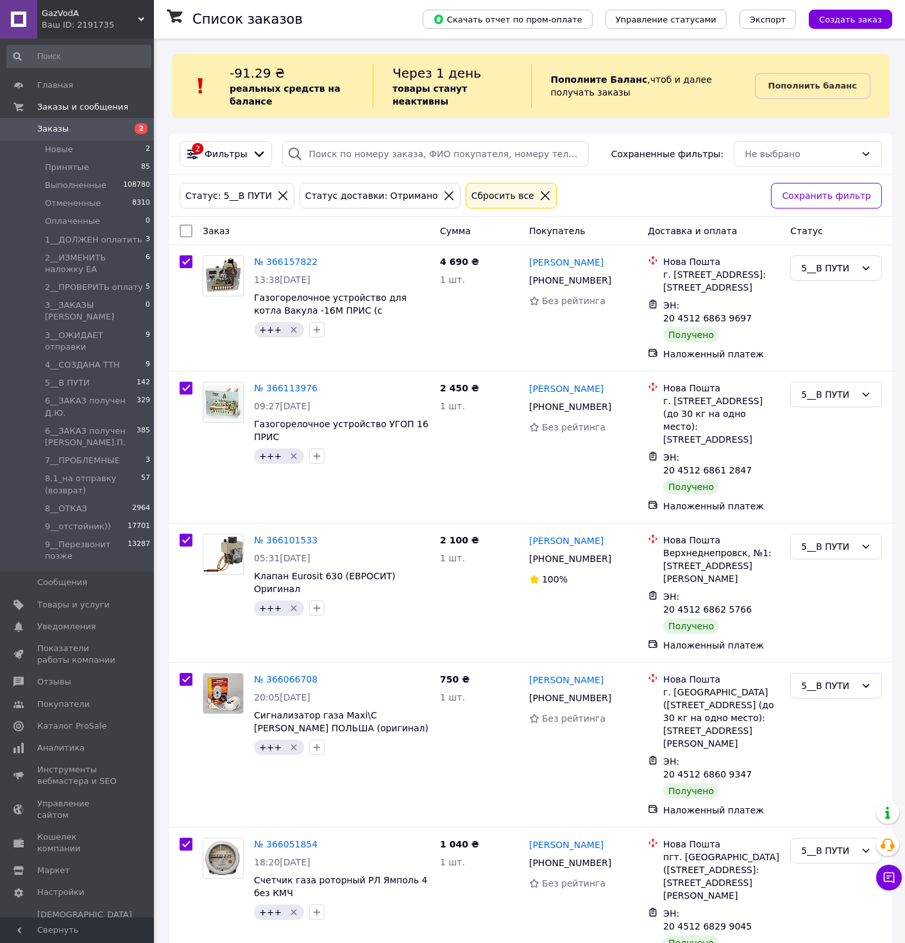
checkbox input "true"
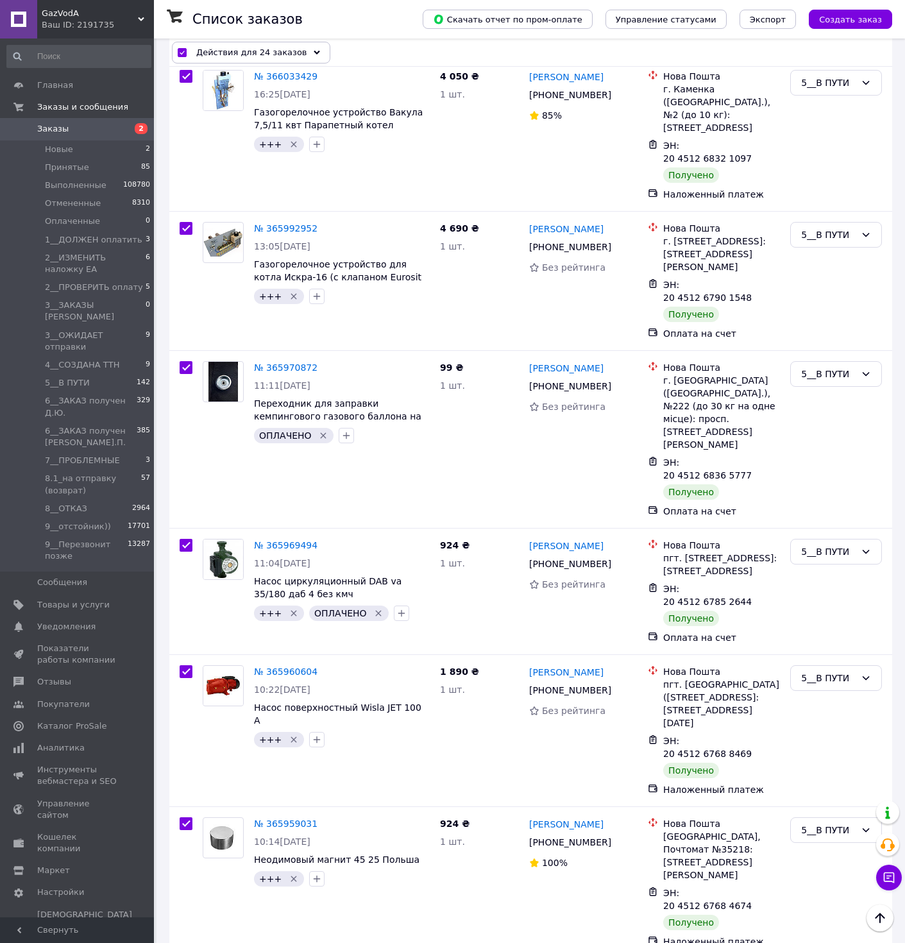
scroll to position [1083, 0]
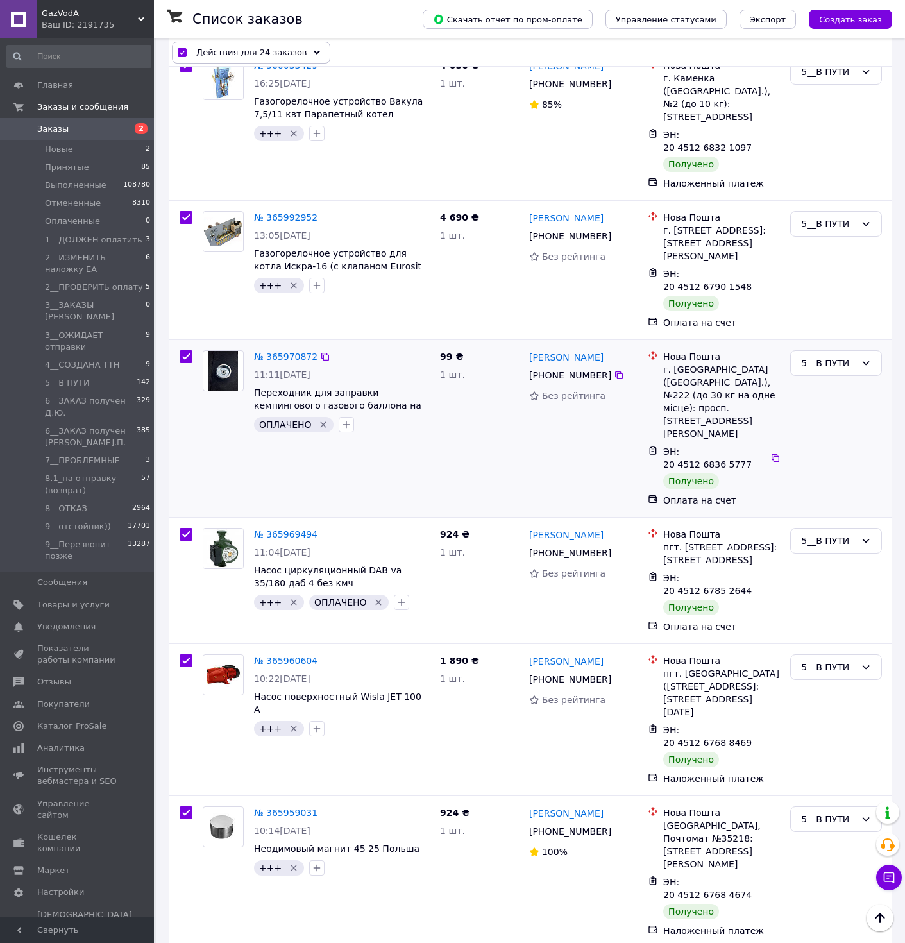
click at [190, 350] on input "checkbox" at bounding box center [186, 356] width 13 height 13
checkbox input "false"
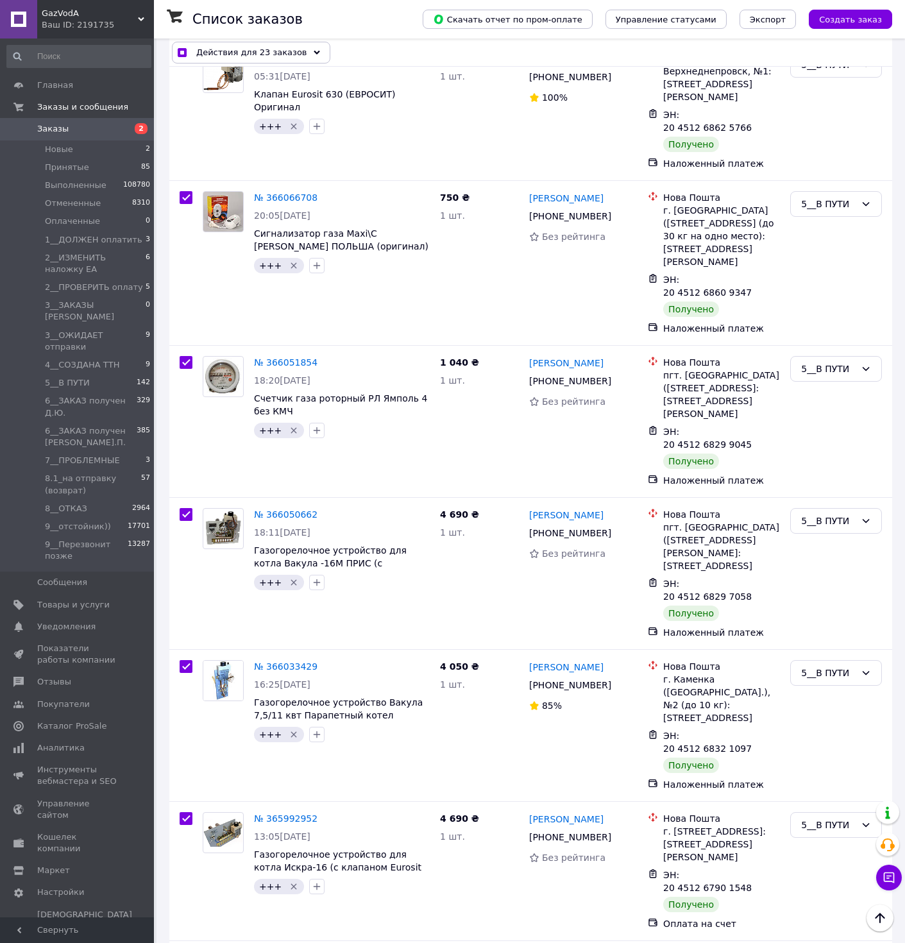
scroll to position [0, 0]
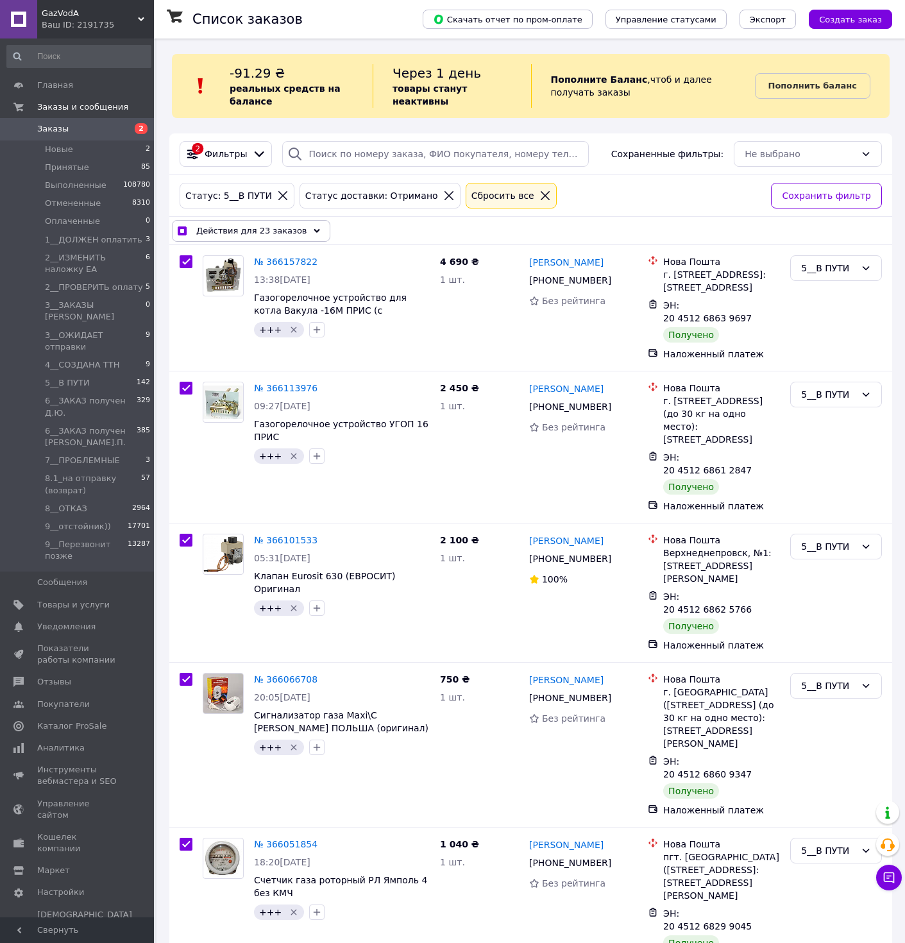
click at [314, 231] on div "Действия для 23 заказов" at bounding box center [251, 231] width 158 height 22
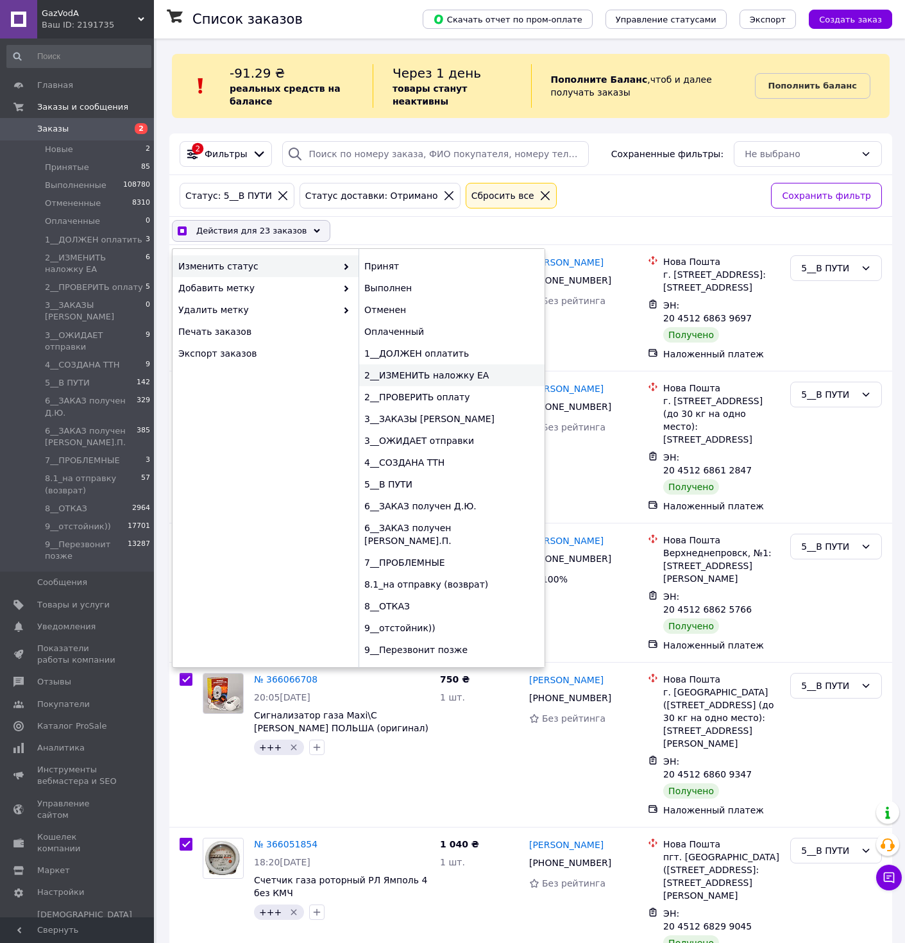
checkbox input "true"
click at [439, 508] on div "6__ЗАКАЗ получен Д.Ю." at bounding box center [452, 506] width 186 height 22
checkbox input "false"
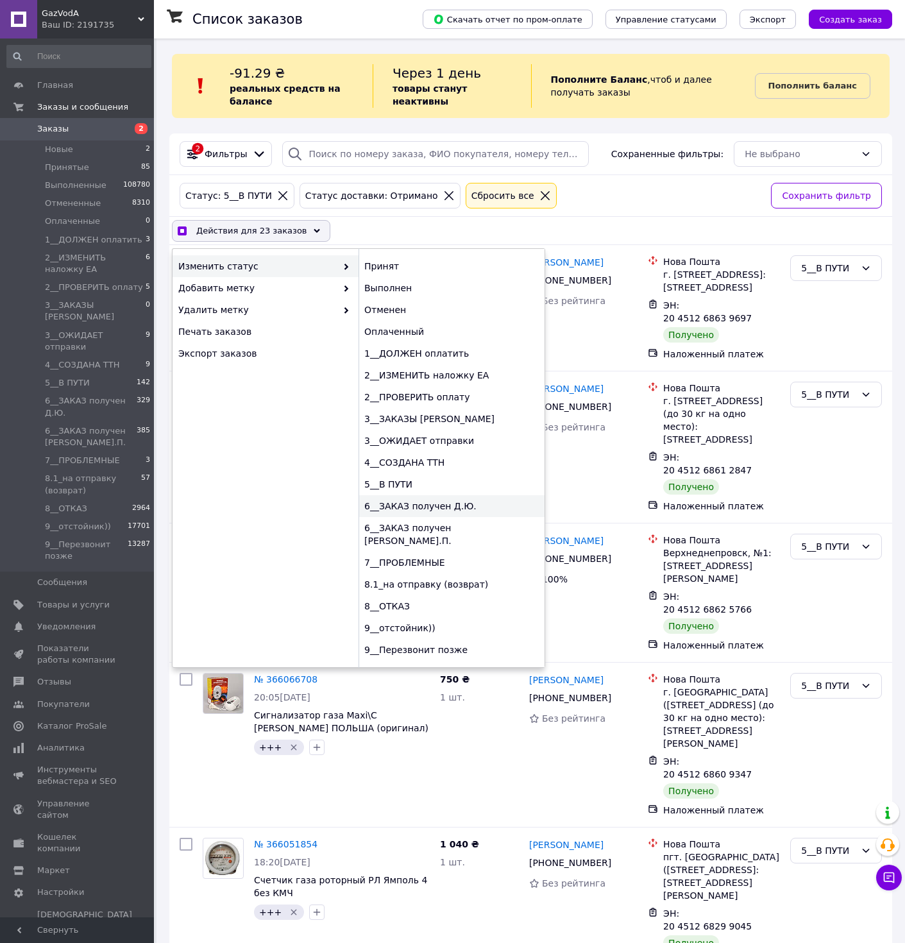
checkbox input "false"
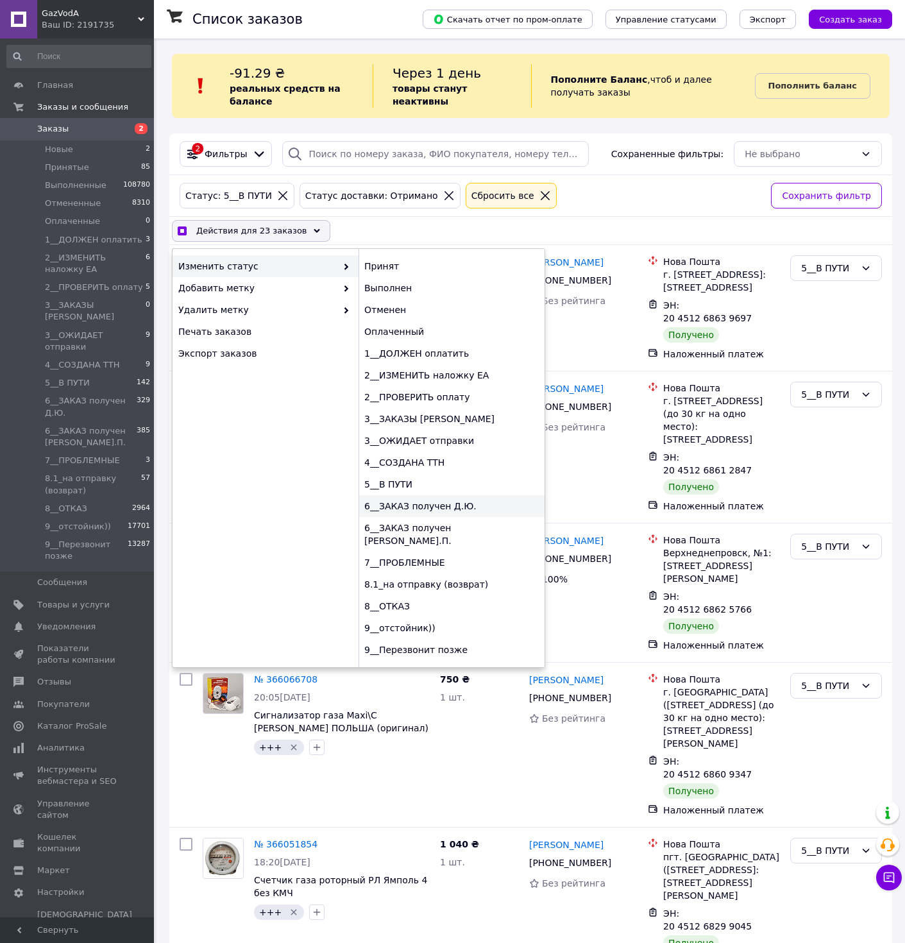
checkbox input "false"
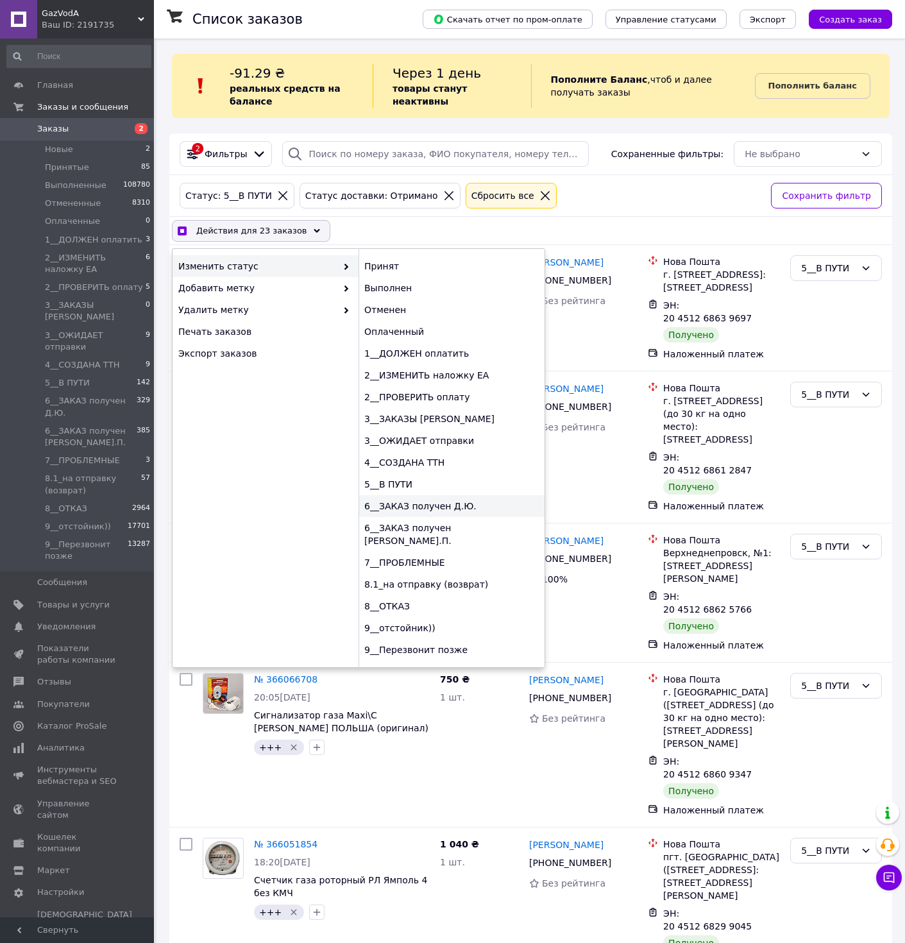
checkbox input "false"
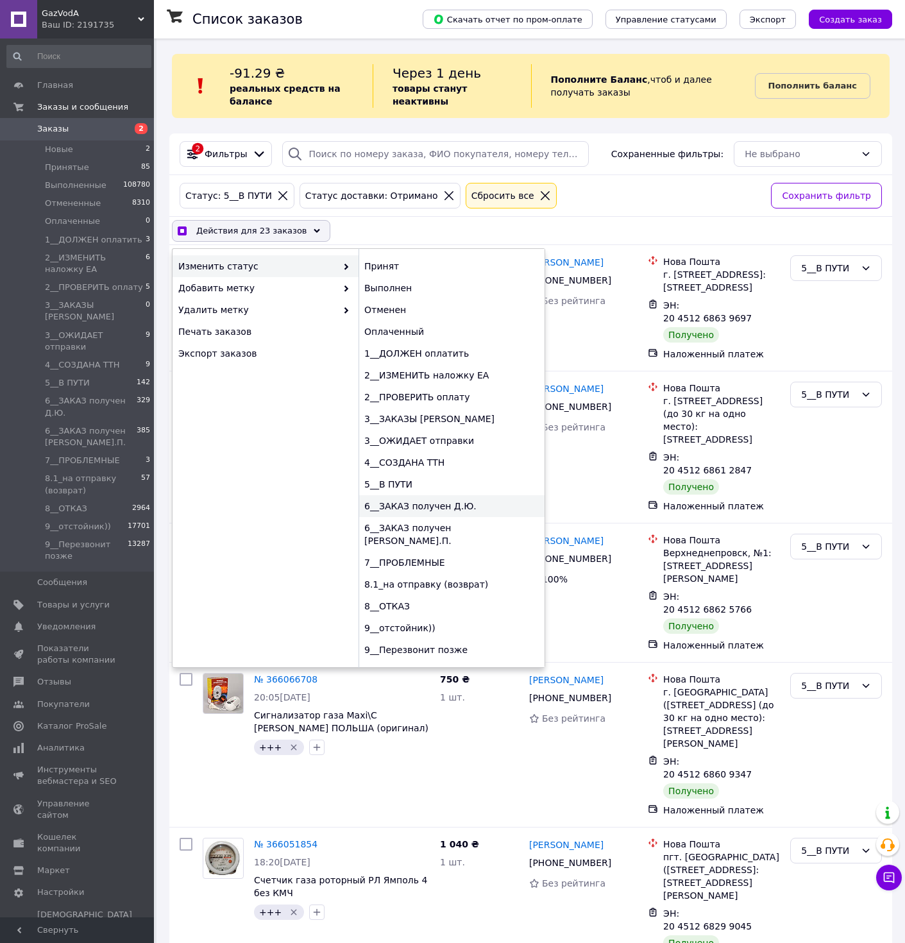
checkbox input "false"
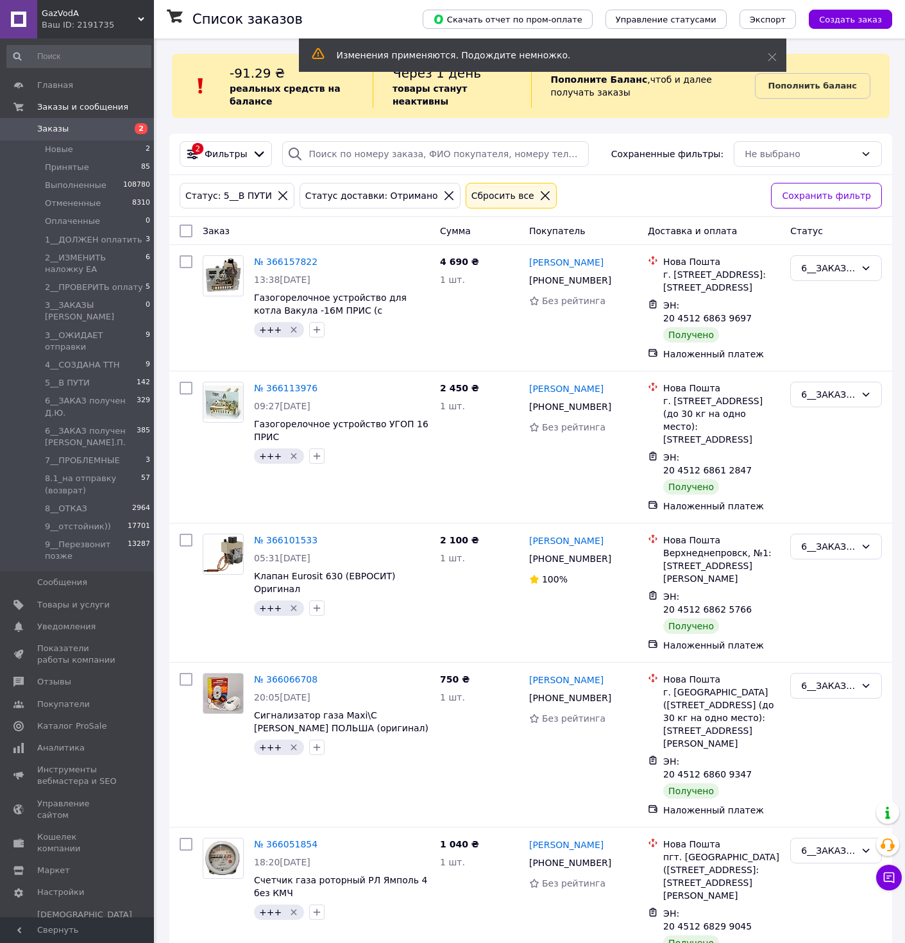
click at [488, 188] on div "Сбросить все" at bounding box center [511, 196] width 91 height 26
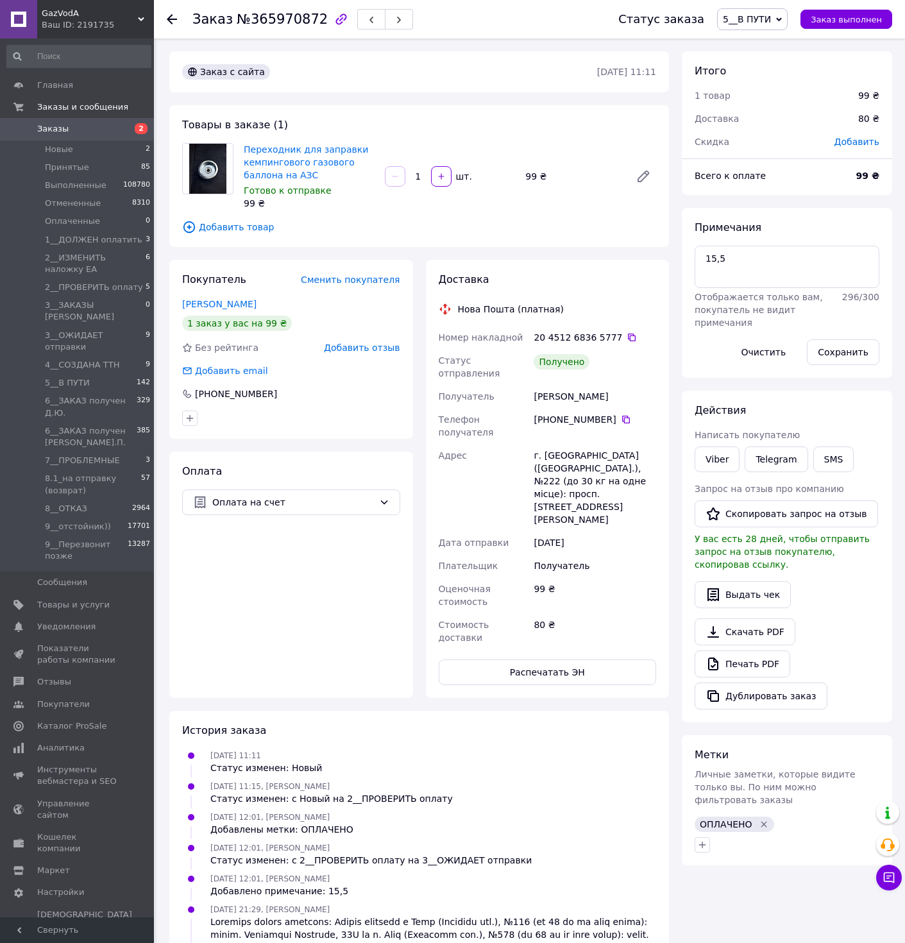
scroll to position [38, 0]
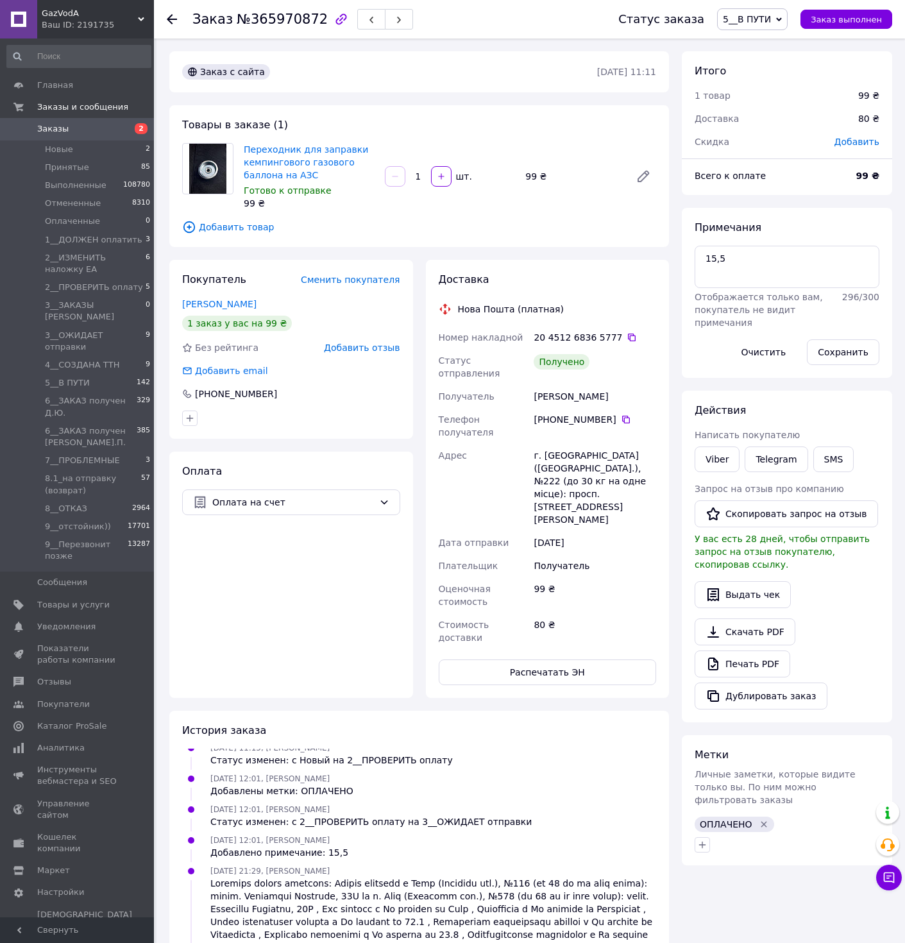
click at [769, 21] on span "5__В ПУТИ" at bounding box center [747, 19] width 48 height 10
click at [791, 108] on li "6__ЗАКАЗ получен [PERSON_NAME].П." at bounding box center [806, 102] width 177 height 19
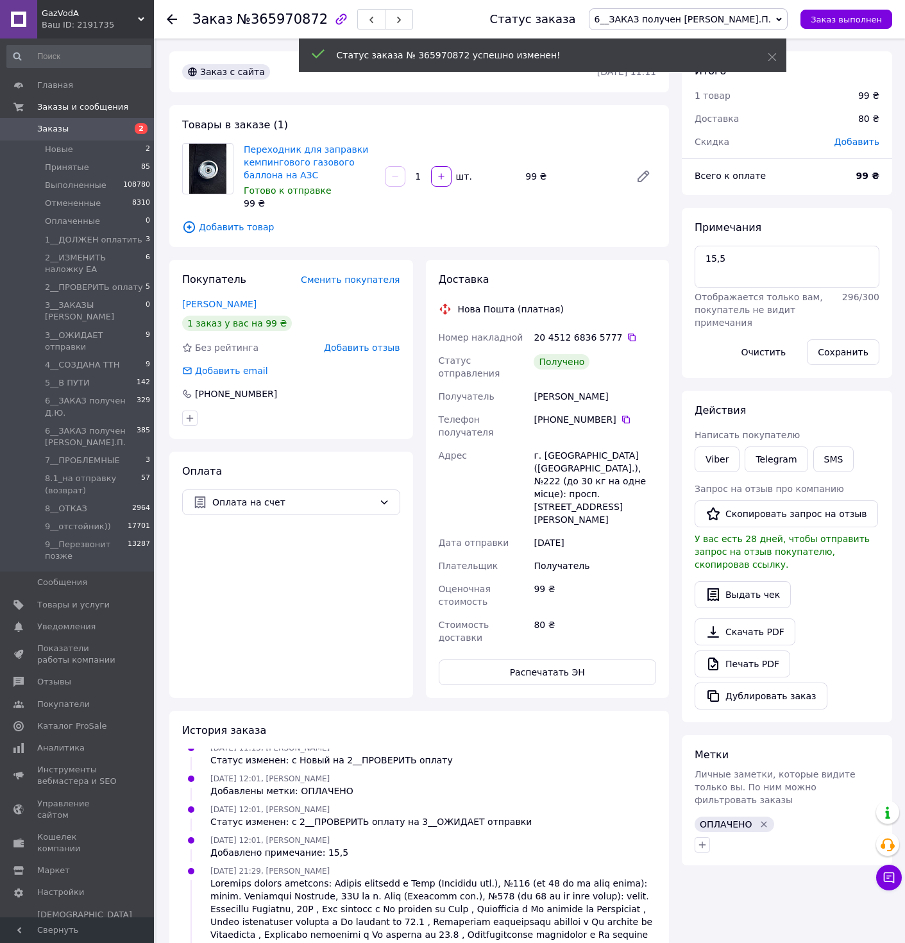
scroll to position [69, 0]
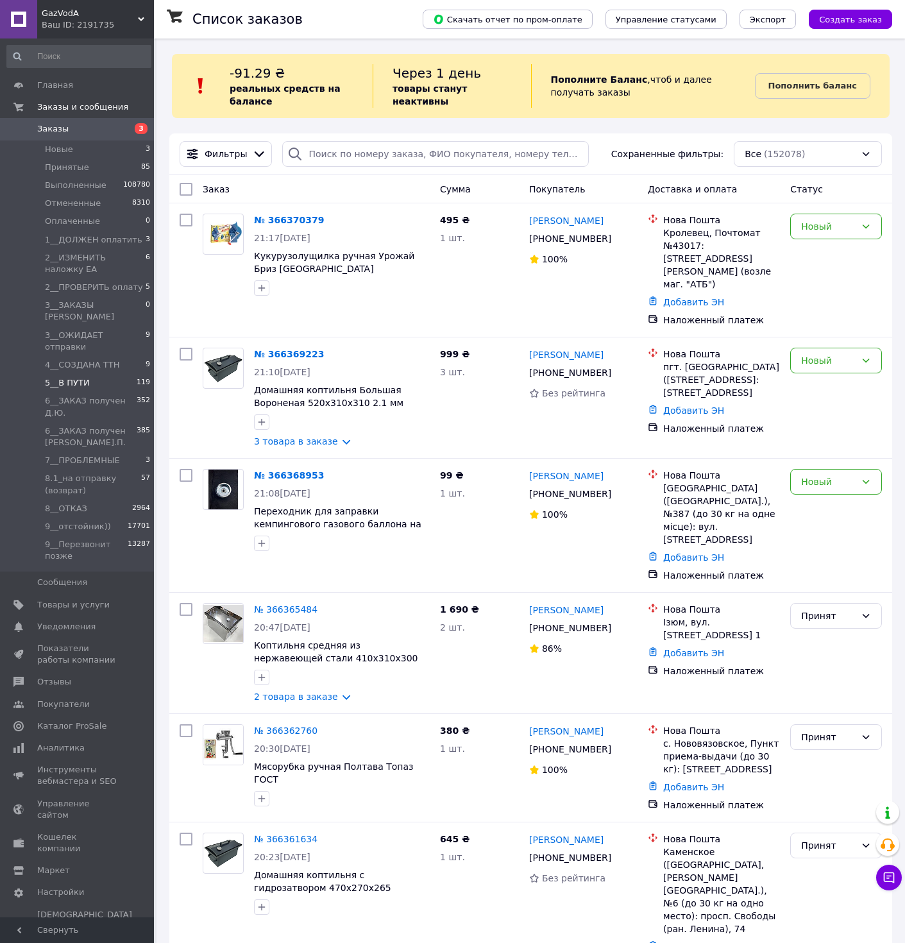
click at [64, 377] on span "5__В ПУТИ" at bounding box center [67, 383] width 45 height 12
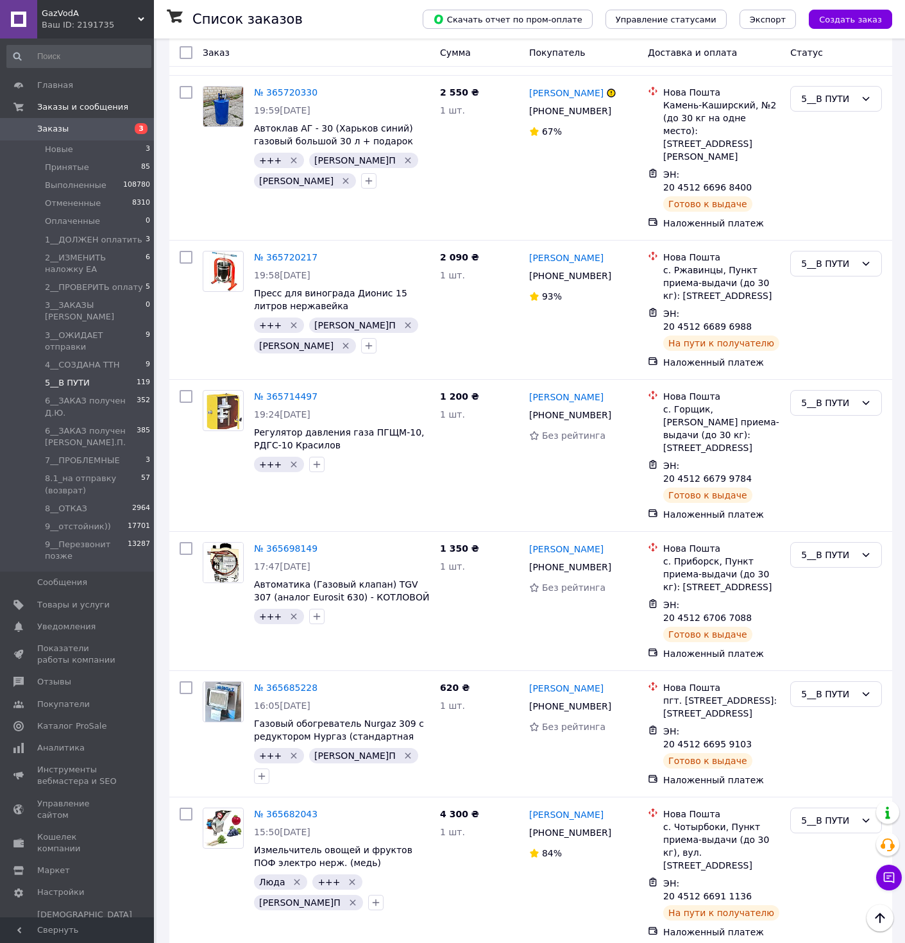
scroll to position [12227, 0]
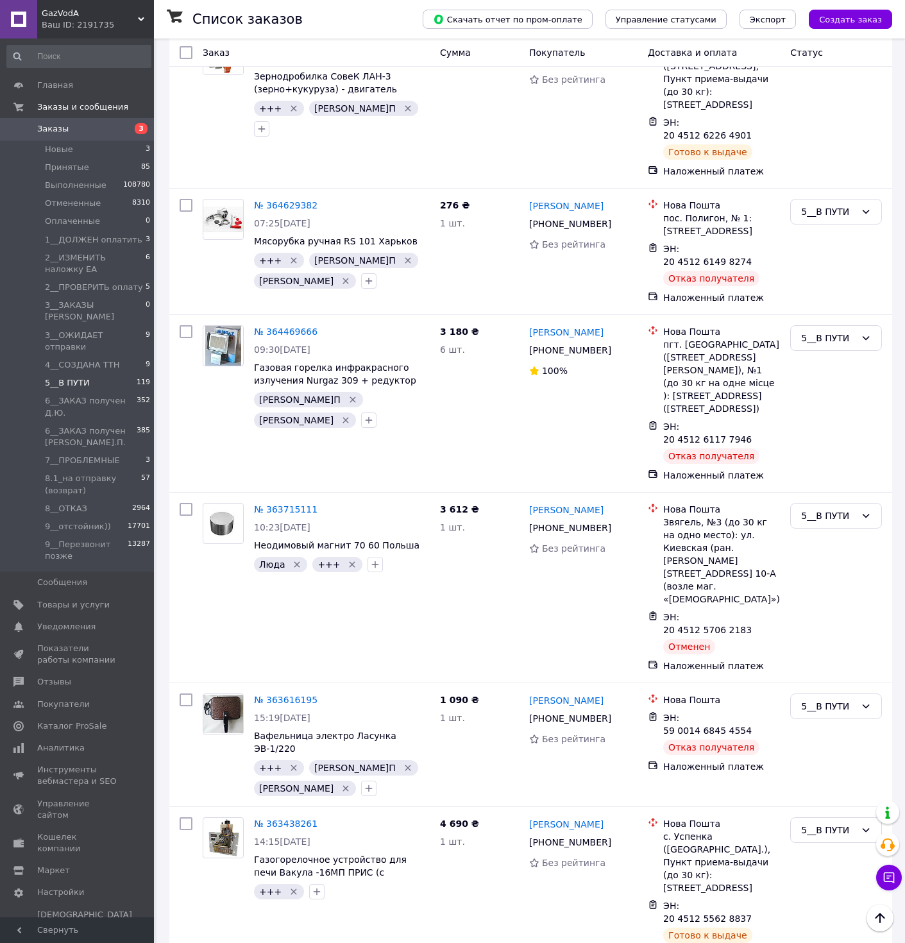
scroll to position [1821, 0]
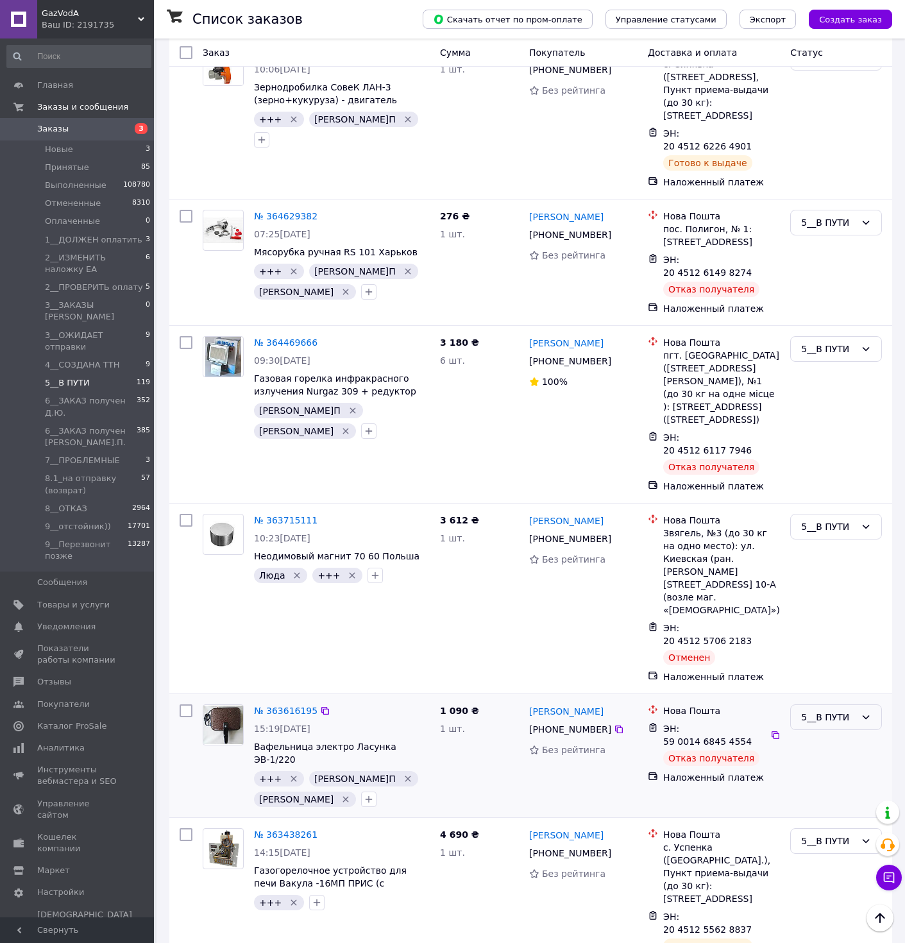
click at [822, 710] on div "5__В ПУТИ" at bounding box center [828, 717] width 55 height 14
click at [817, 467] on li "8__ОТКАЗ" at bounding box center [836, 478] width 90 height 23
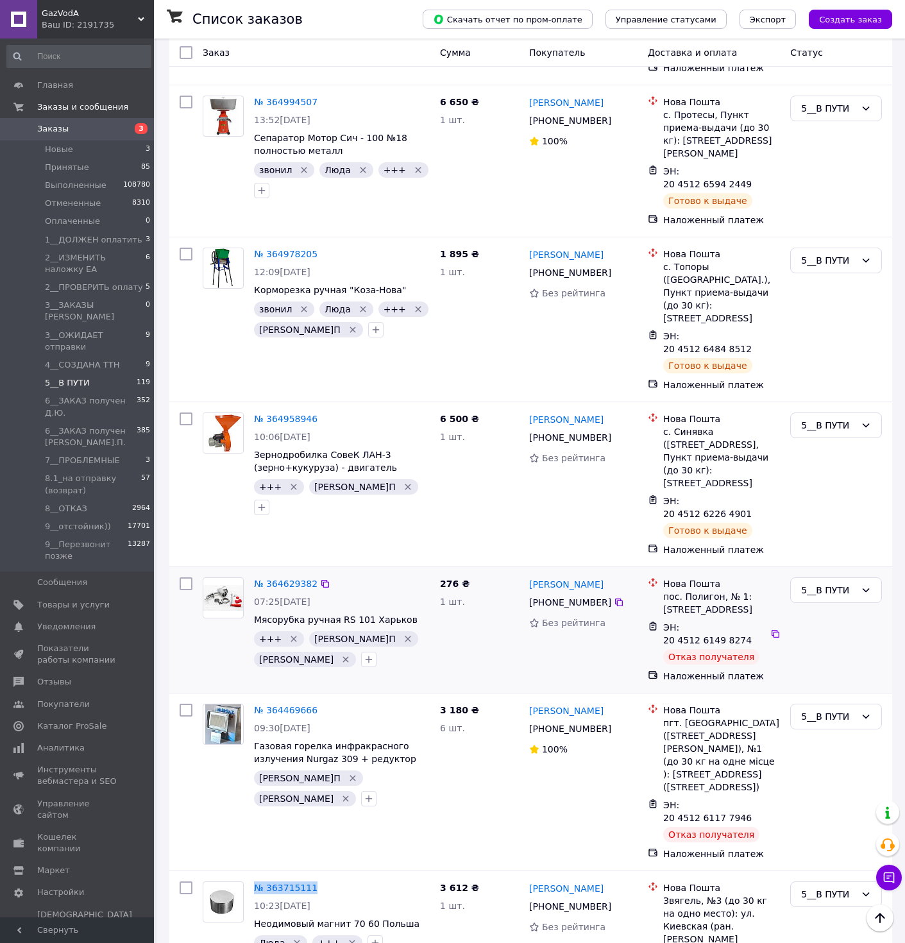
scroll to position [1244, 0]
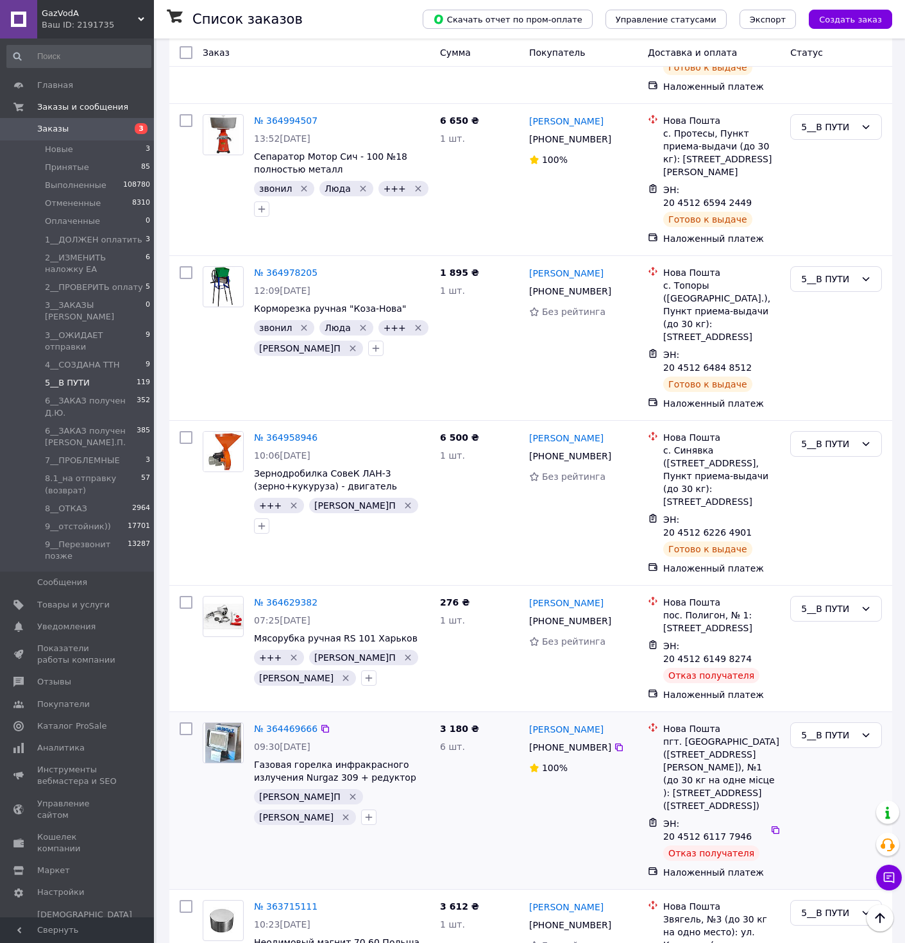
click at [192, 717] on div at bounding box center [186, 800] width 23 height 167
click at [185, 596] on input "checkbox" at bounding box center [186, 602] width 13 height 13
checkbox input "true"
click at [192, 722] on input "checkbox" at bounding box center [186, 728] width 13 height 13
checkbox input "true"
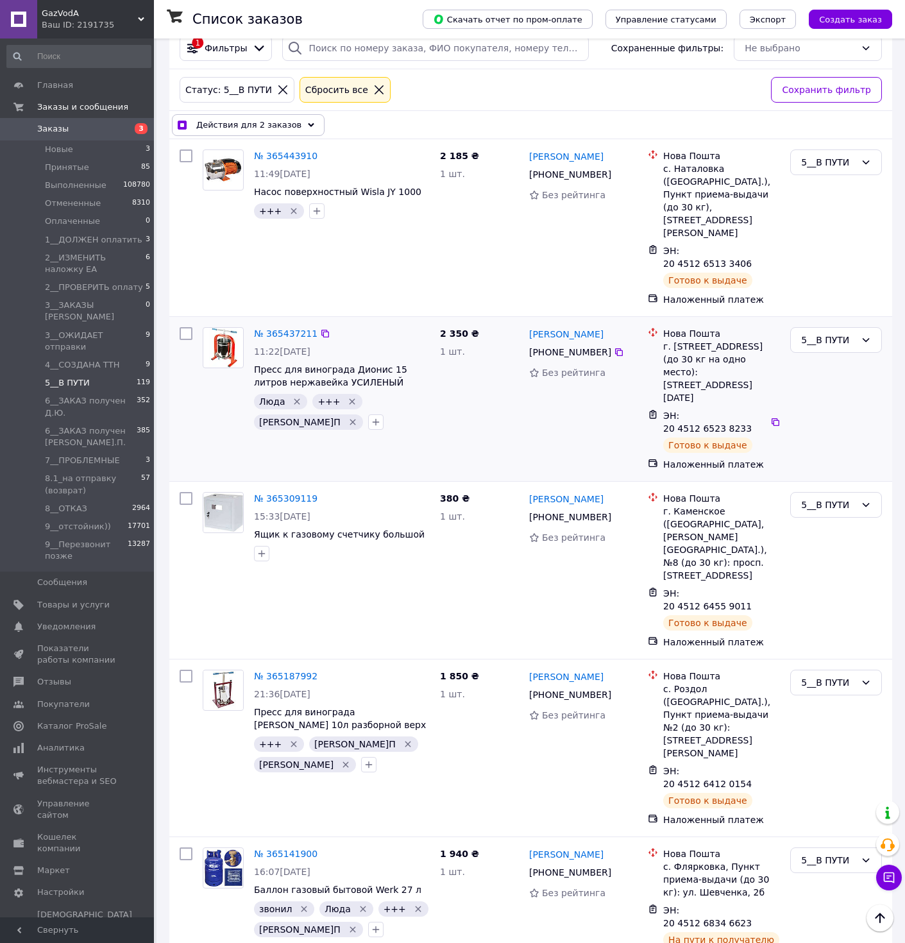
scroll to position [103, 0]
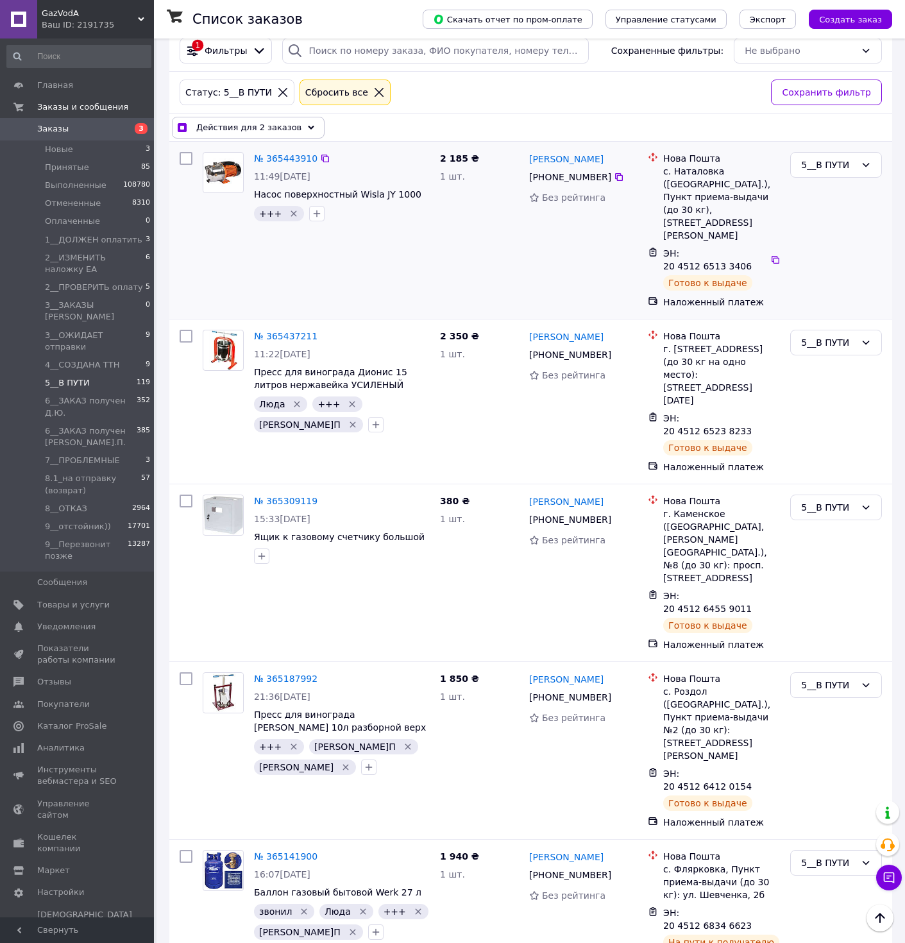
click at [300, 142] on div "№ 365443910 11:49, 07.10.2025 Насос поверхностный Wisla JY 1000 +++   2 185 ₴ 1…" at bounding box center [530, 230] width 723 height 177
click at [308, 124] on icon at bounding box center [311, 127] width 6 height 6
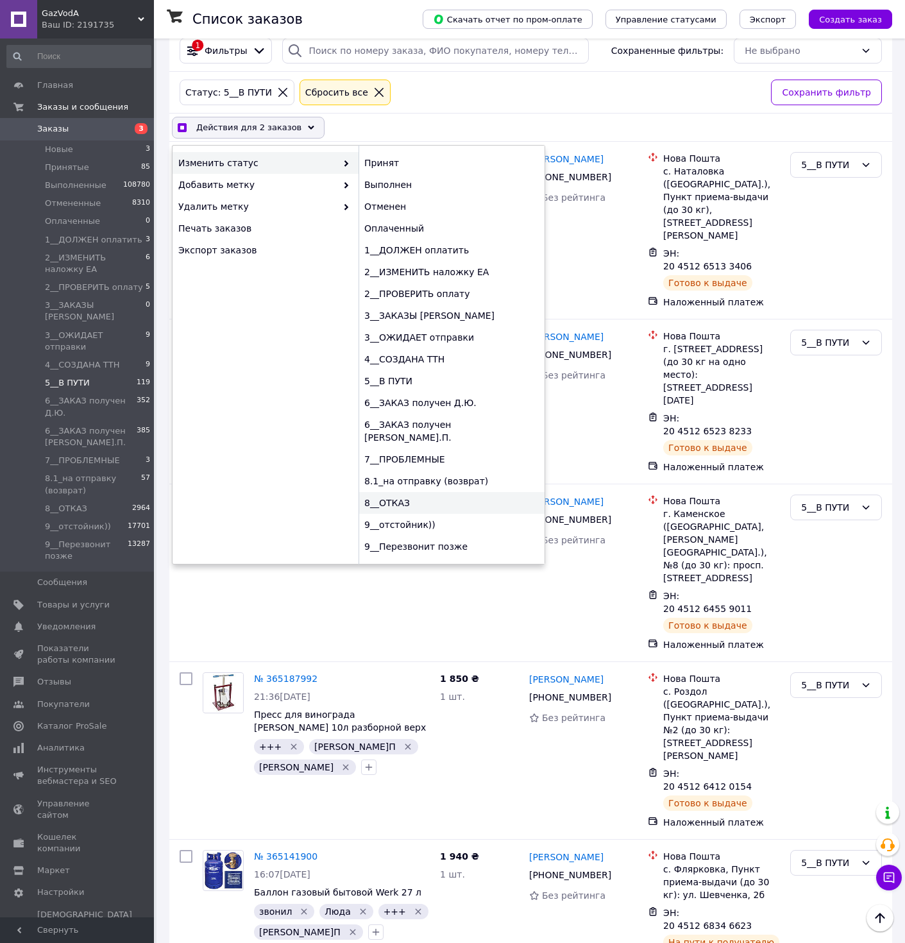
checkbox input "true"
click at [413, 493] on div "8__ОТКАЗ" at bounding box center [452, 503] width 186 height 22
checkbox input "false"
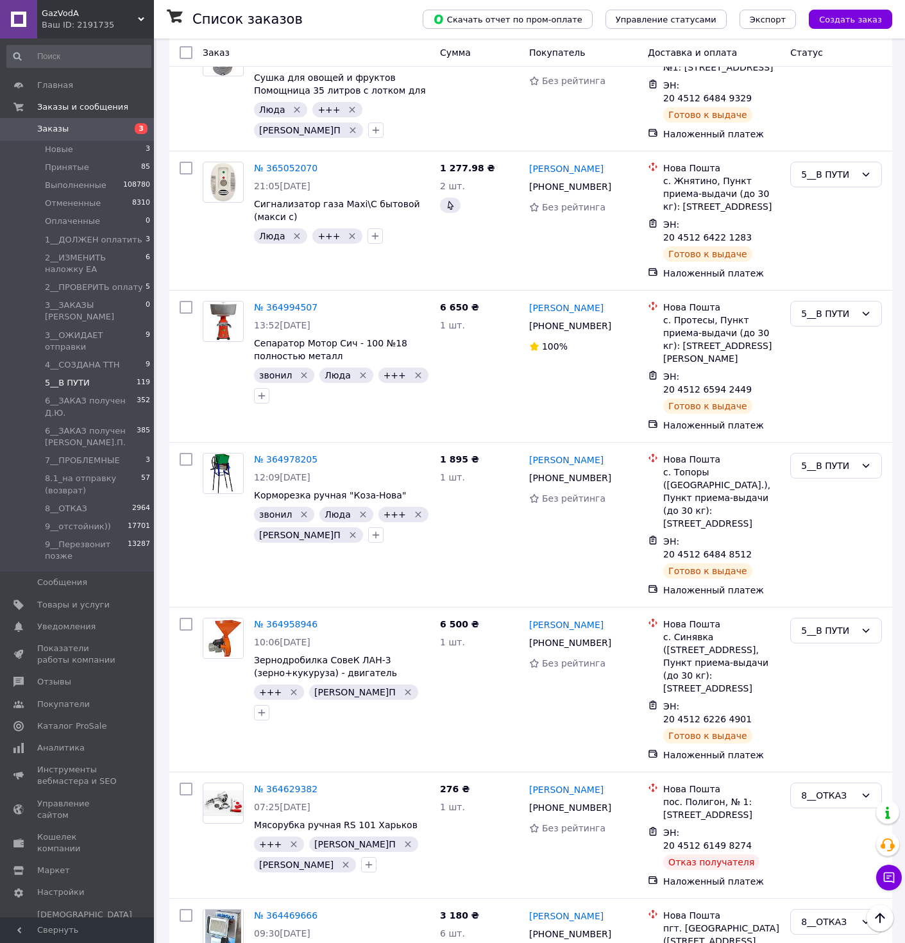
scroll to position [1655, 0]
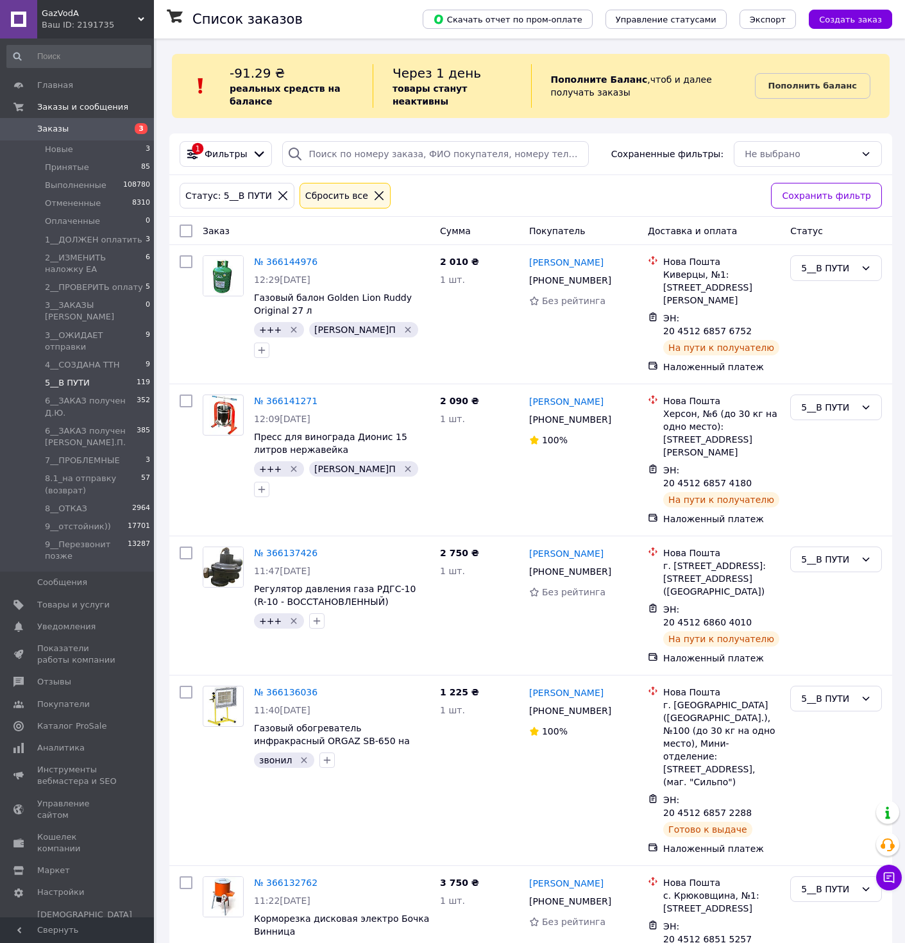
click at [277, 195] on icon at bounding box center [283, 196] width 12 height 12
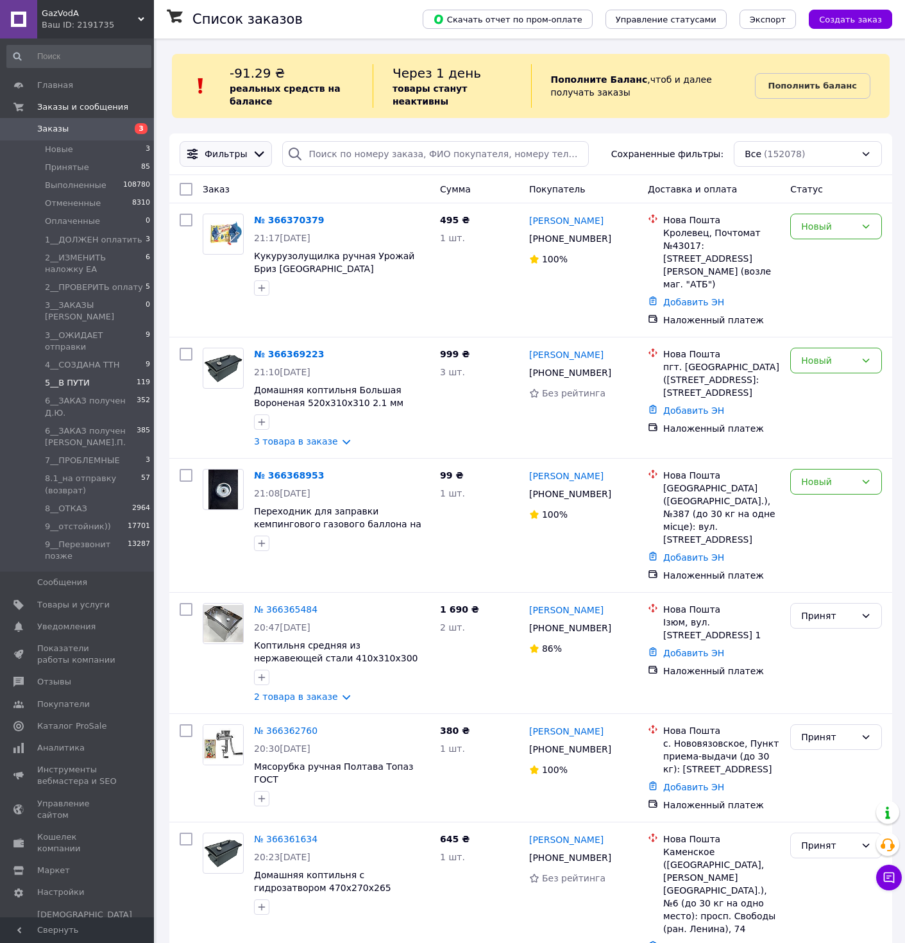
click at [259, 153] on icon at bounding box center [260, 154] width 10 height 6
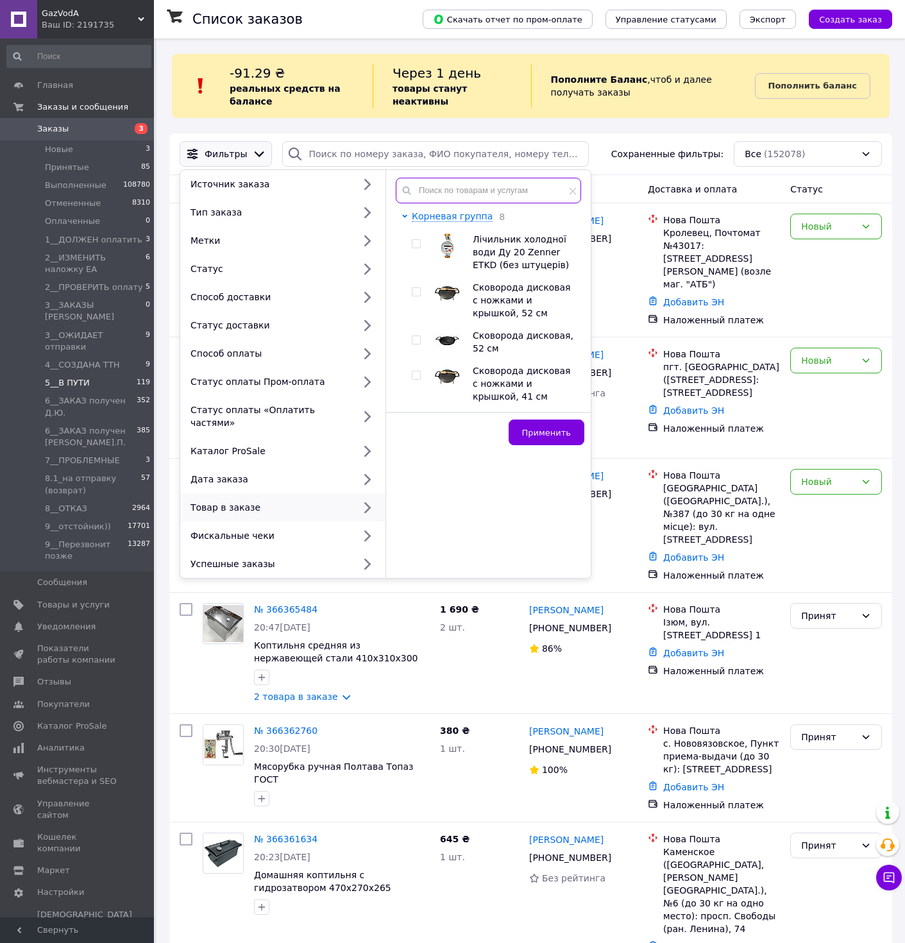
click at [461, 193] on input "text" at bounding box center [488, 191] width 185 height 26
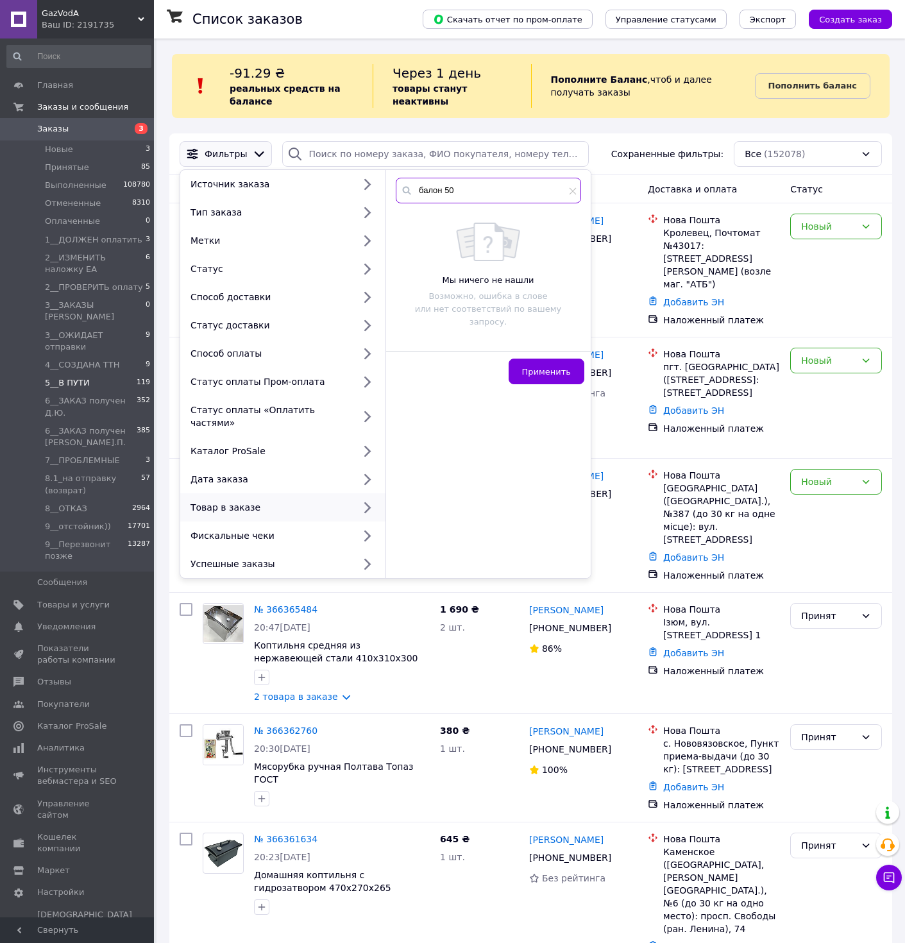
type input "балон 50"
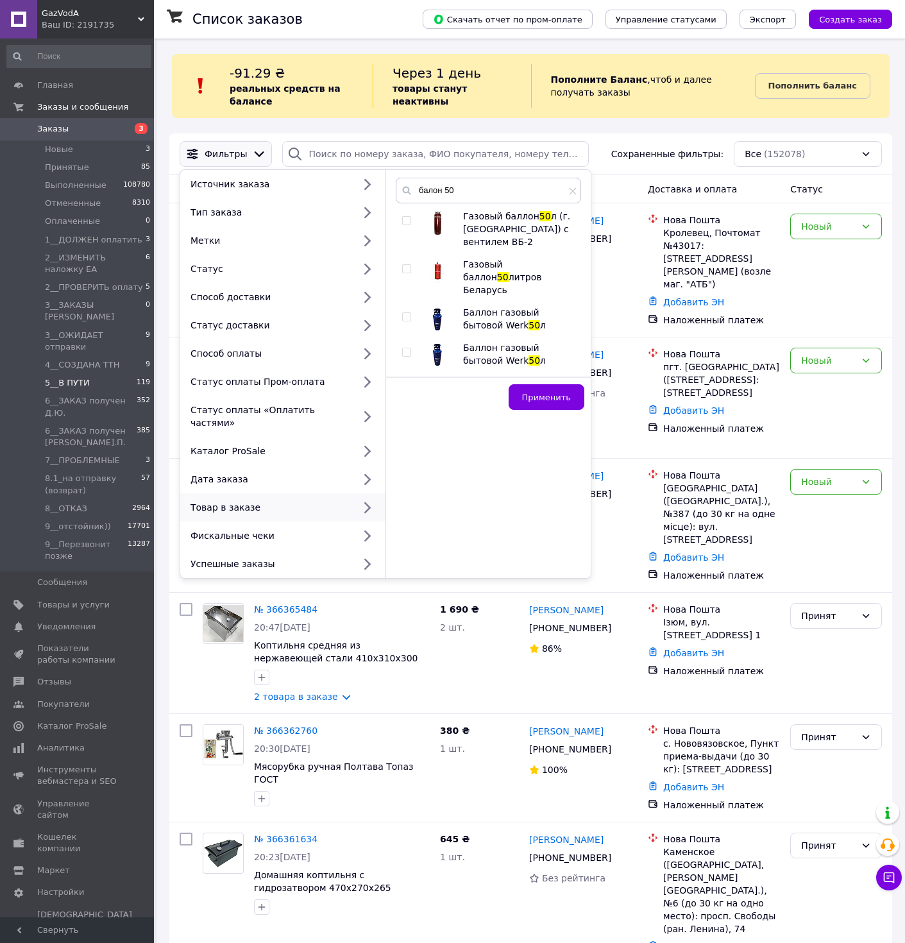
click at [407, 348] on input "checkbox" at bounding box center [406, 352] width 8 height 8
checkbox input "true"
click at [403, 313] on input "checkbox" at bounding box center [406, 317] width 8 height 8
checkbox input "true"
click at [558, 392] on button "Применить" at bounding box center [547, 397] width 76 height 26
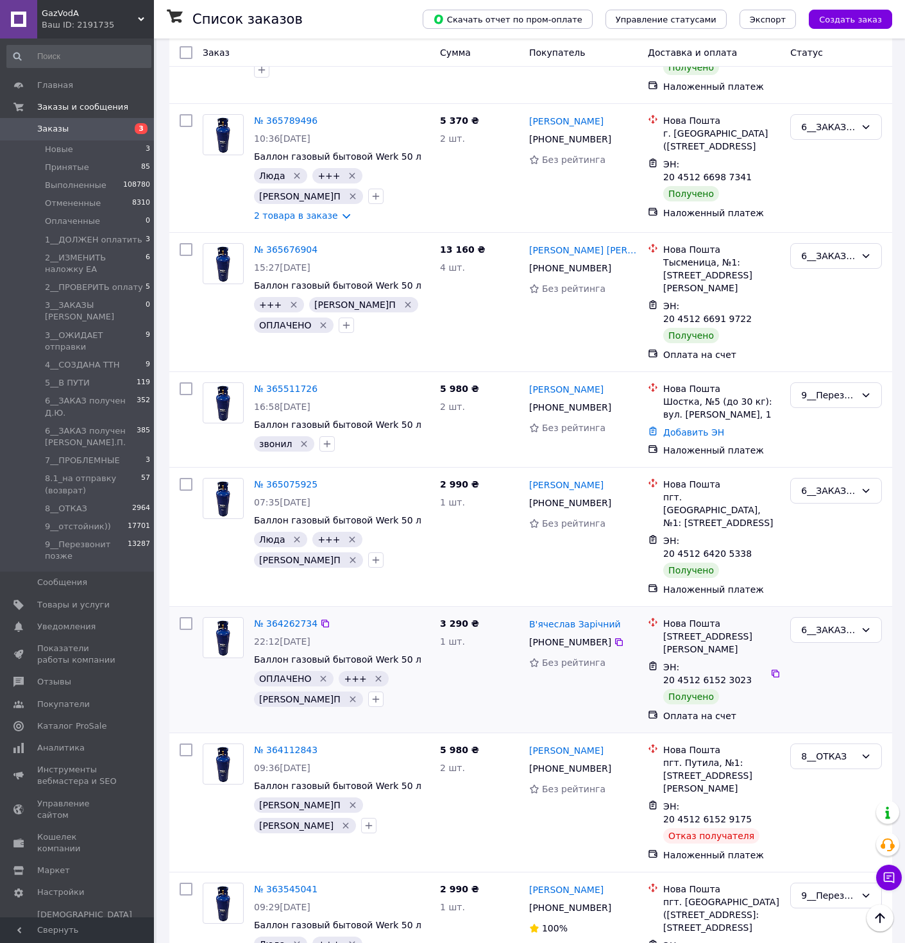
scroll to position [418, 0]
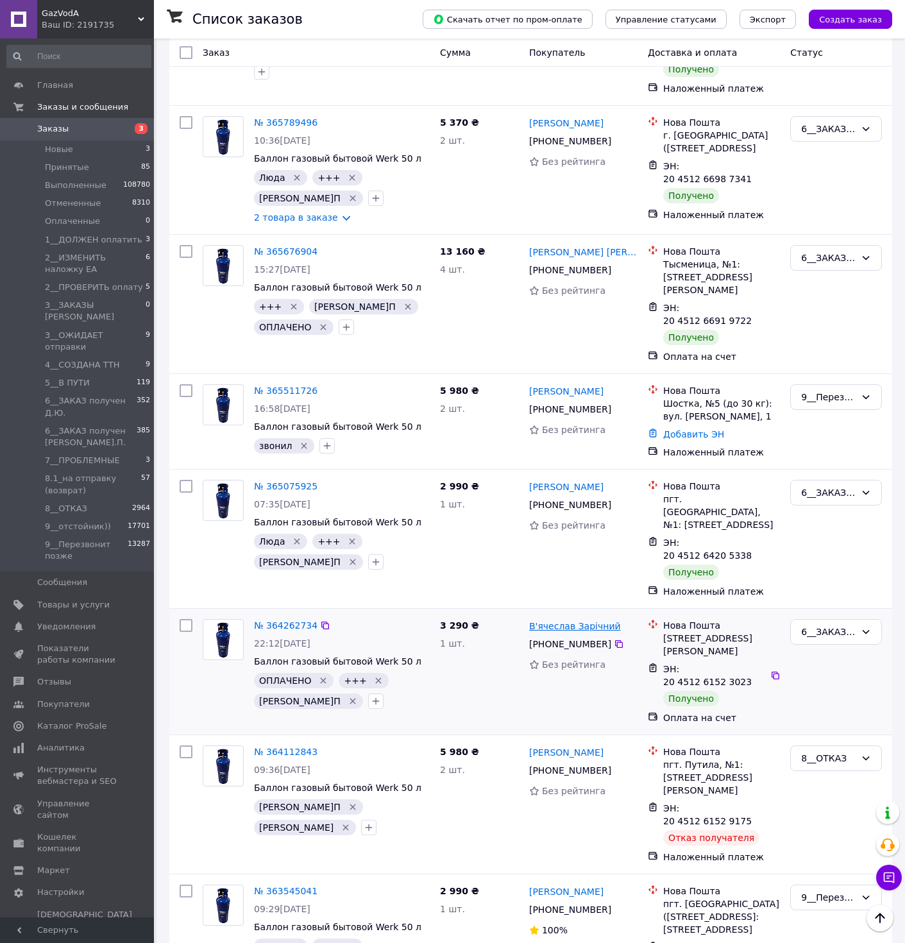
click at [552, 620] on link "В'ячеслав Зарічний" at bounding box center [575, 626] width 92 height 13
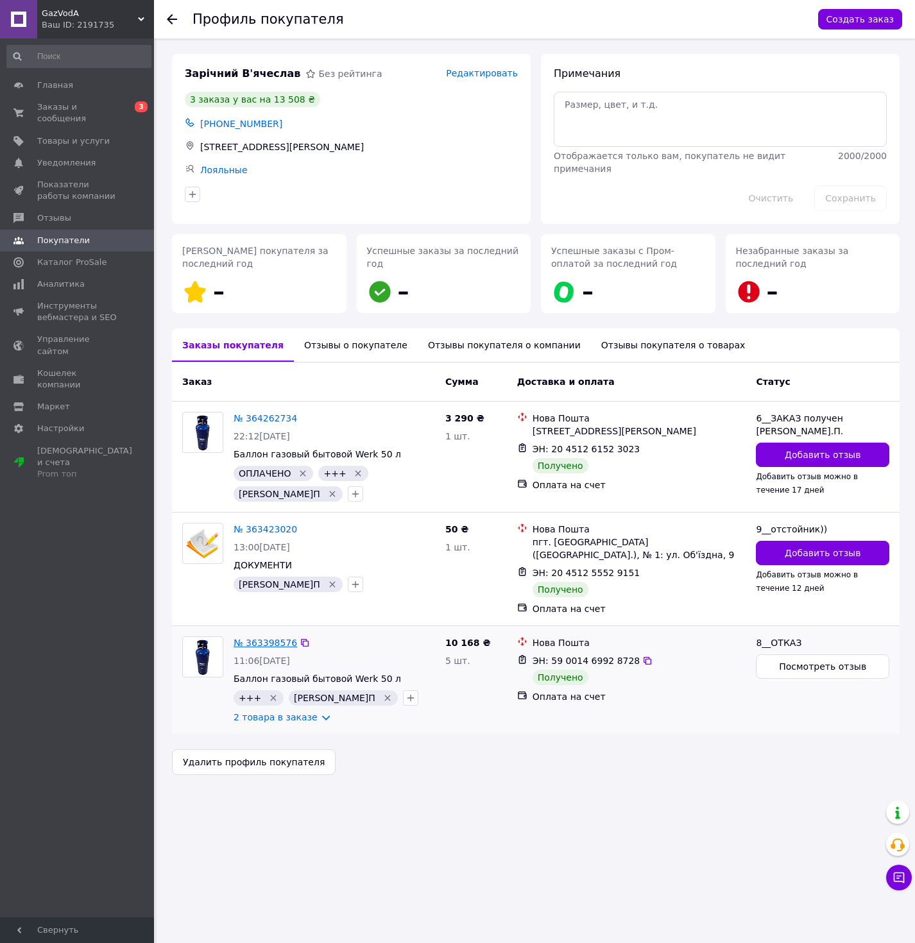
click at [273, 638] on link "№ 363398576" at bounding box center [266, 643] width 64 height 10
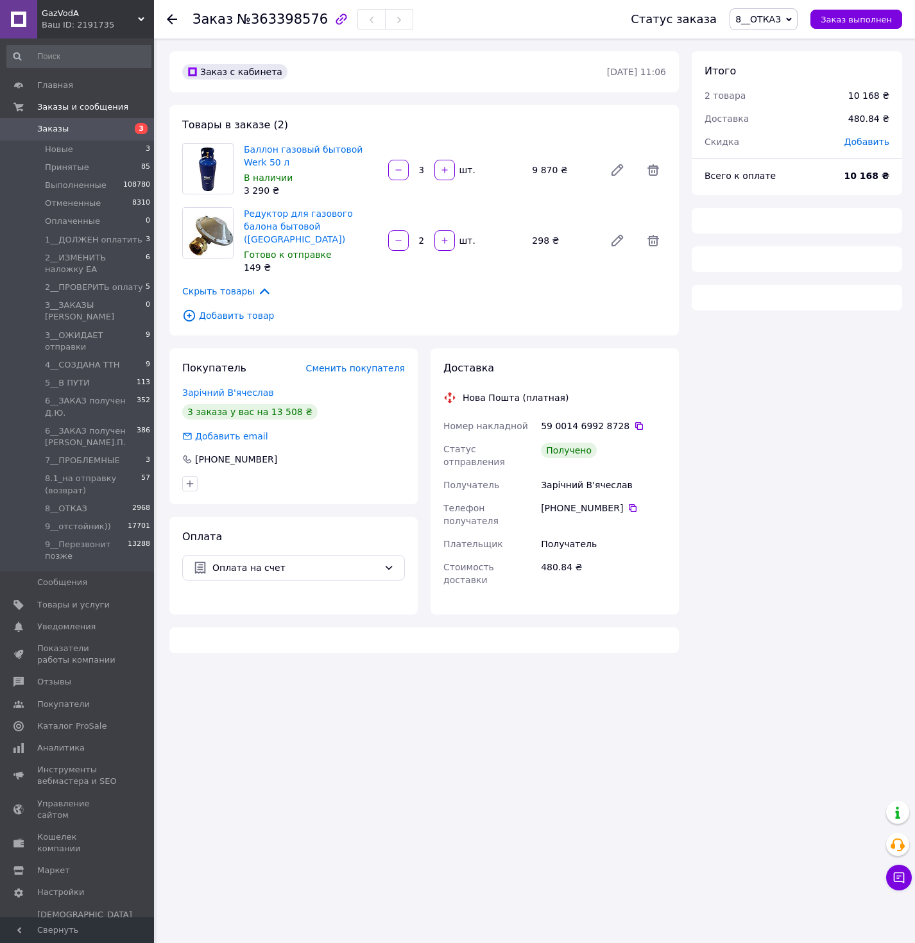
click at [765, 22] on span "8__ОТКАЗ" at bounding box center [758, 19] width 46 height 10
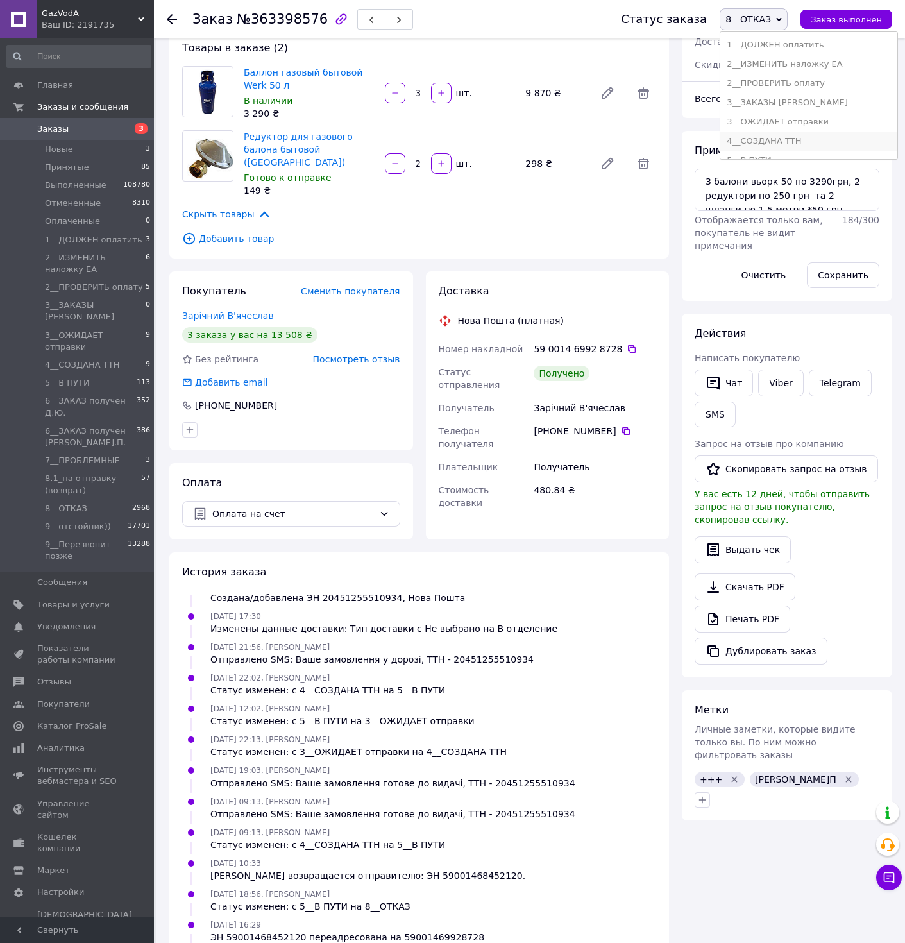
scroll to position [154, 0]
click at [802, 120] on li "6__ЗАКАЗ получен [PERSON_NAME].П." at bounding box center [808, 121] width 177 height 19
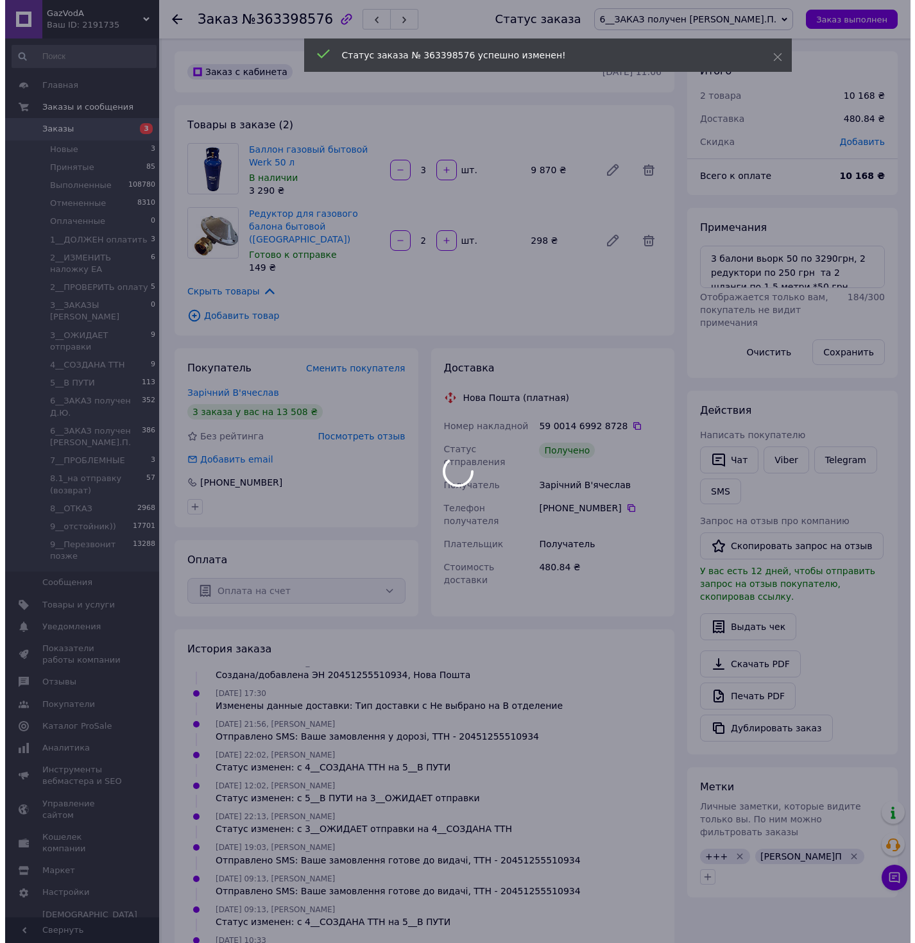
scroll to position [390, 0]
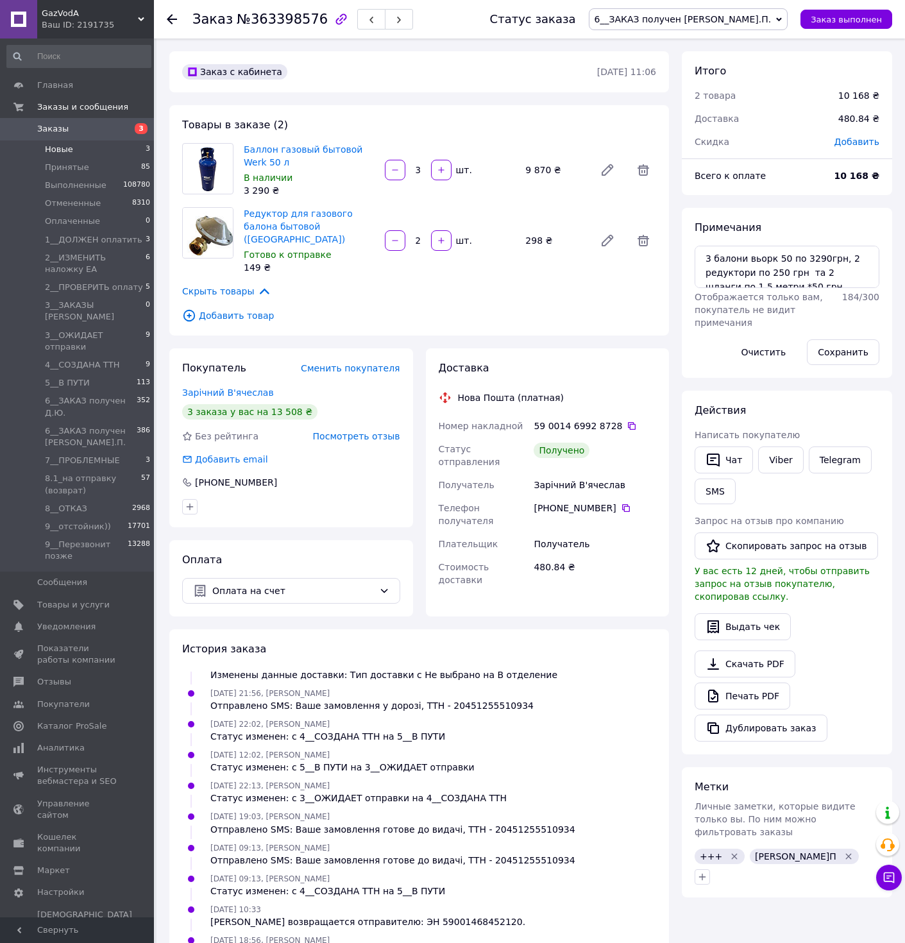
click at [76, 145] on li "Новые 3" at bounding box center [79, 149] width 158 height 18
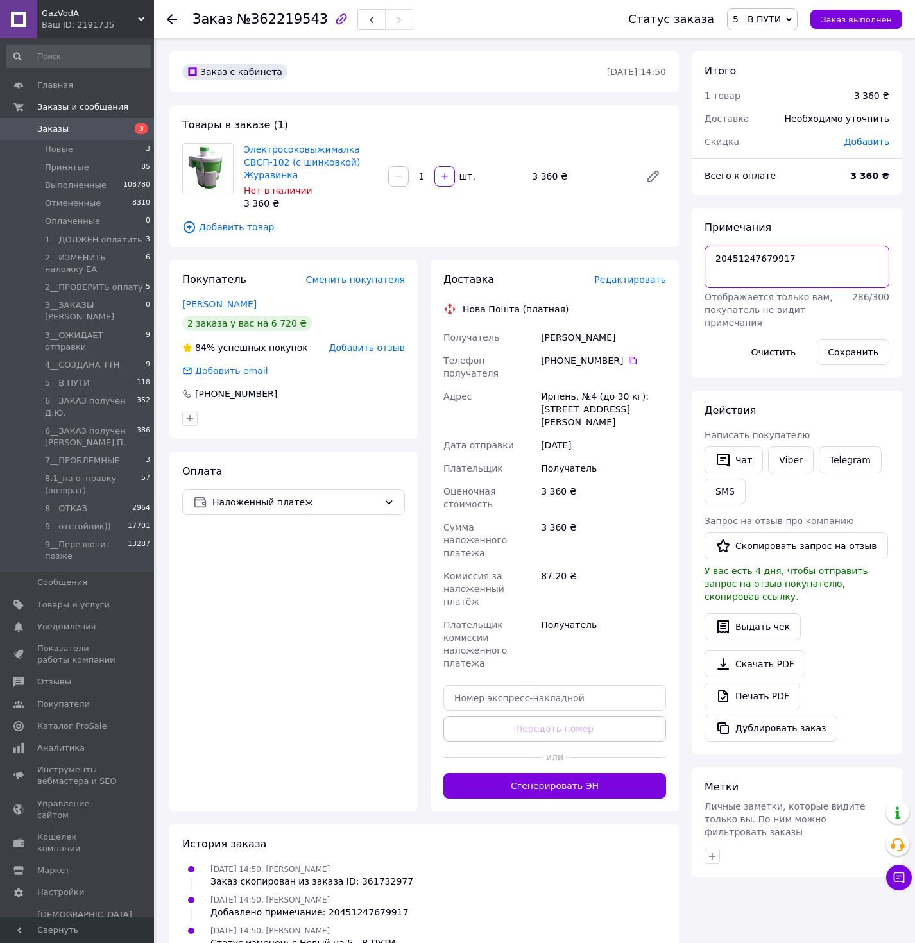
click at [752, 264] on textarea "20451247679917" at bounding box center [796, 267] width 185 height 42
click at [761, 4] on div "Статус заказа 5__В ПУТИ Принят Выполнен Отменен Оплаченный 1__ДОЛЖЕН оплатить 2…" at bounding box center [752, 19] width 300 height 38
click at [763, 22] on span "5__В ПУТИ" at bounding box center [757, 19] width 48 height 10
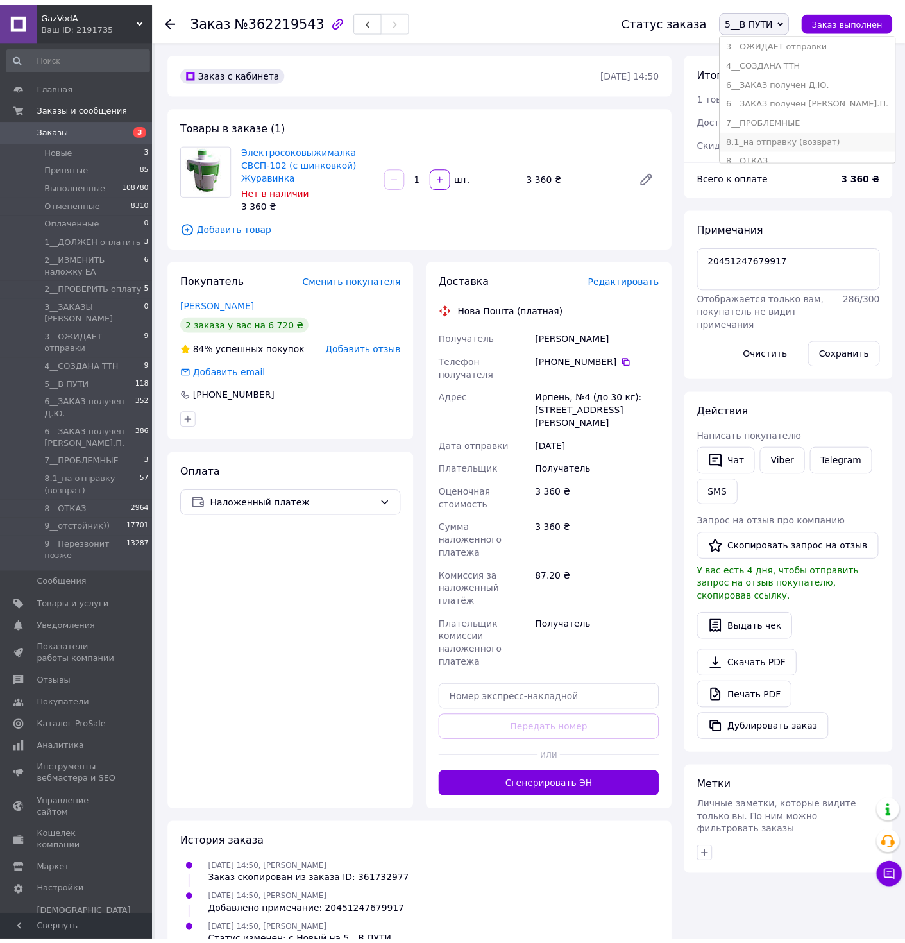
scroll to position [207, 0]
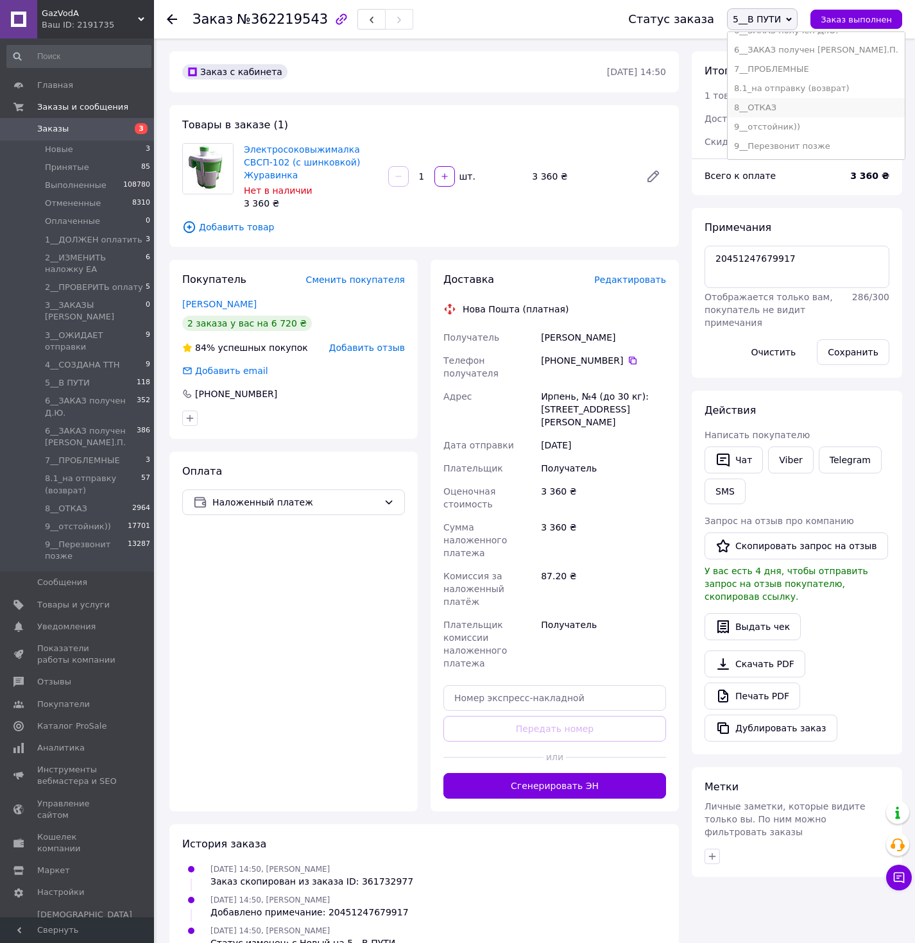
click at [793, 108] on li "8__ОТКАЗ" at bounding box center [816, 107] width 177 height 19
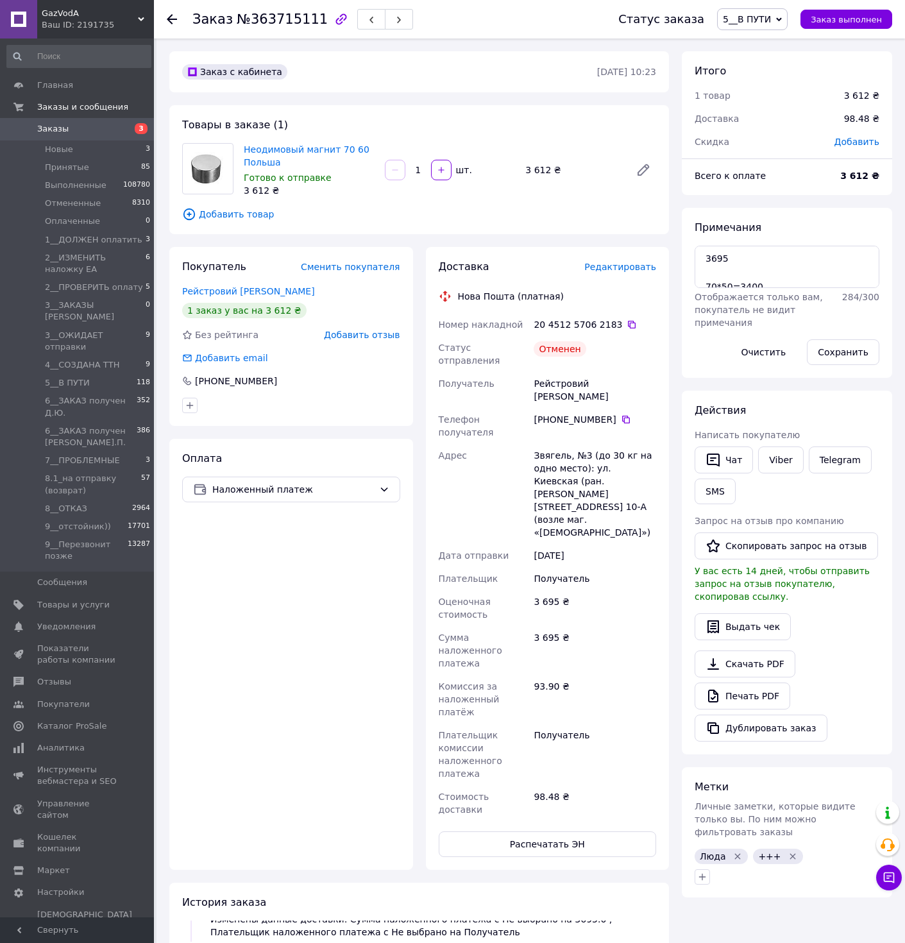
scroll to position [12, 0]
click at [621, 414] on icon at bounding box center [626, 419] width 10 height 10
click at [768, 19] on span "5__В ПУТИ" at bounding box center [747, 19] width 48 height 10
click at [796, 146] on li "9__Перезвонит позже" at bounding box center [806, 146] width 177 height 19
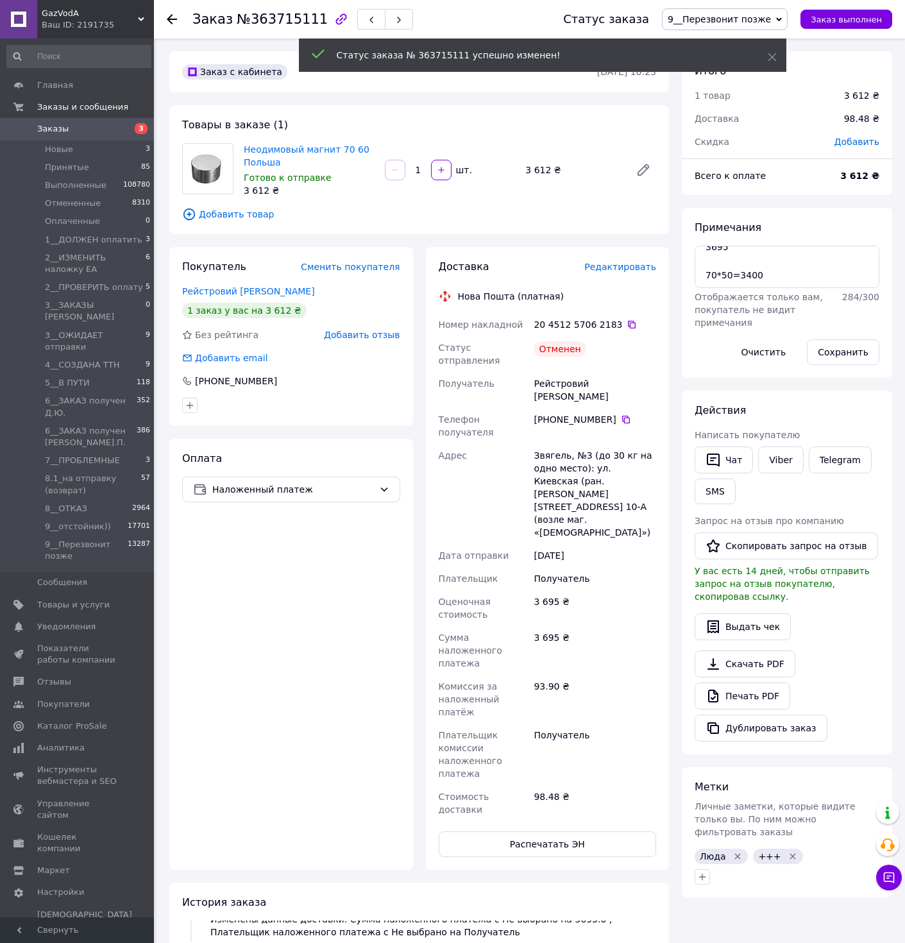
scroll to position [113, 0]
